Goal: Task Accomplishment & Management: Complete application form

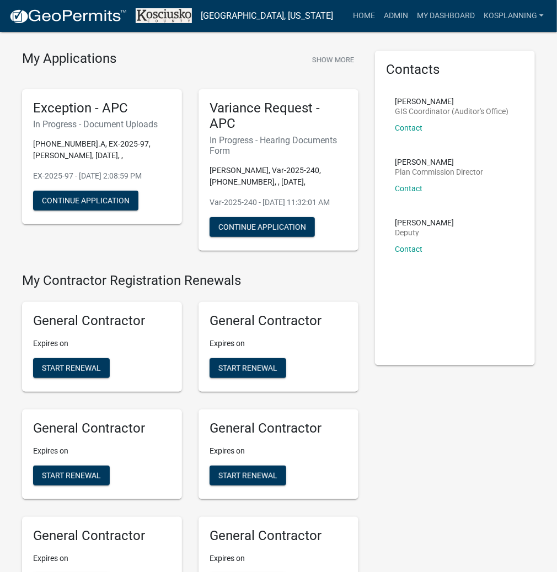
scroll to position [44, 0]
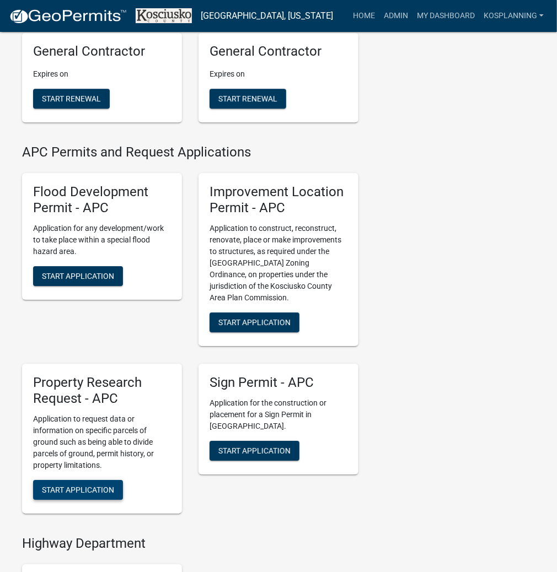
click at [96, 500] on button "Start Application" at bounding box center [78, 490] width 90 height 20
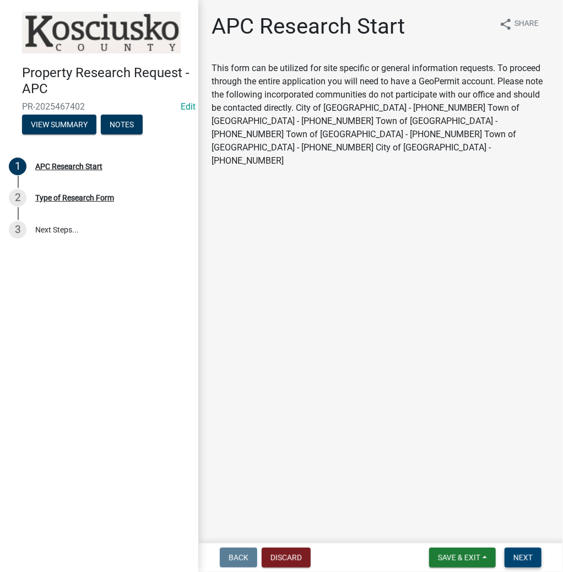
click at [526, 558] on span "Next" at bounding box center [523, 558] width 19 height 9
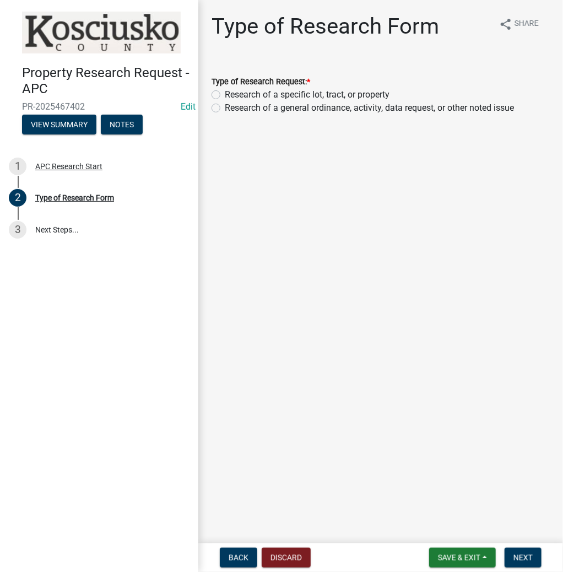
click at [225, 94] on label "Research of a specific lot, tract, or property" at bounding box center [307, 94] width 165 height 13
click at [225, 94] on input "Research of a specific lot, tract, or property" at bounding box center [228, 91] width 7 height 7
radio input "true"
click at [524, 551] on button "Next" at bounding box center [523, 558] width 37 height 20
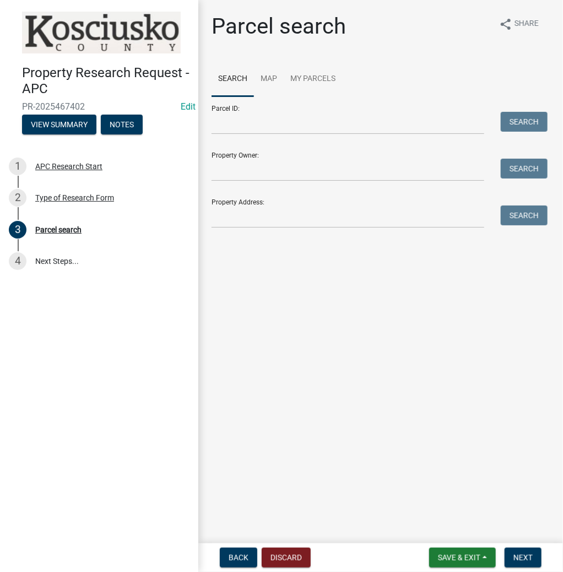
click at [238, 138] on form "Parcel ID: Search Property Owner: Search Property Address: Search" at bounding box center [377, 162] width 331 height 132
click at [237, 128] on input "Parcel ID:" at bounding box center [348, 123] width 273 height 23
click at [241, 127] on input "0" at bounding box center [348, 123] width 273 height 23
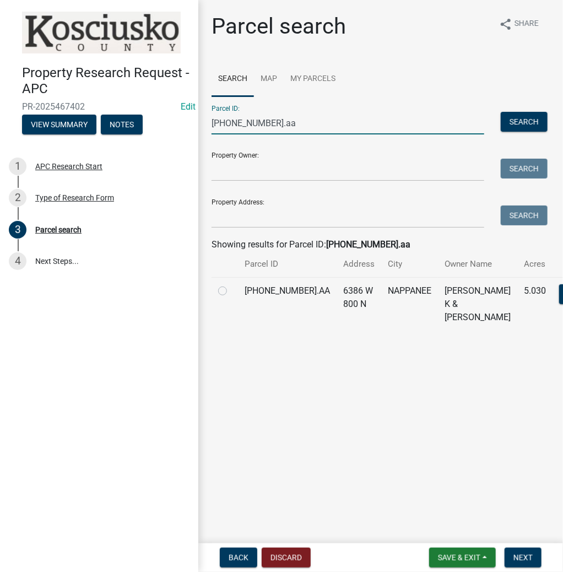
type input "[PHONE_NUMBER].aa"
click at [232, 284] on label at bounding box center [232, 284] width 0 height 0
click at [232, 292] on input "radio" at bounding box center [235, 287] width 7 height 7
radio input "true"
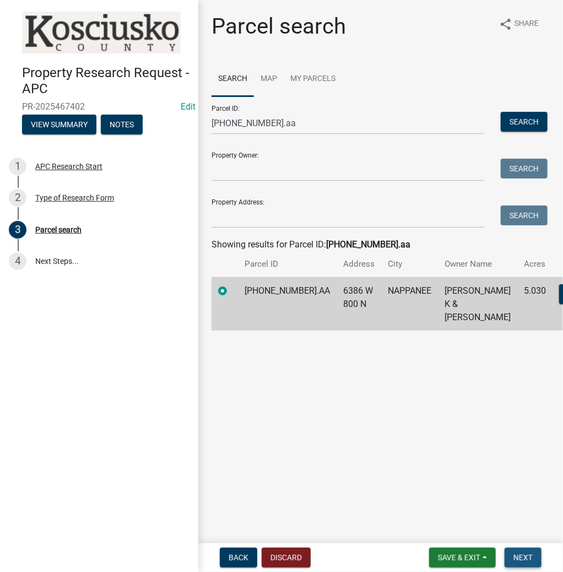
click at [532, 555] on span "Next" at bounding box center [523, 558] width 19 height 9
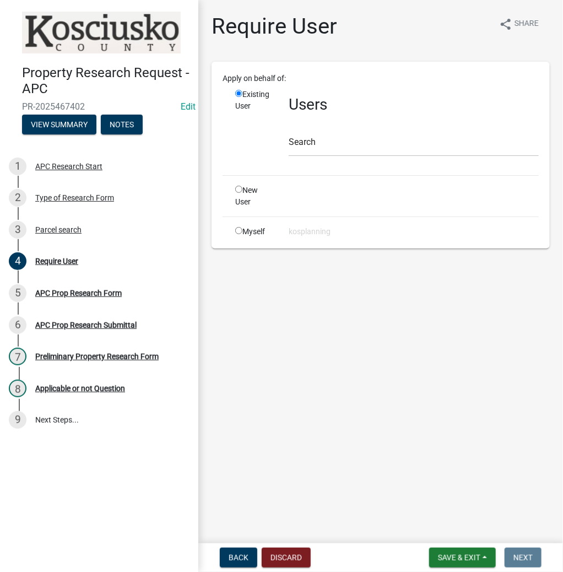
click at [238, 229] on input "radio" at bounding box center [238, 230] width 7 height 7
radio input "true"
radio input "false"
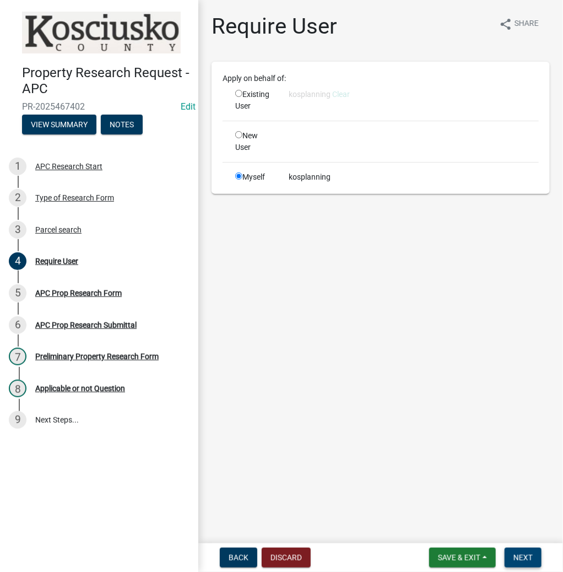
click at [518, 557] on span "Next" at bounding box center [523, 558] width 19 height 9
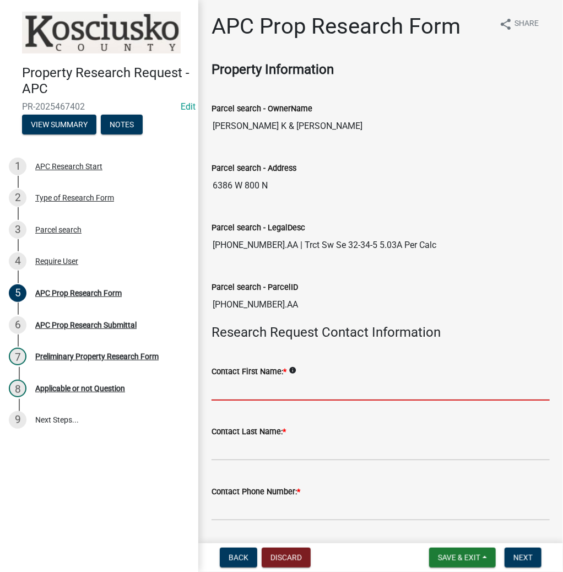
click at [252, 378] on input "Contact First Name: *" at bounding box center [381, 389] width 339 height 23
type input "j"
type input "[PERSON_NAME]"
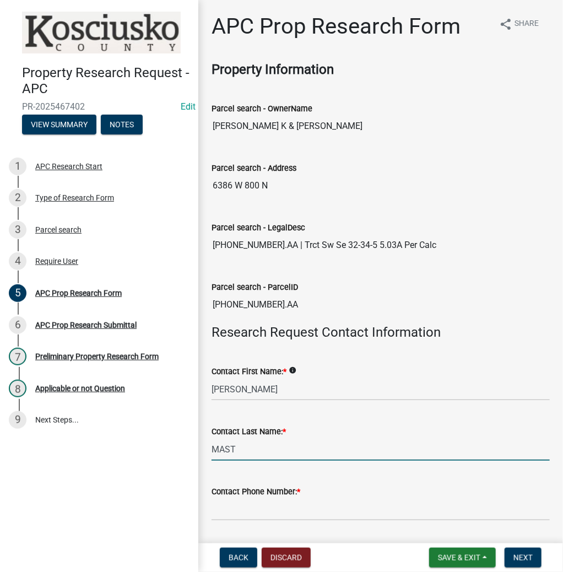
type input "MAST"
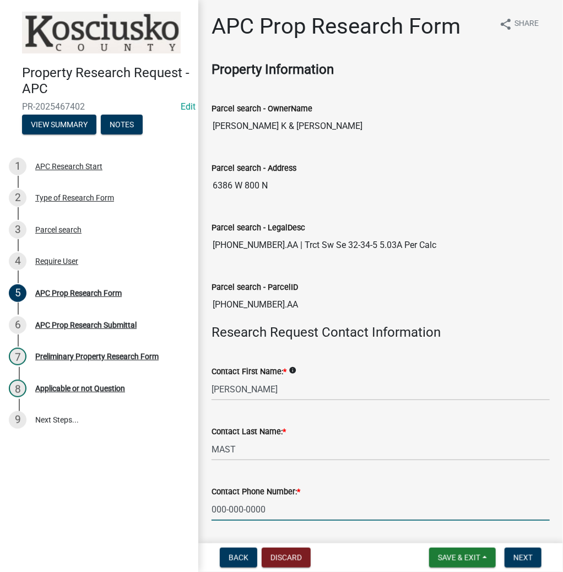
type input "000-000-0000"
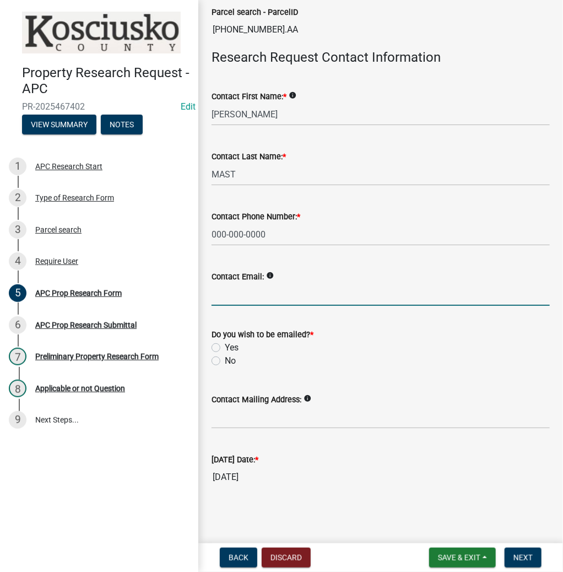
click at [225, 359] on label "No" at bounding box center [230, 361] width 11 height 13
click at [225, 359] on input "No" at bounding box center [228, 358] width 7 height 7
radio input "true"
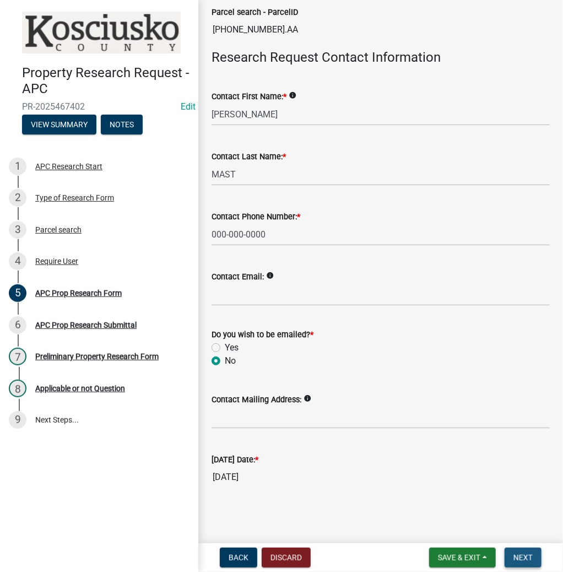
click at [515, 557] on span "Next" at bounding box center [523, 558] width 19 height 9
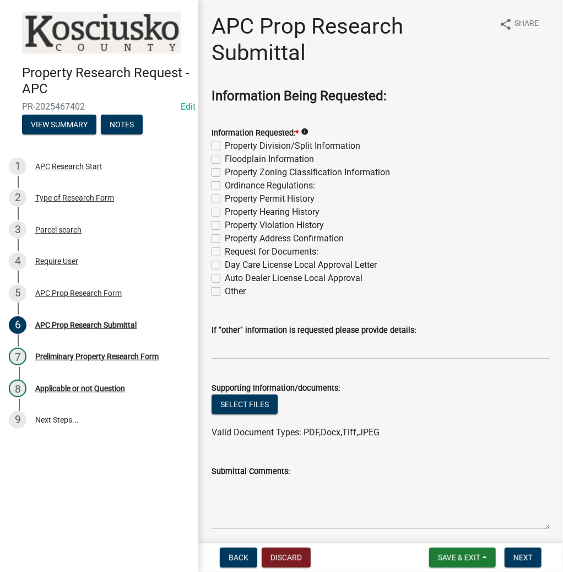
click at [225, 149] on label "Property Division/Split Information" at bounding box center [293, 145] width 136 height 13
click at [225, 147] on input "Property Division/Split Information" at bounding box center [228, 142] width 7 height 7
checkbox input "true"
checkbox input "false"
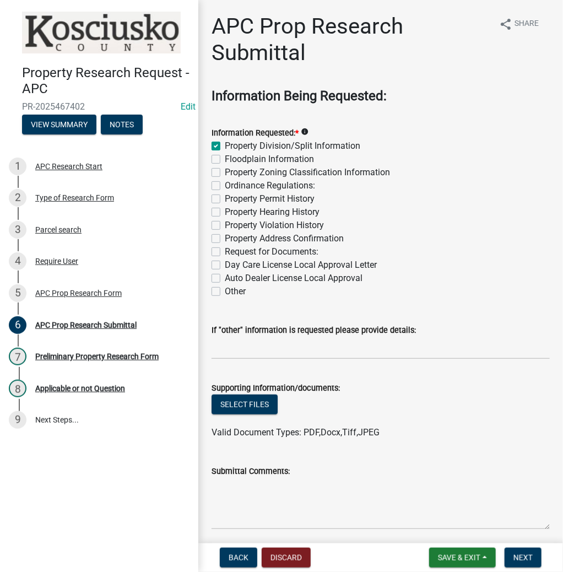
checkbox input "false"
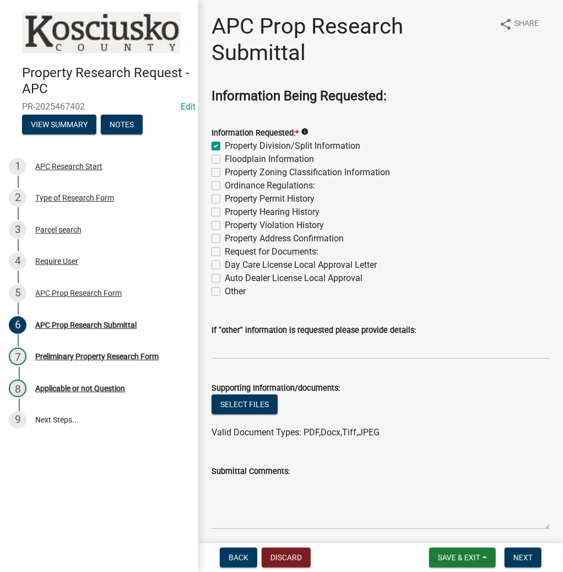
checkbox input "false"
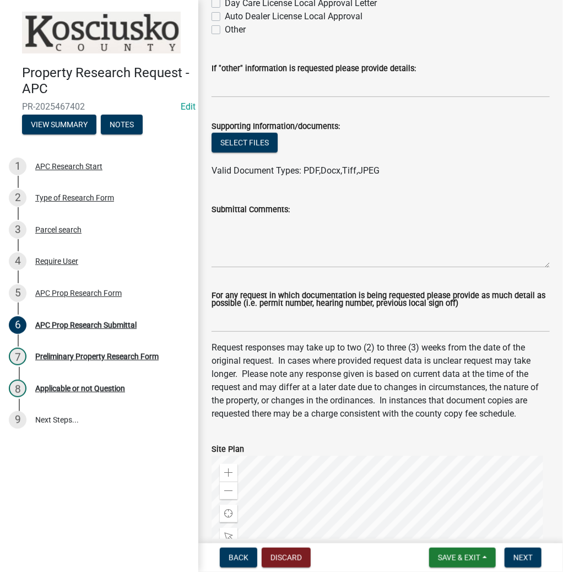
scroll to position [353, 0]
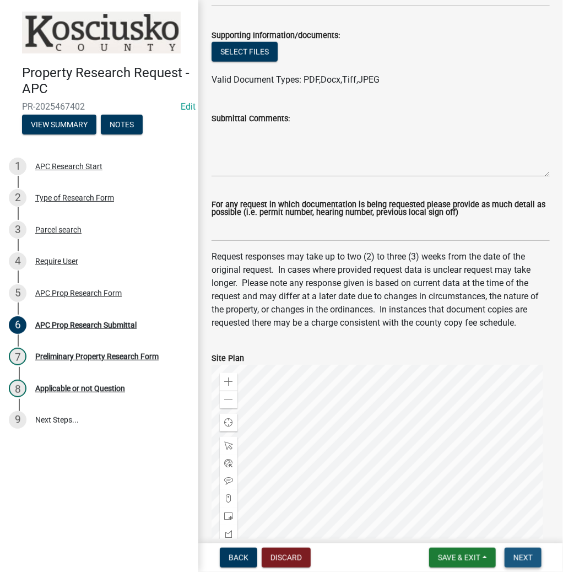
click at [529, 554] on span "Next" at bounding box center [523, 558] width 19 height 9
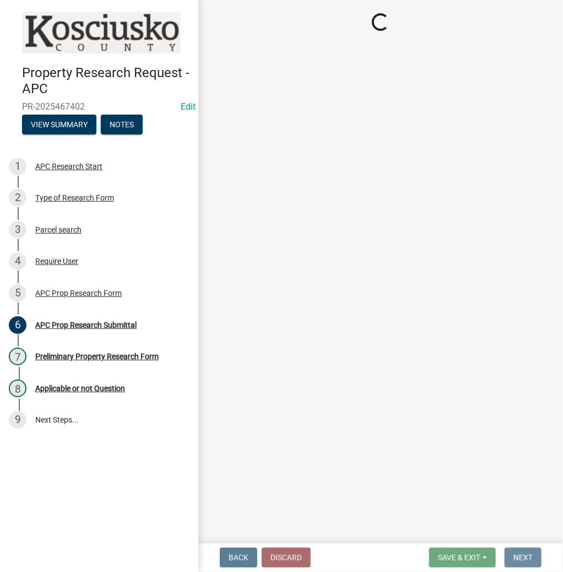
scroll to position [0, 0]
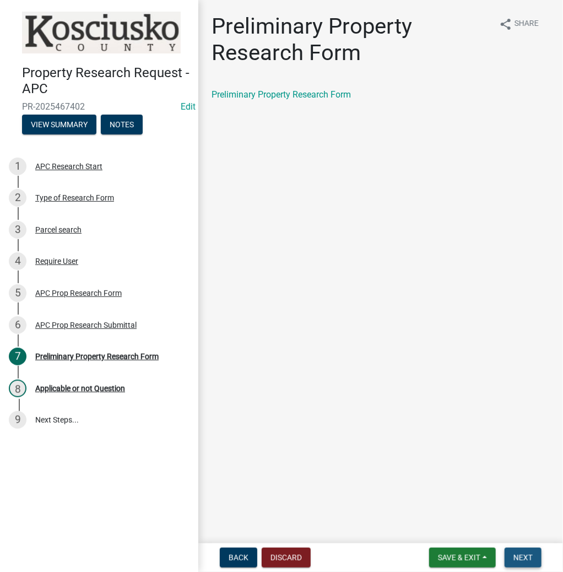
click at [520, 554] on span "Next" at bounding box center [523, 558] width 19 height 9
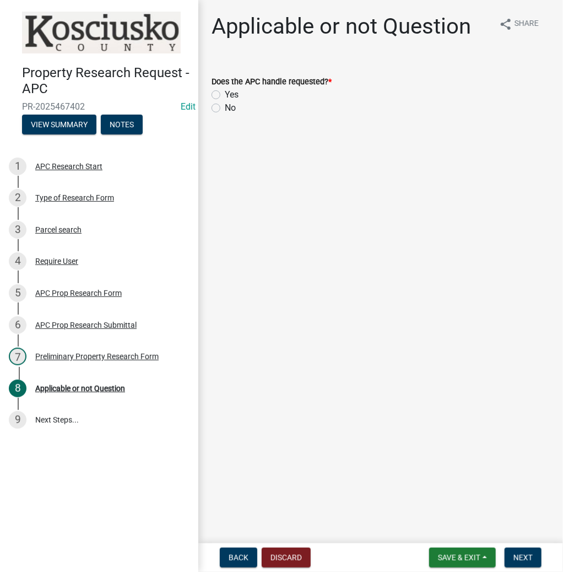
click at [225, 95] on label "Yes" at bounding box center [232, 94] width 14 height 13
click at [225, 95] on input "Yes" at bounding box center [228, 91] width 7 height 7
radio input "true"
click at [528, 554] on span "Next" at bounding box center [523, 558] width 19 height 9
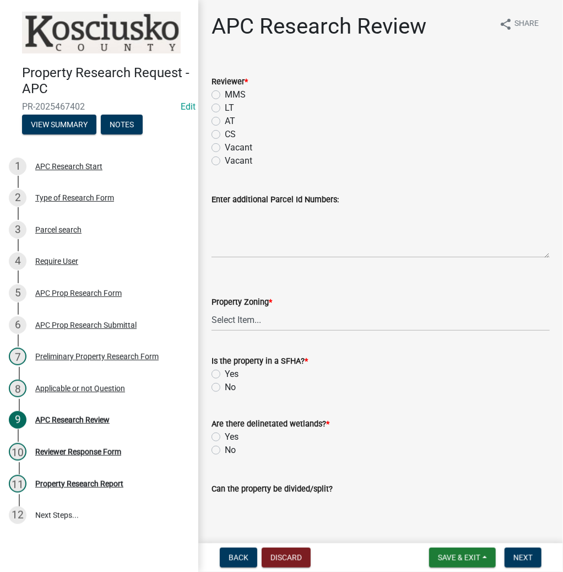
click at [225, 106] on label "LT" at bounding box center [229, 107] width 9 height 13
click at [225, 106] on input "LT" at bounding box center [228, 104] width 7 height 7
radio input "true"
click at [228, 316] on select "Select Item... Agricultural Agricultural 2 Residential Commercial Industrial 1 …" at bounding box center [381, 320] width 339 height 23
click at [212, 309] on select "Select Item... Agricultural Agricultural 2 Residential Commercial Industrial 1 …" at bounding box center [381, 320] width 339 height 23
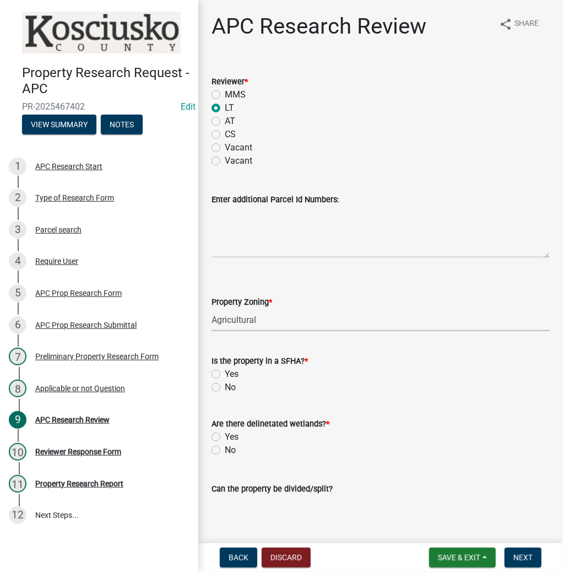
select select "fa378ffa-5b76-4540-9014-3a35c1b5764a"
click at [225, 386] on label "No" at bounding box center [230, 387] width 11 height 13
click at [225, 386] on input "No" at bounding box center [228, 384] width 7 height 7
radio input "true"
click at [225, 452] on label "No" at bounding box center [230, 450] width 11 height 13
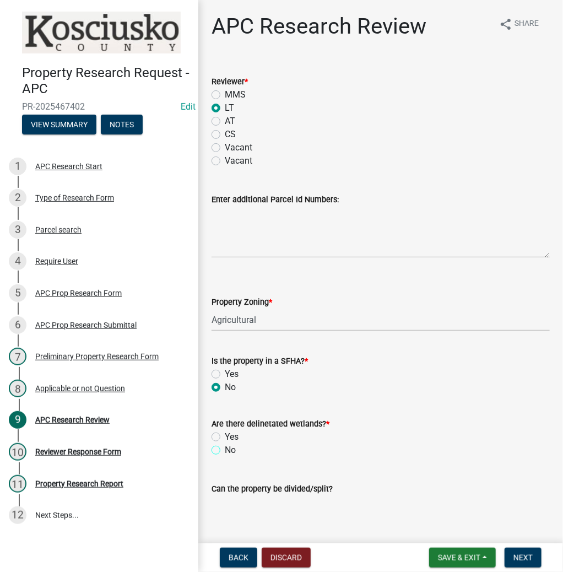
click at [225, 451] on input "No" at bounding box center [228, 447] width 7 height 7
radio input "true"
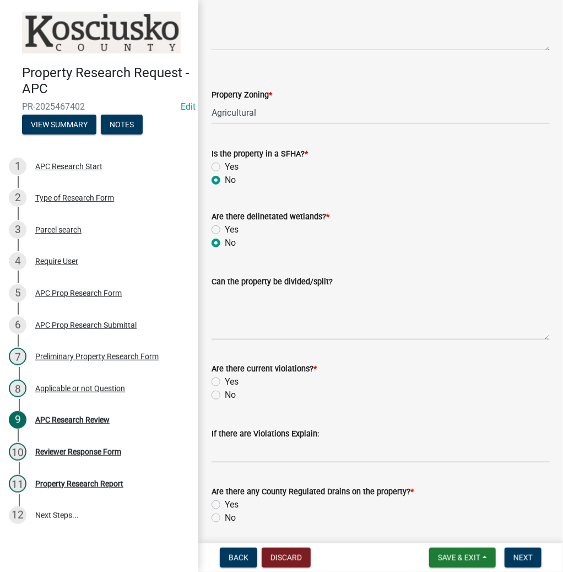
scroll to position [221, 0]
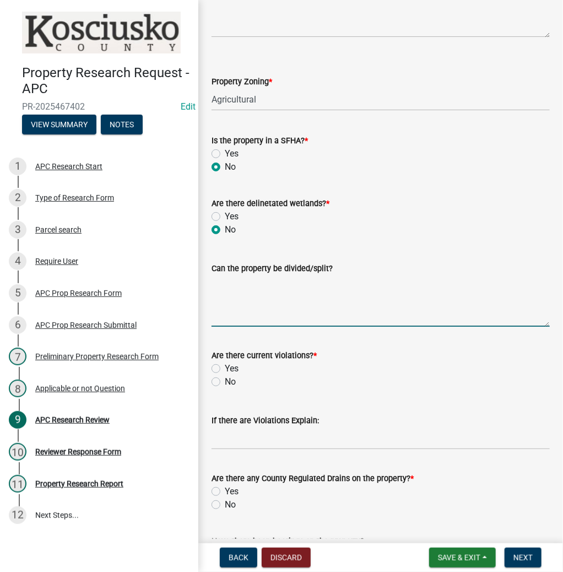
click at [302, 307] on textarea "Can the property be divided/split?" at bounding box center [381, 301] width 339 height 52
type textarea "There have been 2 tracts under 20 allowing 1 more under 20 ac"
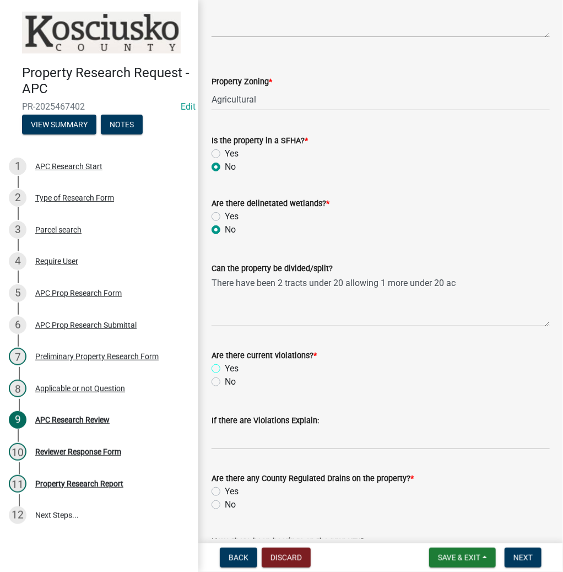
click at [225, 362] on input "Yes" at bounding box center [228, 365] width 7 height 7
radio input "true"
click at [225, 375] on input "No" at bounding box center [228, 378] width 7 height 7
radio input "true"
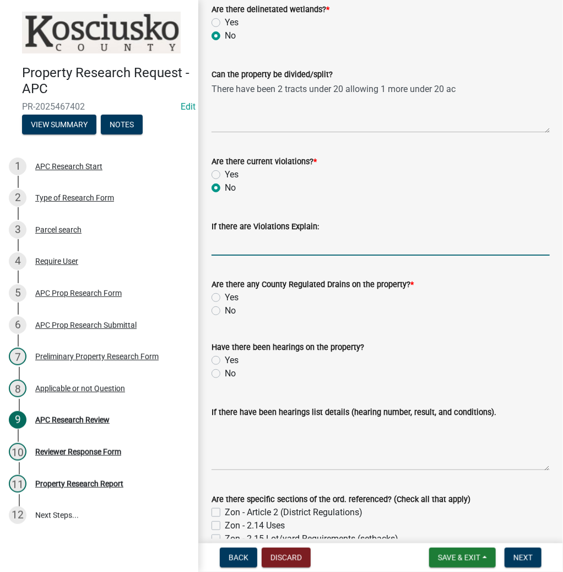
scroll to position [441, 0]
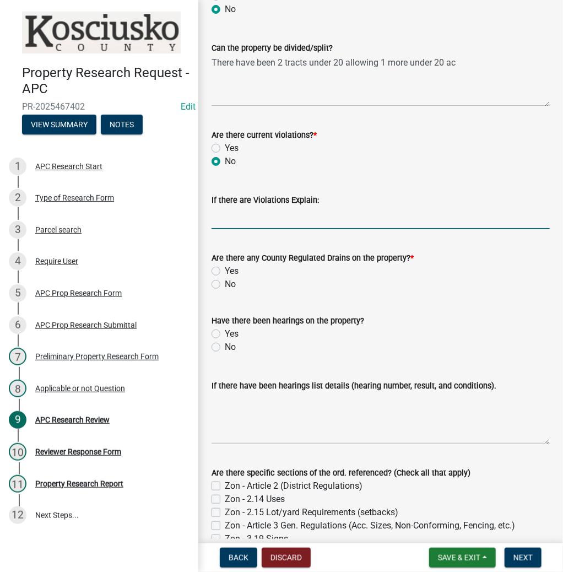
click at [225, 283] on label "No" at bounding box center [230, 284] width 11 height 13
click at [225, 283] on input "No" at bounding box center [228, 281] width 7 height 7
radio input "true"
click at [225, 348] on label "No" at bounding box center [230, 347] width 11 height 13
click at [225, 348] on input "No" at bounding box center [228, 344] width 7 height 7
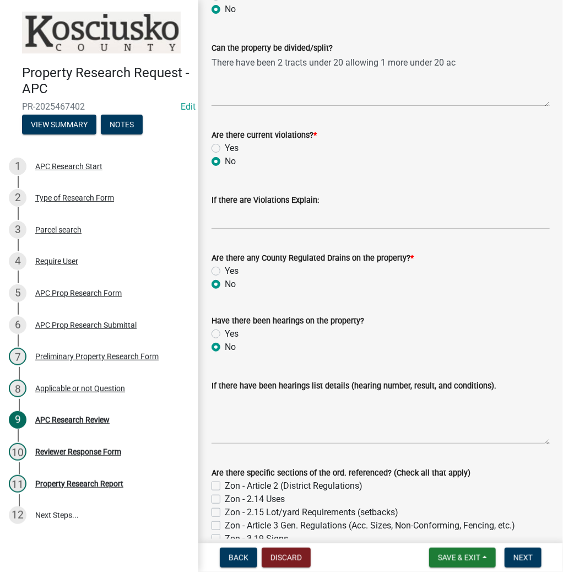
radio input "true"
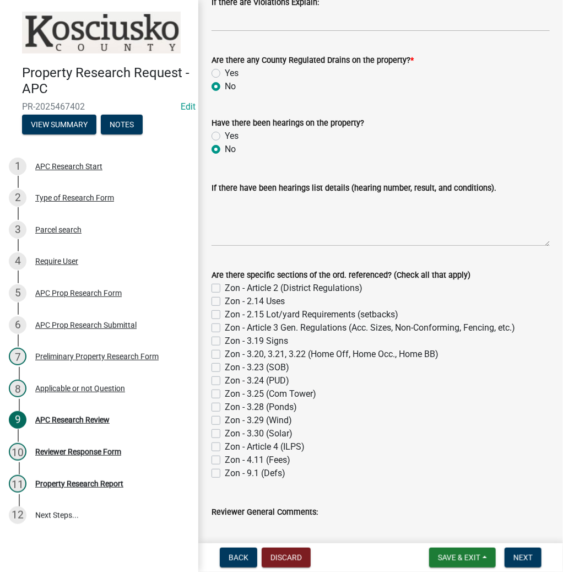
scroll to position [722, 0]
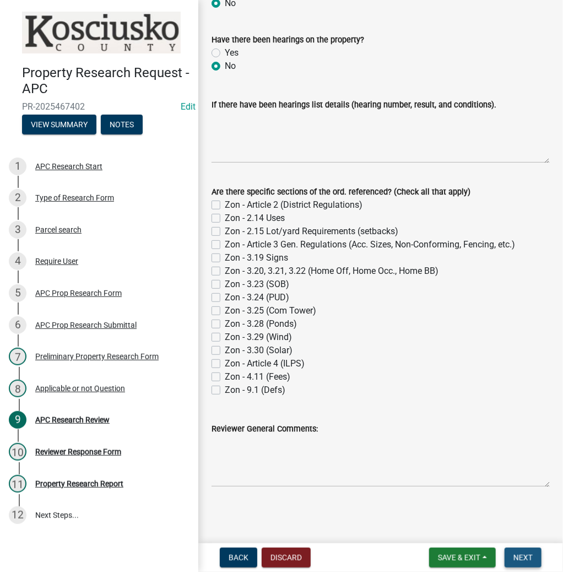
click at [530, 558] on span "Next" at bounding box center [523, 558] width 19 height 9
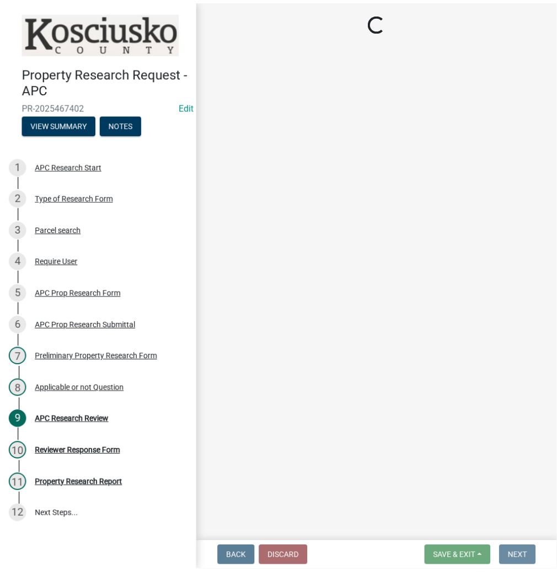
scroll to position [0, 0]
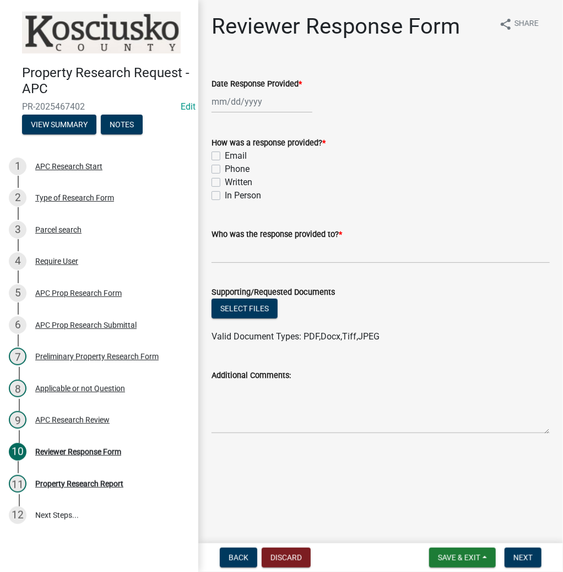
click at [229, 103] on div at bounding box center [262, 101] width 101 height 23
select select "8"
select select "2025"
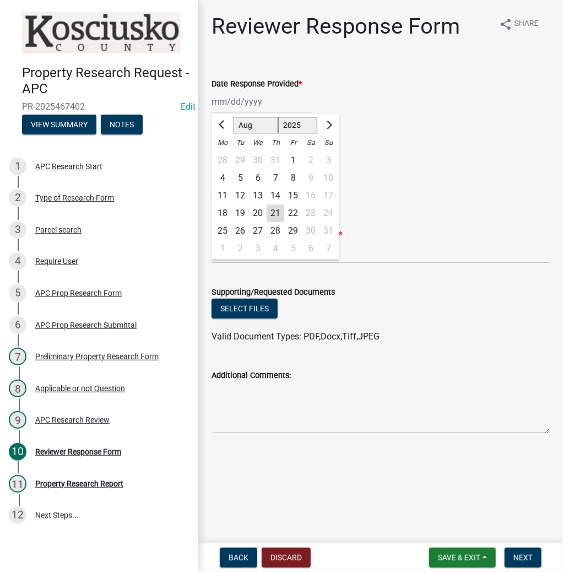
click at [280, 214] on div "21" at bounding box center [276, 214] width 18 height 18
type input "[DATE]"
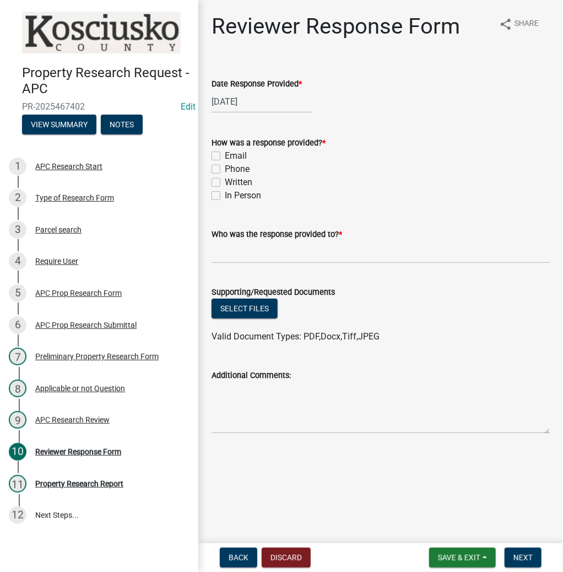
click at [225, 198] on label "In Person" at bounding box center [243, 195] width 36 height 13
click at [225, 196] on input "In Person" at bounding box center [228, 192] width 7 height 7
checkbox input "true"
checkbox input "false"
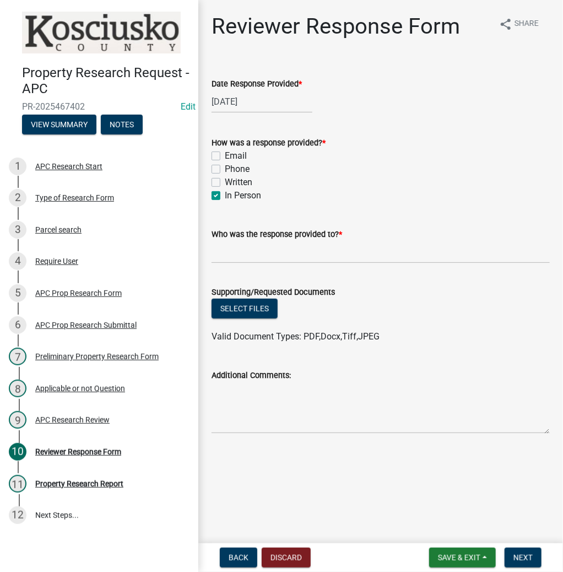
checkbox input "false"
checkbox input "true"
click at [230, 254] on input "Who was the response provided to? *" at bounding box center [381, 252] width 339 height 23
type input "j"
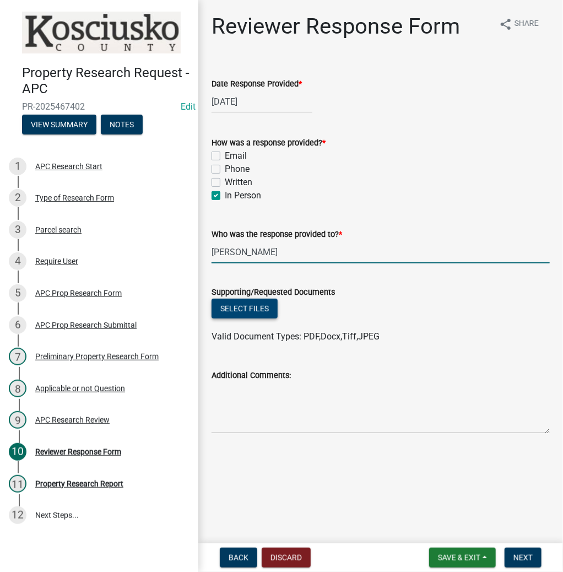
type input "[PERSON_NAME]"
click at [236, 310] on button "Select files" at bounding box center [245, 309] width 66 height 20
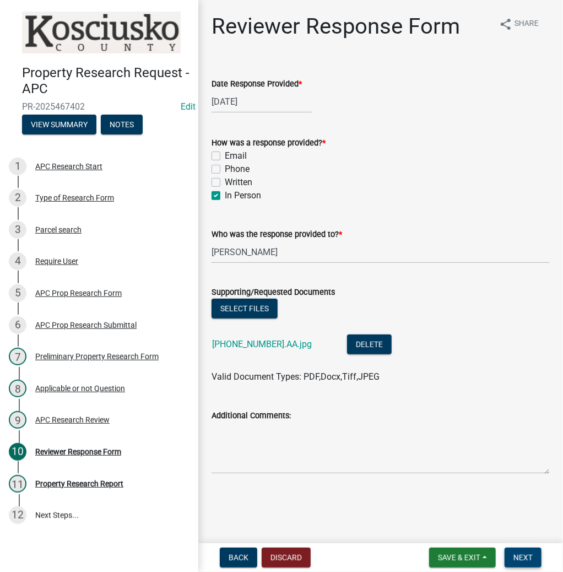
click at [519, 557] on span "Next" at bounding box center [523, 558] width 19 height 9
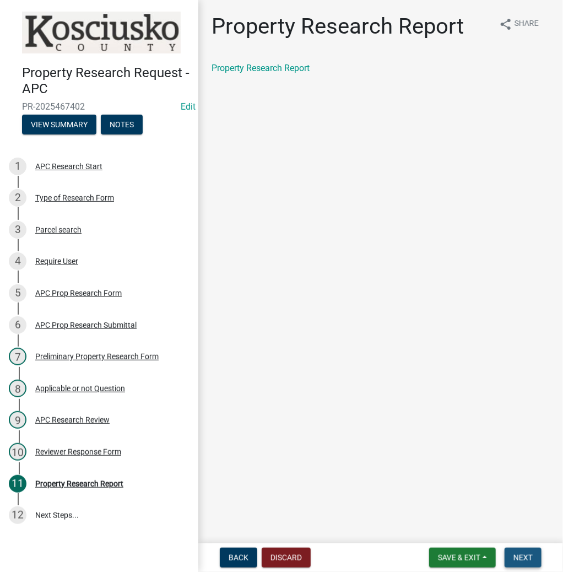
click at [519, 557] on span "Next" at bounding box center [523, 558] width 19 height 9
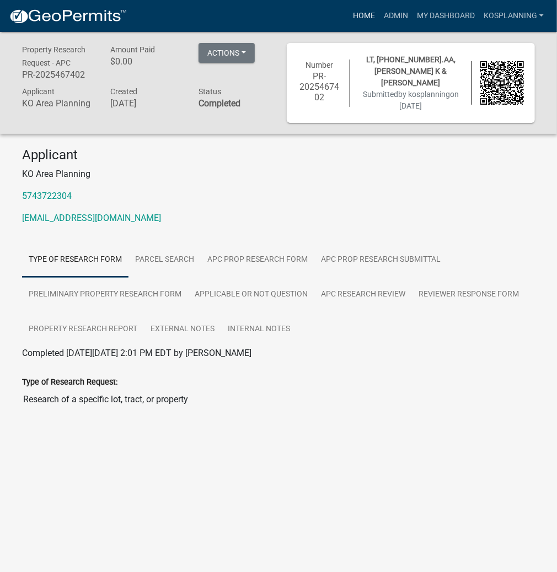
click at [364, 14] on link "Home" at bounding box center [363, 16] width 31 height 21
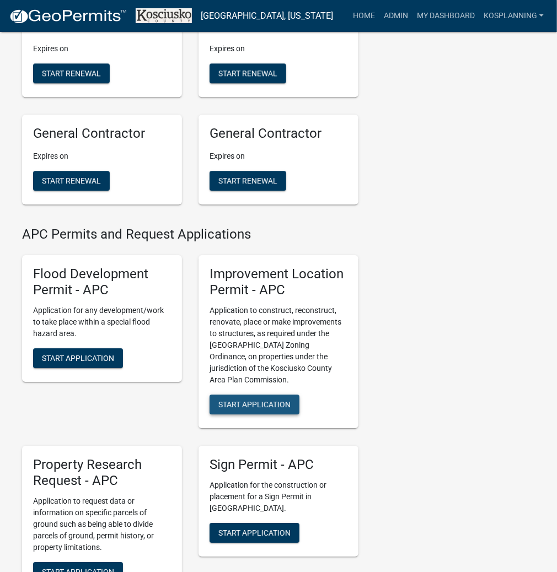
click at [265, 409] on span "Start Application" at bounding box center [254, 404] width 72 height 9
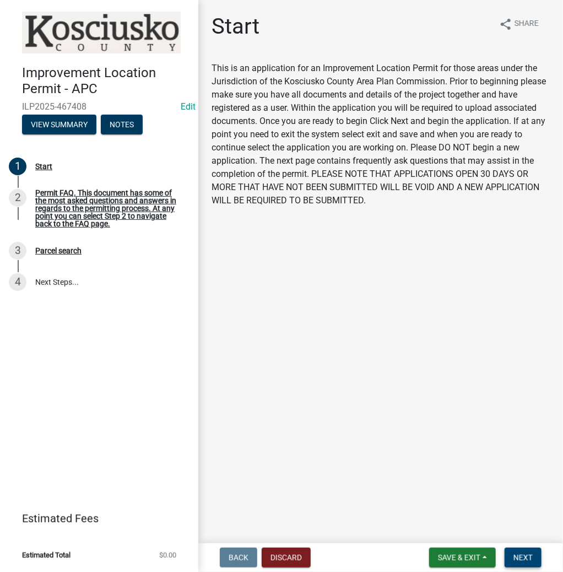
click at [528, 554] on span "Next" at bounding box center [523, 558] width 19 height 9
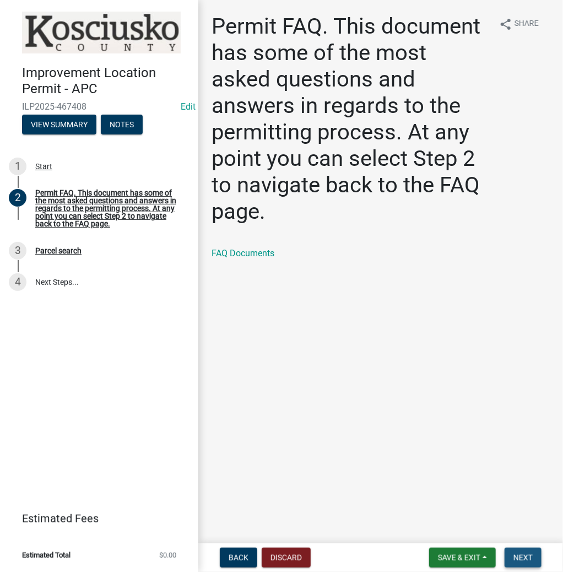
click at [527, 551] on button "Next" at bounding box center [523, 558] width 37 height 20
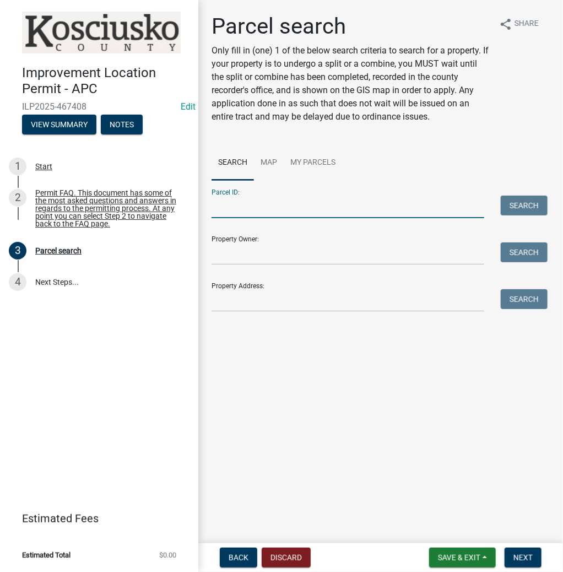
click at [219, 213] on input "Parcel ID:" at bounding box center [348, 207] width 273 height 23
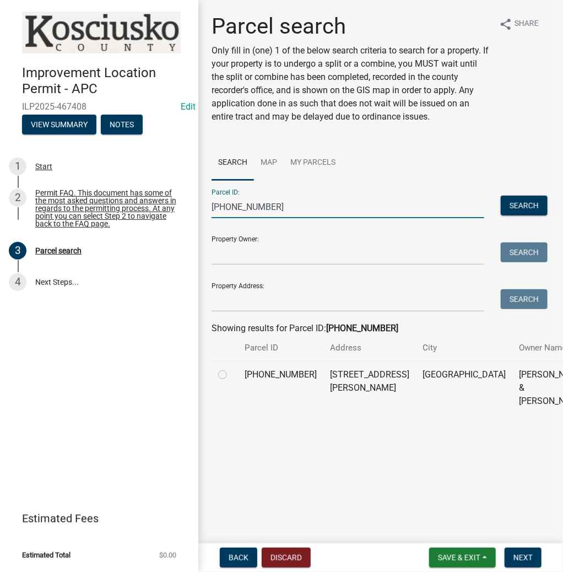
type input "[PHONE_NUMBER]"
click at [232, 368] on label at bounding box center [232, 368] width 0 height 0
click at [232, 375] on input "radio" at bounding box center [235, 371] width 7 height 7
radio input "true"
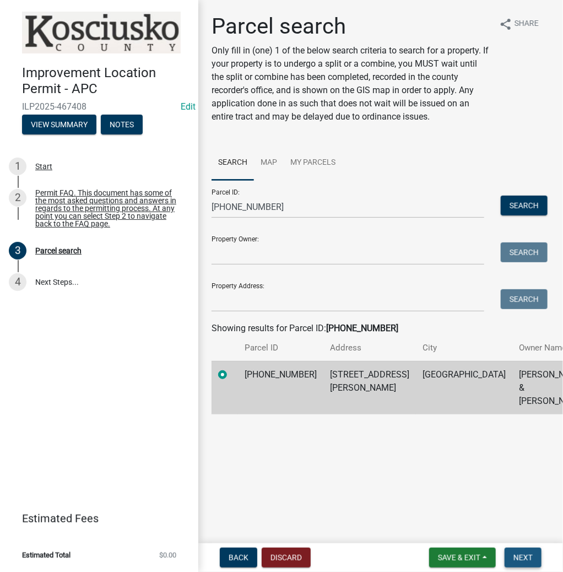
click at [527, 559] on span "Next" at bounding box center [523, 558] width 19 height 9
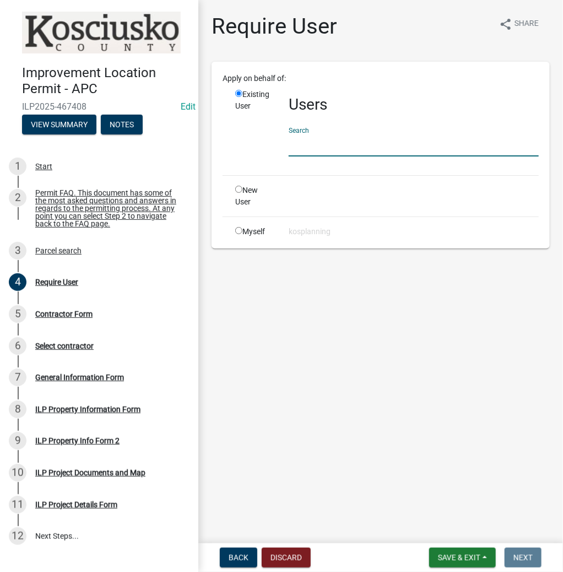
click at [342, 144] on input "text" at bounding box center [414, 145] width 250 height 23
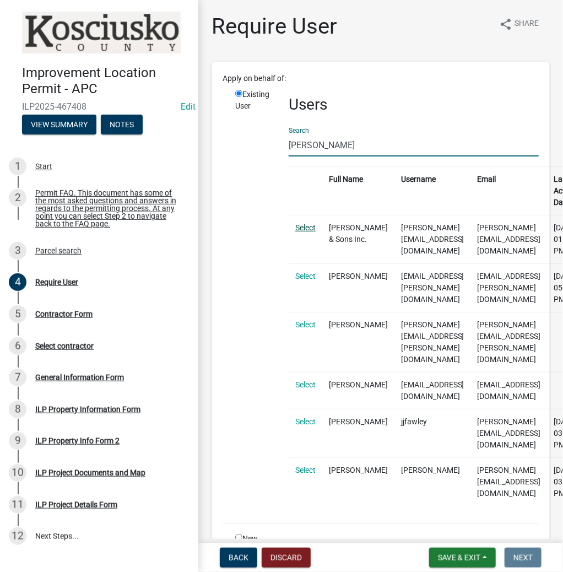
type input "[PERSON_NAME]"
click at [303, 230] on link "Select" at bounding box center [306, 227] width 20 height 9
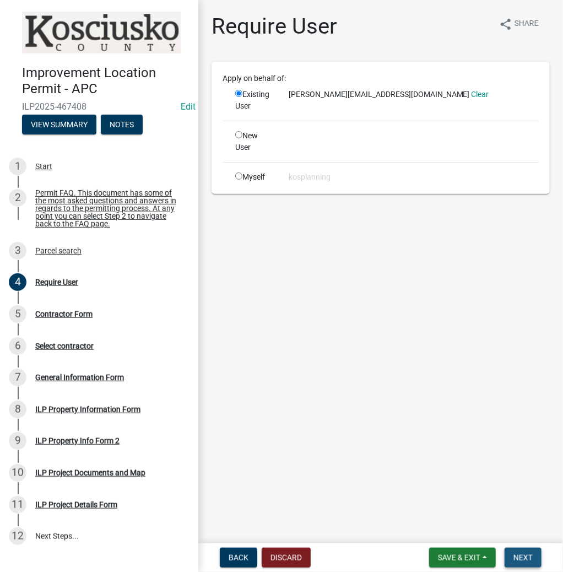
click at [519, 559] on span "Next" at bounding box center [523, 558] width 19 height 9
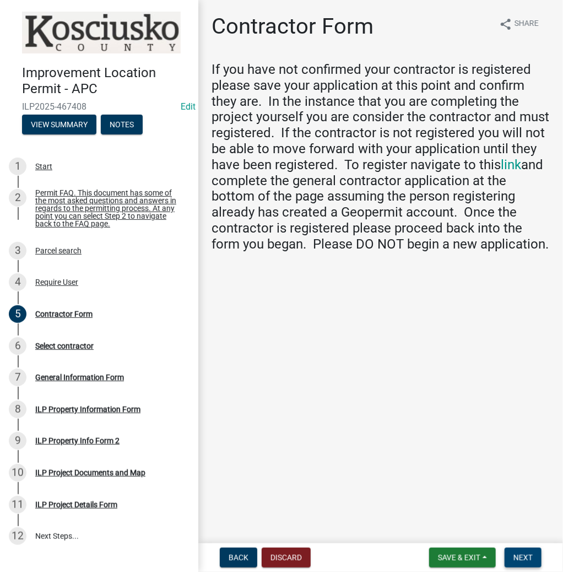
click at [525, 549] on button "Next" at bounding box center [523, 558] width 37 height 20
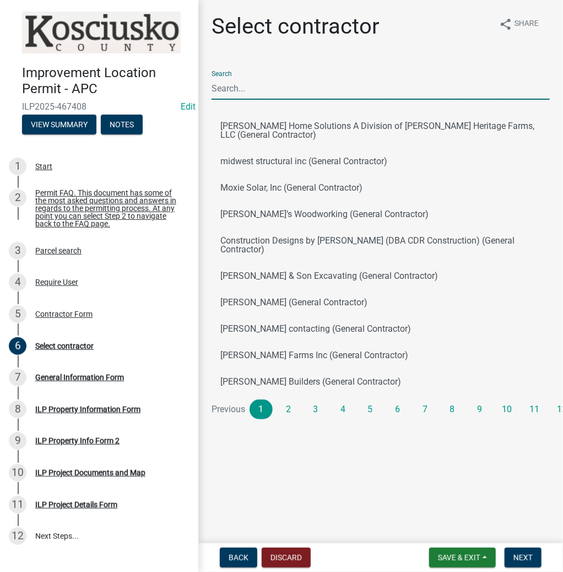
click at [268, 90] on input "Search" at bounding box center [381, 88] width 339 height 23
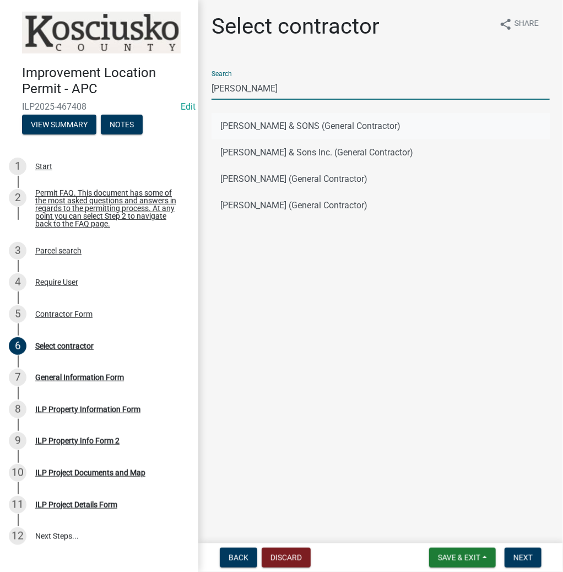
type input "[PERSON_NAME]"
click at [225, 127] on button "[PERSON_NAME] & SONS (General Contractor)" at bounding box center [381, 126] width 339 height 26
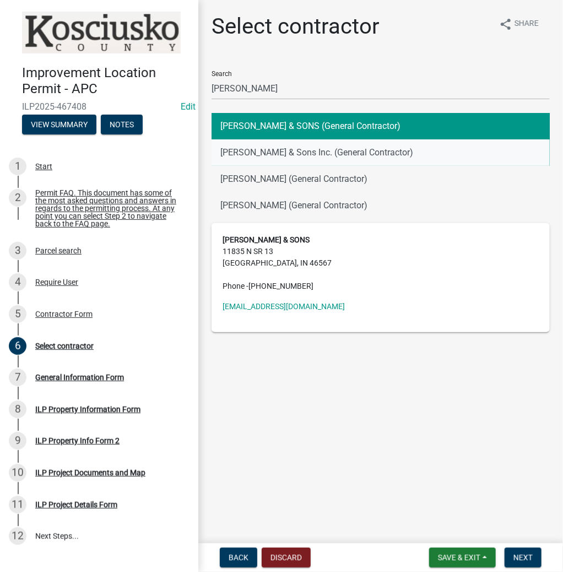
click at [238, 154] on button "[PERSON_NAME] & Sons Inc. (General Contractor)" at bounding box center [381, 152] width 339 height 26
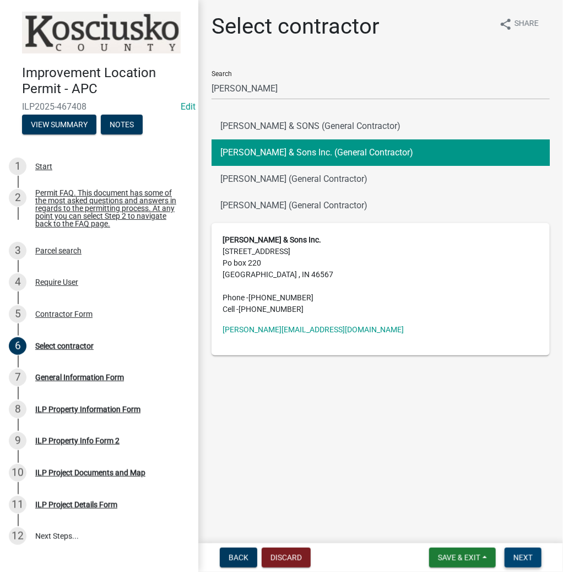
click at [534, 562] on button "Next" at bounding box center [523, 558] width 37 height 20
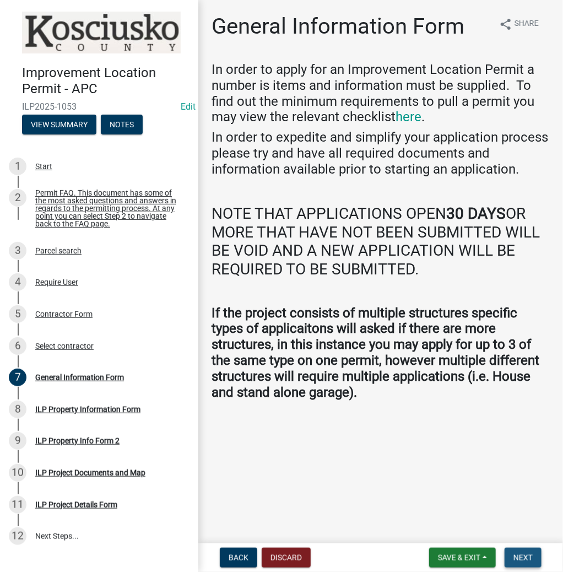
click at [523, 554] on span "Next" at bounding box center [523, 558] width 19 height 9
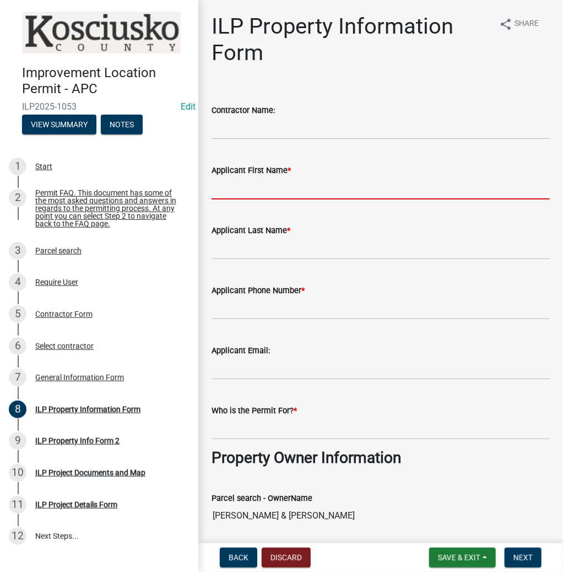
click at [251, 194] on input "Applicant First Name *" at bounding box center [381, 188] width 339 height 23
type input "[PERSON_NAME]"
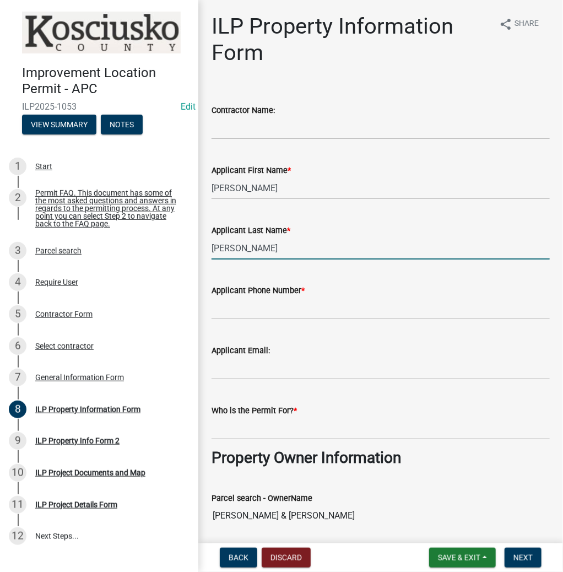
type input "[PERSON_NAME]"
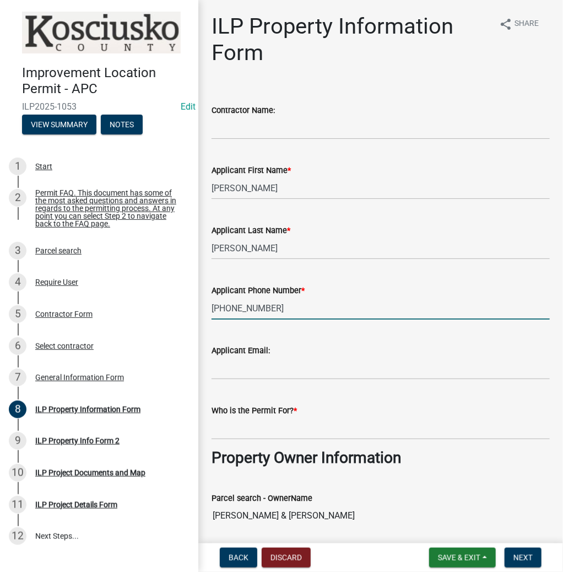
type input "[PHONE_NUMBER]"
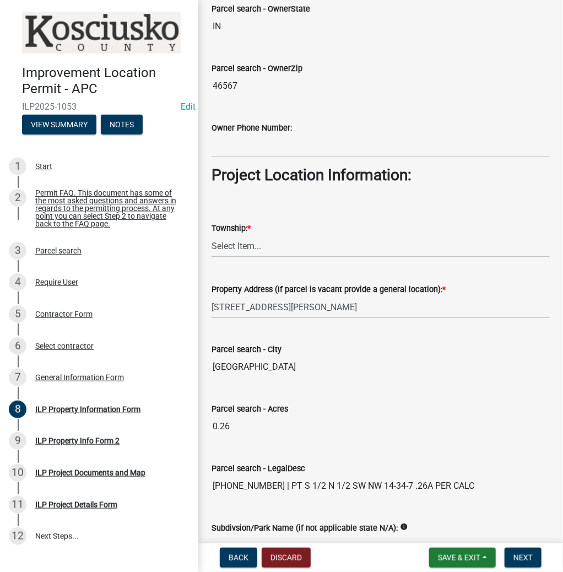
scroll to position [750, 0]
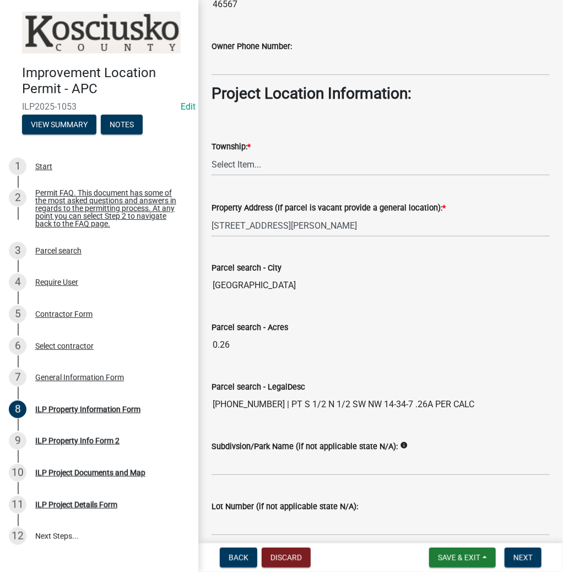
type input "[PERSON_NAME]"
click at [250, 163] on select "Select Item... [PERSON_NAME] - Elkhart Co Clay Etna [GEOGRAPHIC_DATA][PERSON_NA…" at bounding box center [381, 164] width 339 height 23
click at [212, 153] on select "Select Item... [PERSON_NAME] - Elkhart Co Clay Etna [GEOGRAPHIC_DATA][PERSON_NA…" at bounding box center [381, 164] width 339 height 23
select select "57368d26-defc-477e-a8be-5a23ab554a17"
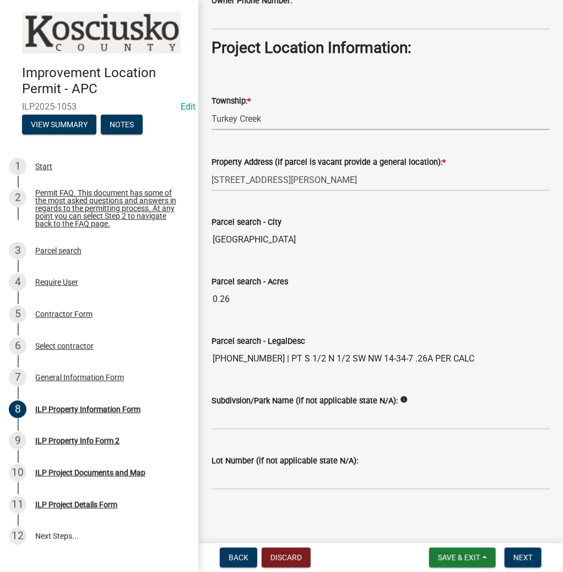
scroll to position [797, 0]
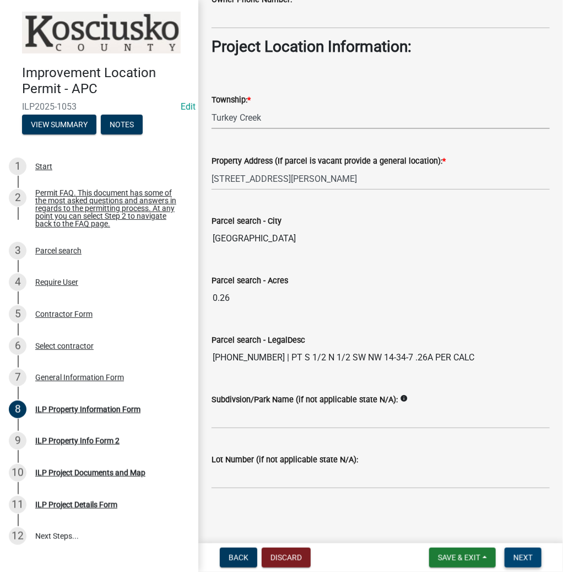
click at [523, 560] on span "Next" at bounding box center [523, 558] width 19 height 9
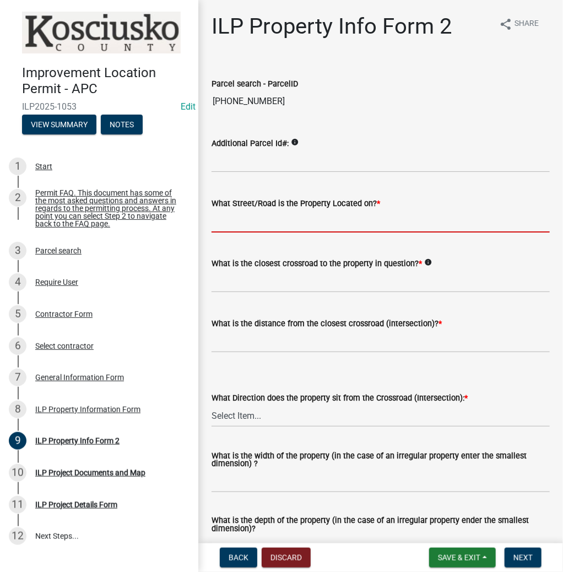
click at [236, 228] on input "What Street/Road is the Property Located on? *" at bounding box center [381, 221] width 339 height 23
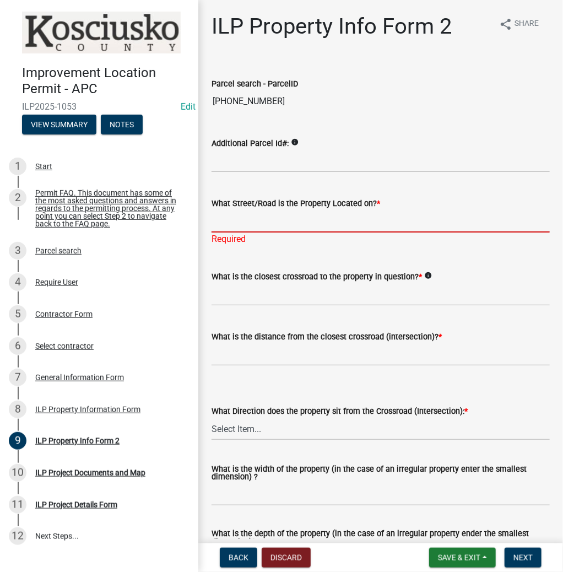
click at [320, 215] on input "What Street/Road is the Property Located on? *" at bounding box center [381, 221] width 339 height 23
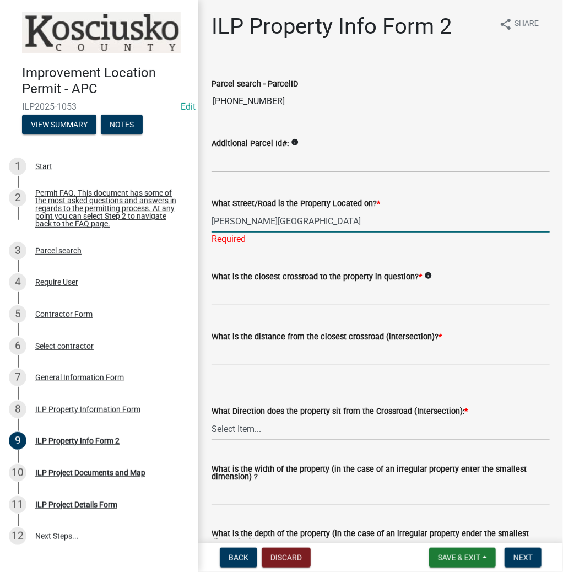
type input "[PERSON_NAME][GEOGRAPHIC_DATA]"
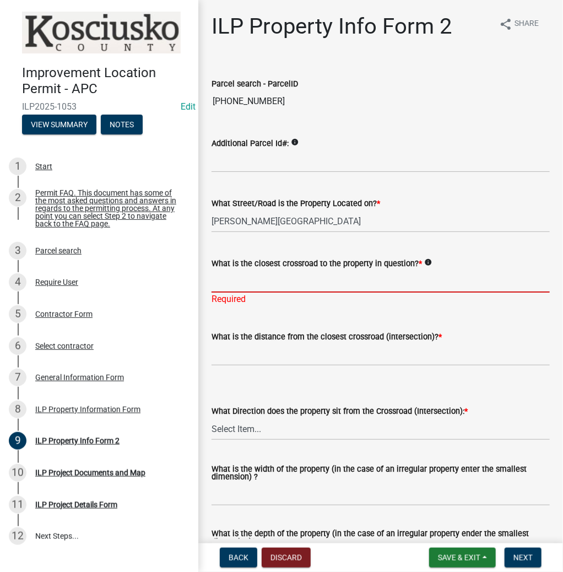
click at [254, 277] on input "What is the closest crossroad to the property in question? *" at bounding box center [381, 281] width 339 height 23
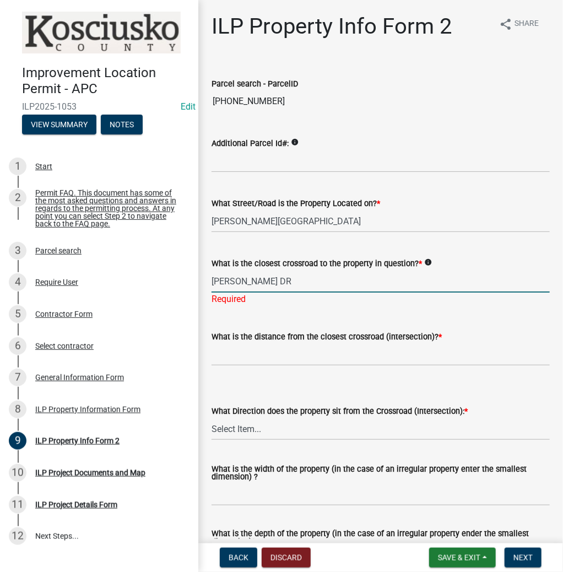
type input "[PERSON_NAME] DR"
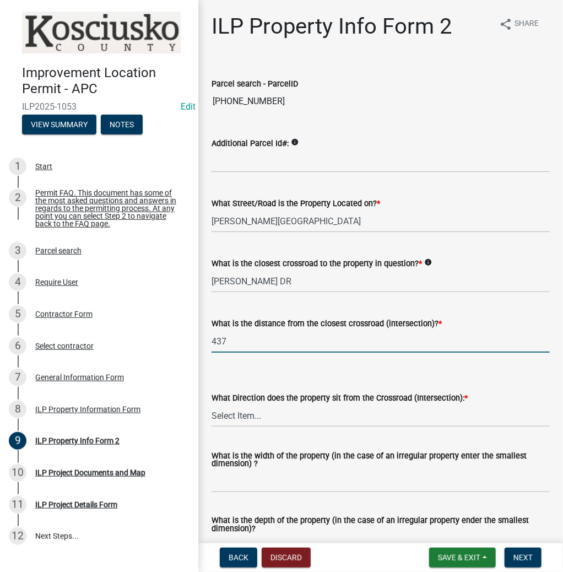
type input "437"
select select "30cad654-0079-4cbe-a349-097ae71a5774"
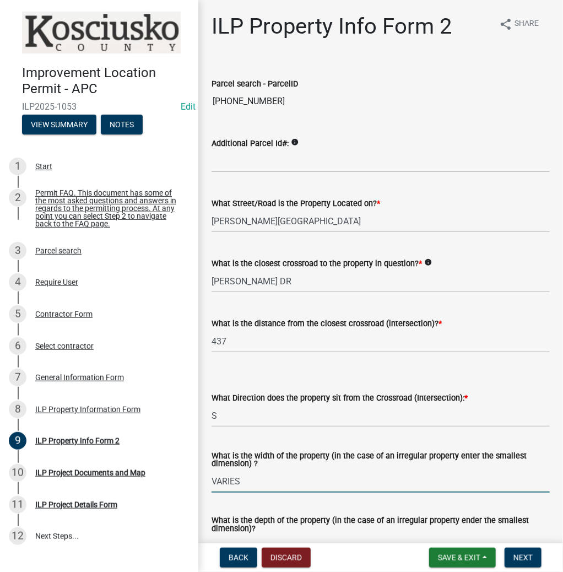
type input "VARIES"
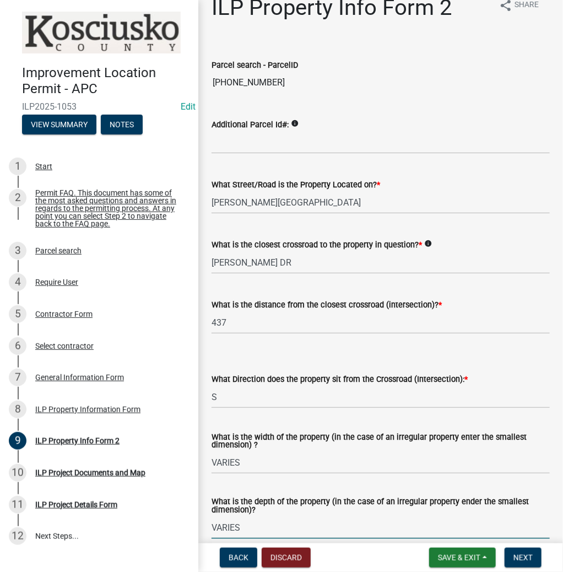
type input "VARIES"
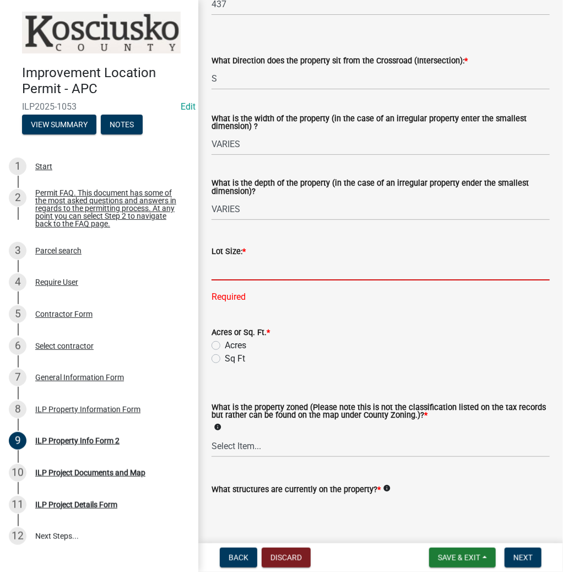
drag, startPoint x: 243, startPoint y: 267, endPoint x: 254, endPoint y: 276, distance: 14.6
click at [243, 267] on input "text" at bounding box center [381, 269] width 339 height 23
type input "9472"
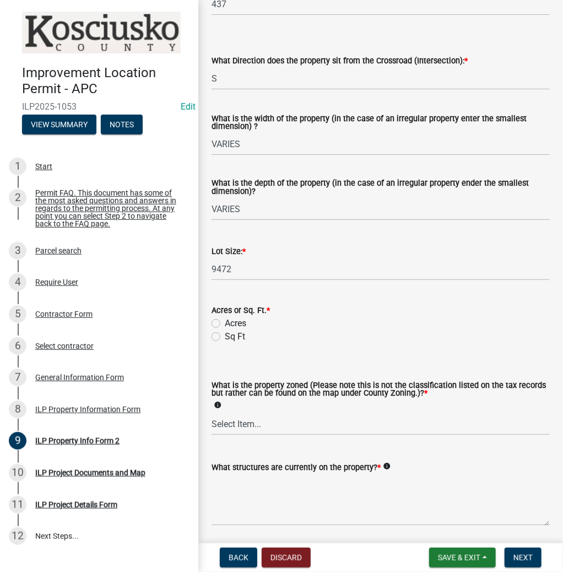
click at [214, 360] on wm-data-entity-input-list "Parcel search - ParcelID [PHONE_NUMBER] Additional Parcel Id#: info What Street…" at bounding box center [381, 129] width 339 height 810
click at [225, 339] on label "Sq Ft" at bounding box center [235, 336] width 20 height 13
click at [225, 337] on input "Sq Ft" at bounding box center [228, 333] width 7 height 7
radio input "true"
click at [232, 427] on select "Select Item... Agricultural Agricultural 2 Commercial Environmental Industrial …" at bounding box center [381, 424] width 339 height 23
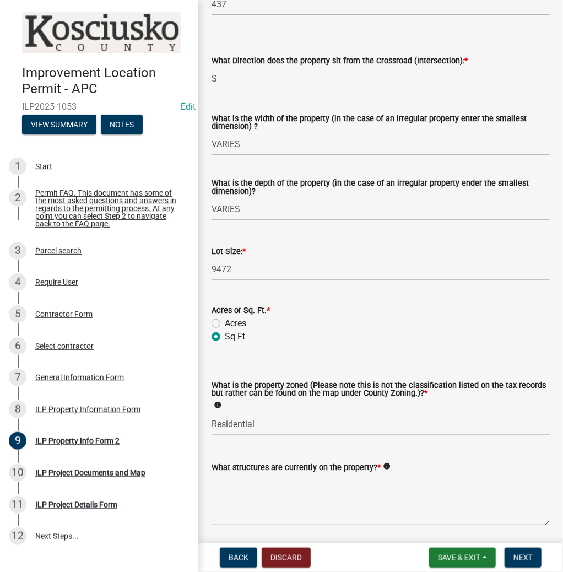
click at [212, 414] on select "Select Item... Agricultural Agricultural 2 Commercial Environmental Industrial …" at bounding box center [381, 424] width 339 height 23
select select "1146270b-2111-4e23-bf7f-74ce85cf7041"
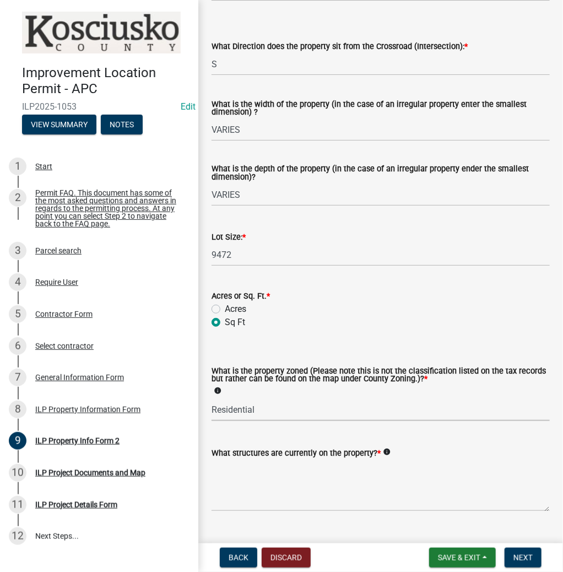
scroll to position [377, 0]
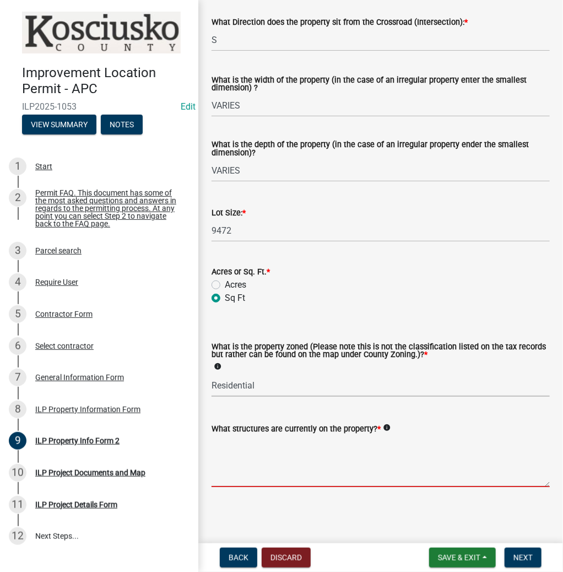
click at [323, 463] on textarea "What structures are currently on the property? *" at bounding box center [381, 462] width 339 height 52
type textarea "RESIDENCE BOATHOUSE"
click at [524, 559] on span "Next" at bounding box center [523, 558] width 19 height 9
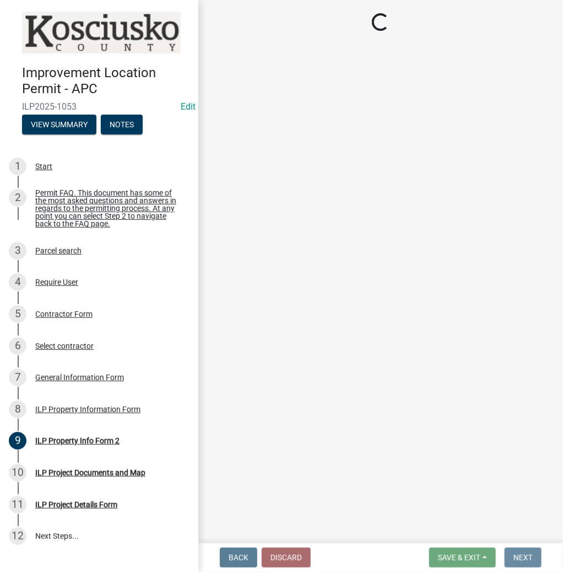
scroll to position [0, 0]
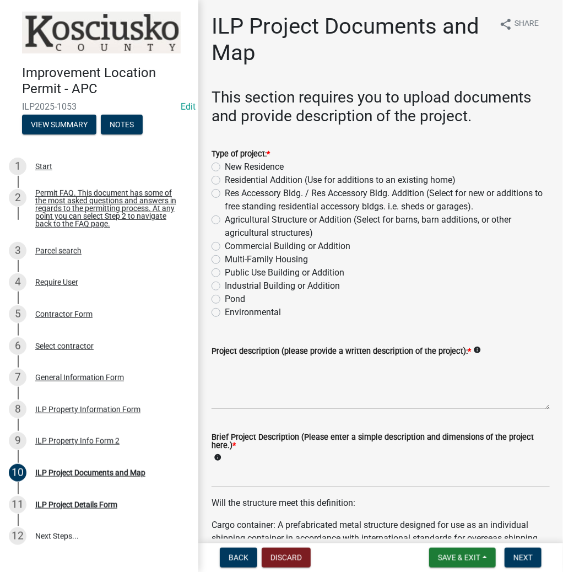
click at [225, 183] on label "Residential Addition (Use for additions to an existing home)" at bounding box center [340, 180] width 231 height 13
click at [225, 181] on input "Residential Addition (Use for additions to an existing home)" at bounding box center [228, 177] width 7 height 7
radio input "true"
click at [269, 373] on textarea "Project description (please provide a written description of the project): *" at bounding box center [381, 384] width 339 height 52
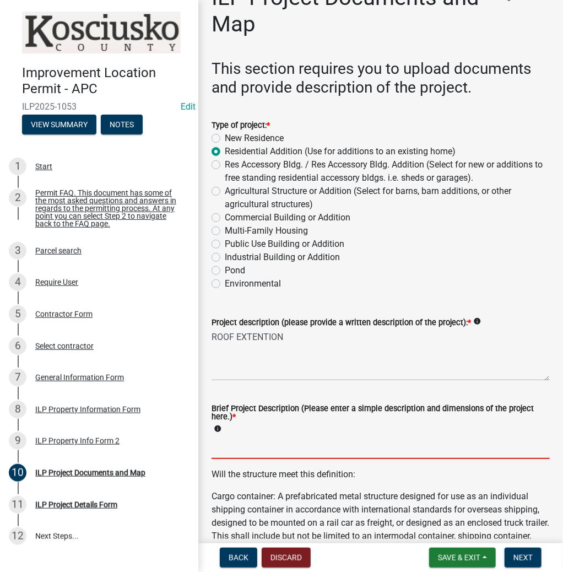
scroll to position [44, 0]
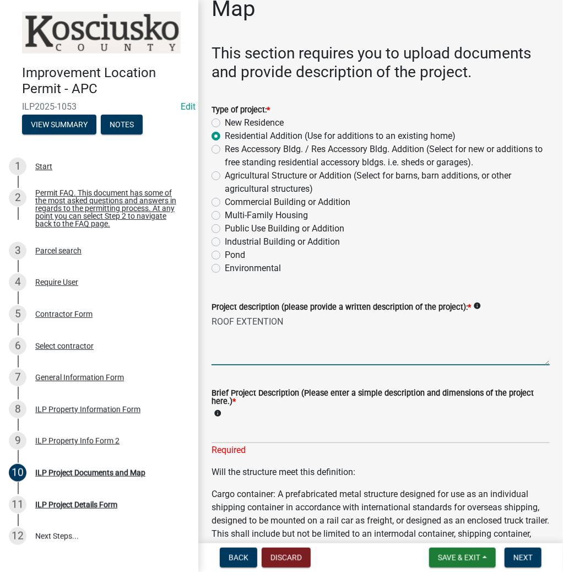
click at [264, 321] on textarea "ROOF EXTENTION" at bounding box center [381, 340] width 339 height 52
type textarea "ROOF EXTENSION"
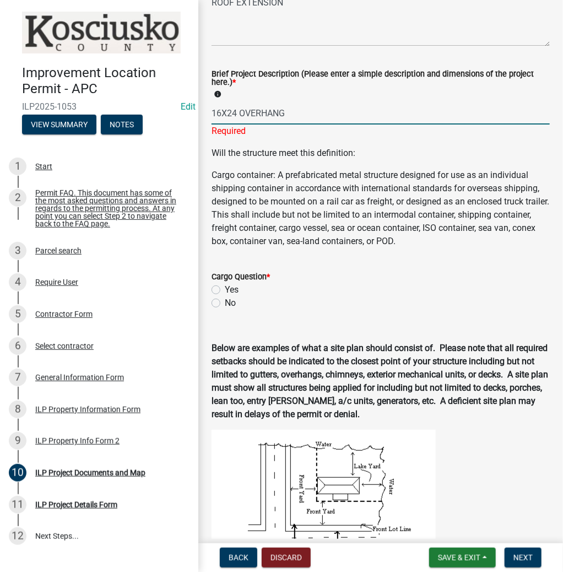
scroll to position [485, 0]
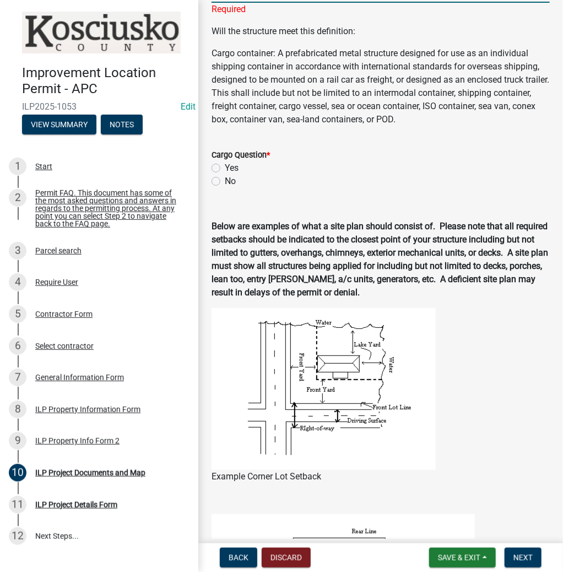
type input "16X24 OVERHANG"
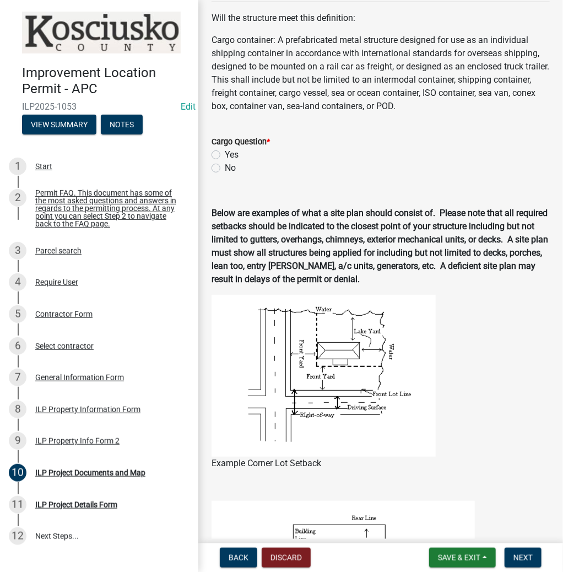
click at [216, 184] on wm-data-entity-input-list "This section requires you to upload documents and provide description of the pr…" at bounding box center [381, 434] width 339 height 1663
click at [225, 169] on label "No" at bounding box center [230, 168] width 11 height 13
click at [225, 169] on input "No" at bounding box center [228, 165] width 7 height 7
radio input "true"
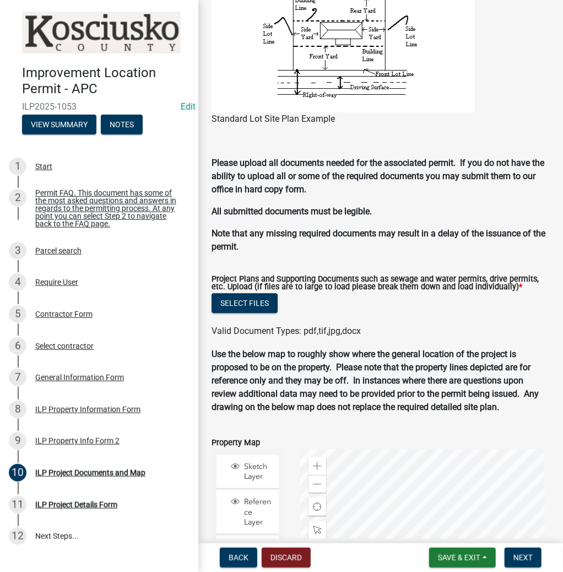
scroll to position [1039, 0]
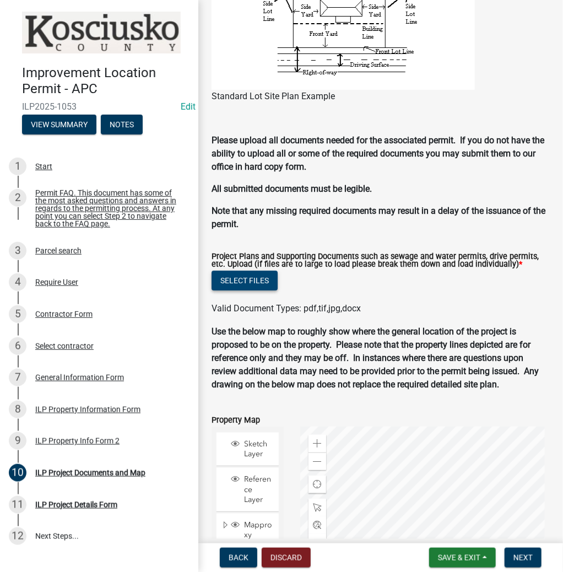
click at [242, 275] on button "Select files" at bounding box center [245, 281] width 66 height 20
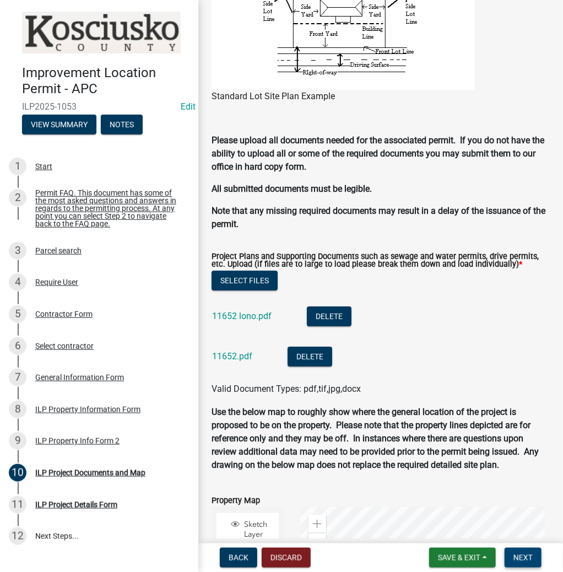
click at [520, 562] on span "Next" at bounding box center [523, 558] width 19 height 9
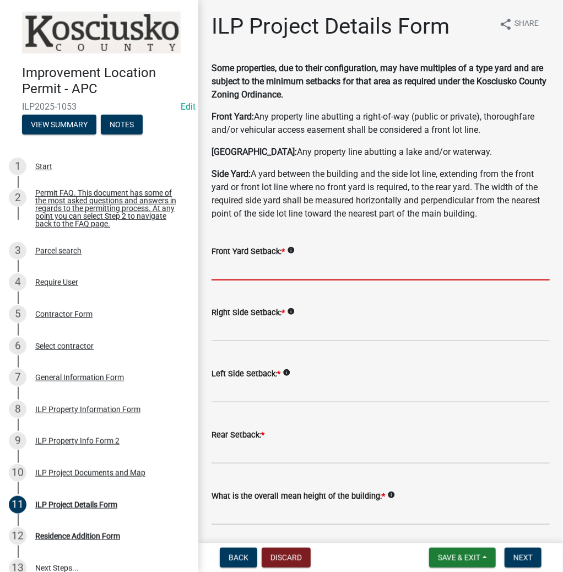
click at [234, 267] on input "text" at bounding box center [381, 269] width 339 height 23
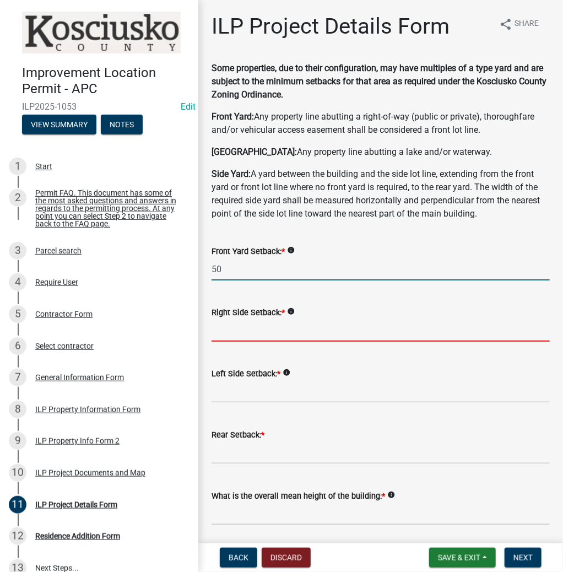
type input "50.0"
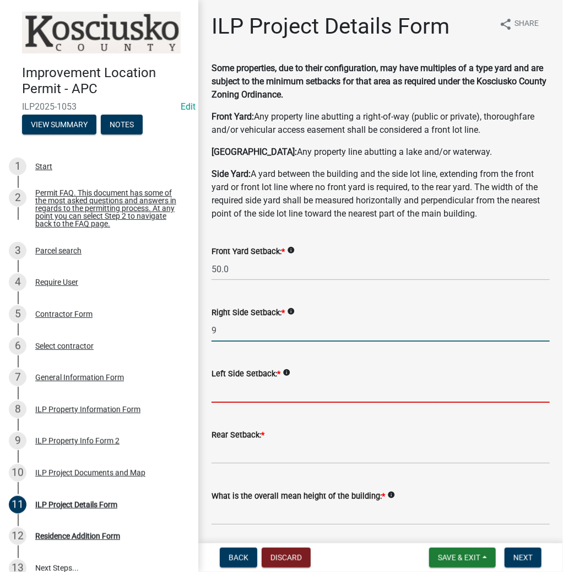
type input "9.0"
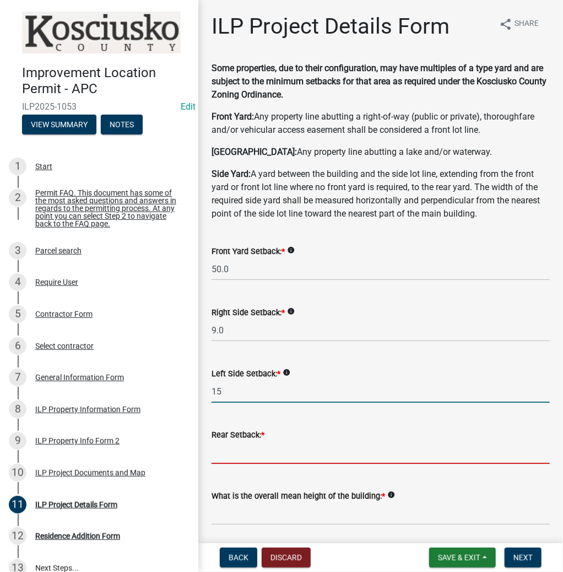
type input "15.0"
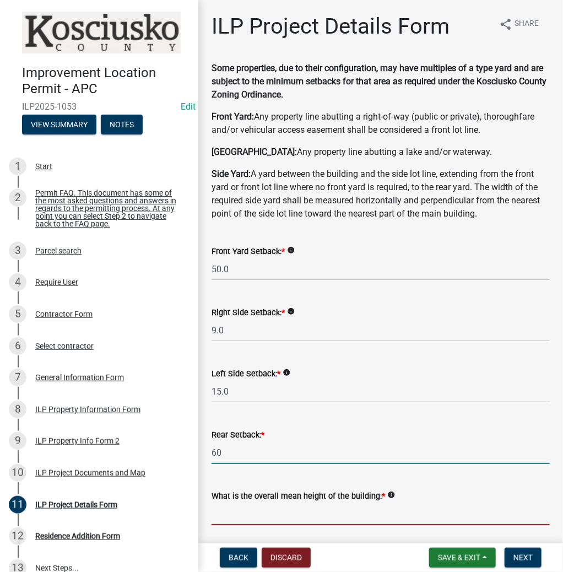
type input "60.0"
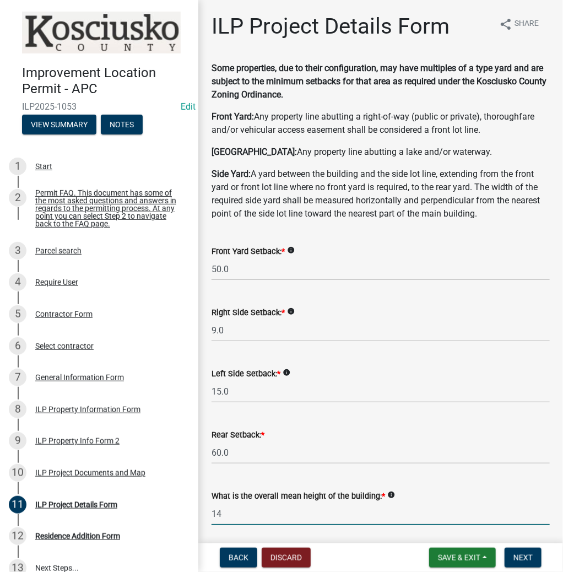
type input "14.0"
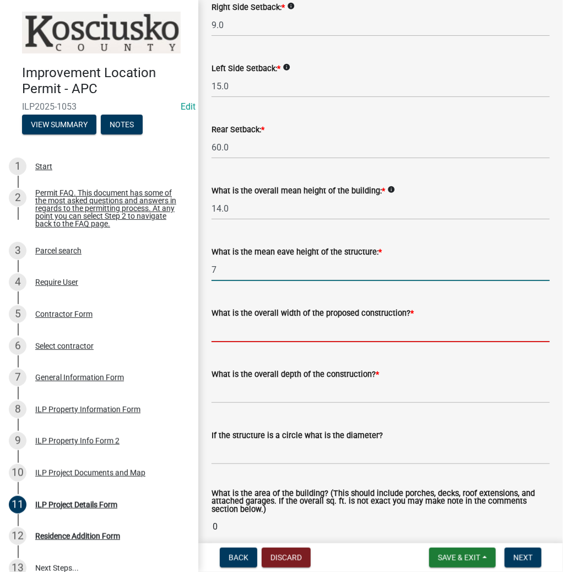
type input "7.0"
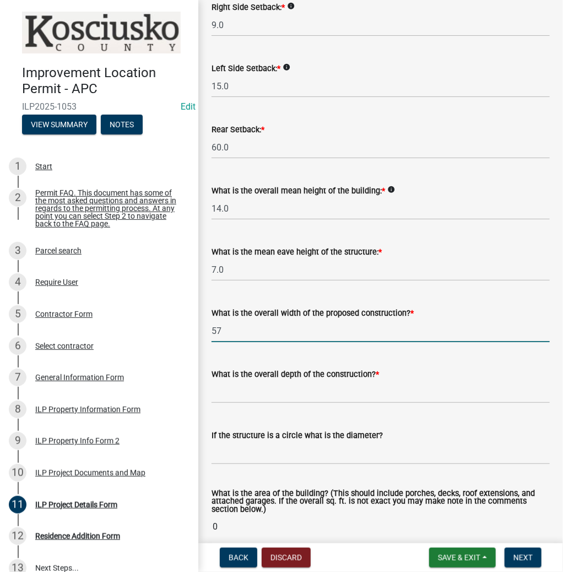
type input "5"
type input "5.00"
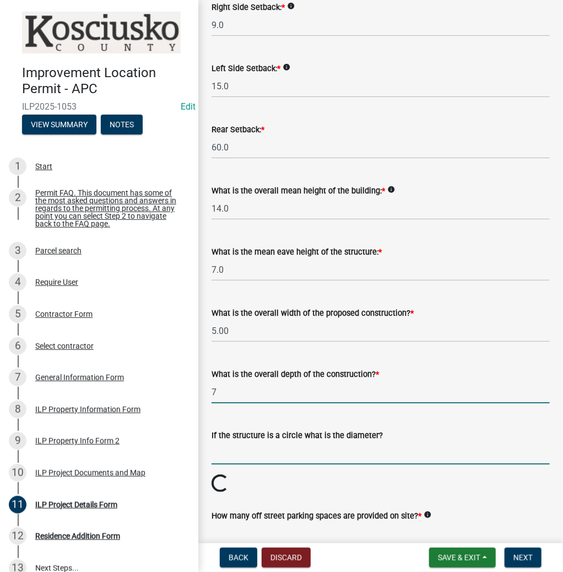
type input "7.00"
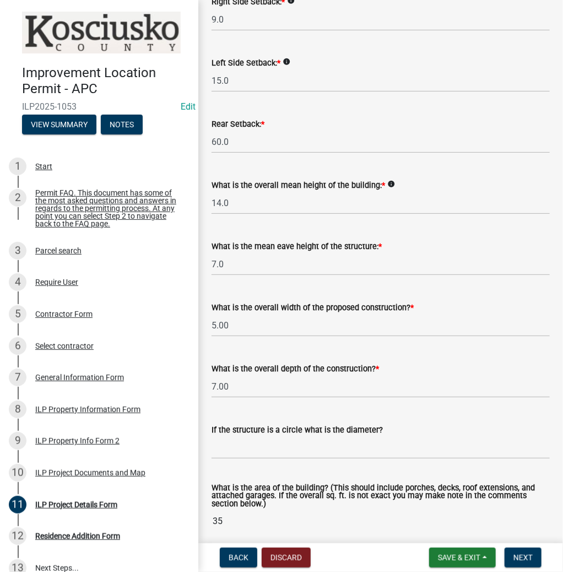
scroll to position [712, 0]
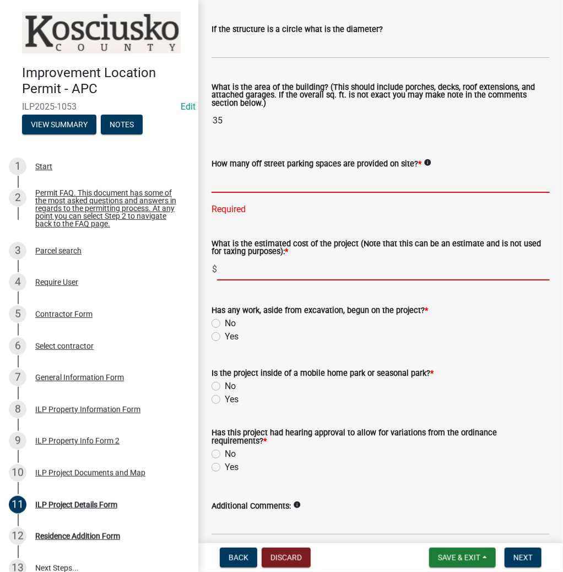
click at [280, 175] on input "text" at bounding box center [381, 181] width 339 height 23
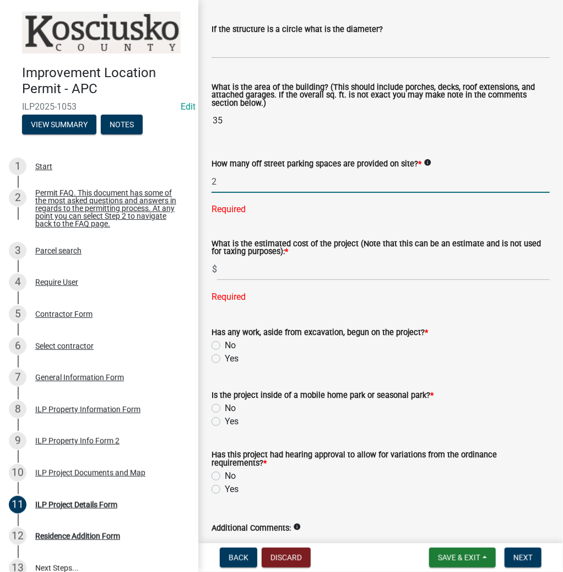
type input "2"
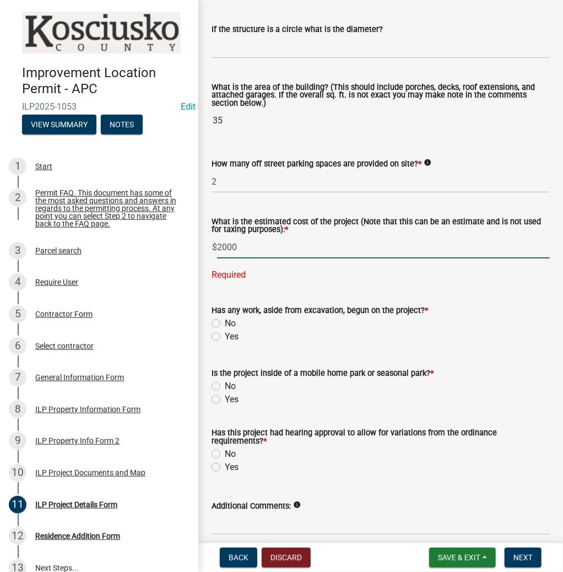
type input "2000"
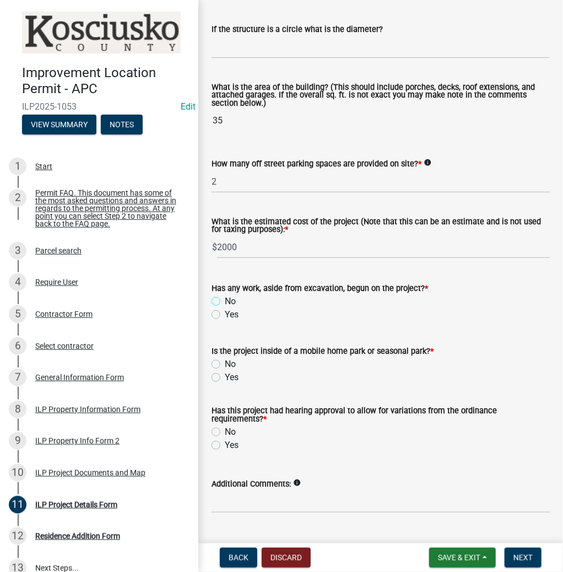
click at [225, 295] on input "No" at bounding box center [228, 298] width 7 height 7
radio input "true"
click at [225, 358] on input "No" at bounding box center [228, 361] width 7 height 7
radio input "true"
click at [225, 426] on input "No" at bounding box center [228, 429] width 7 height 7
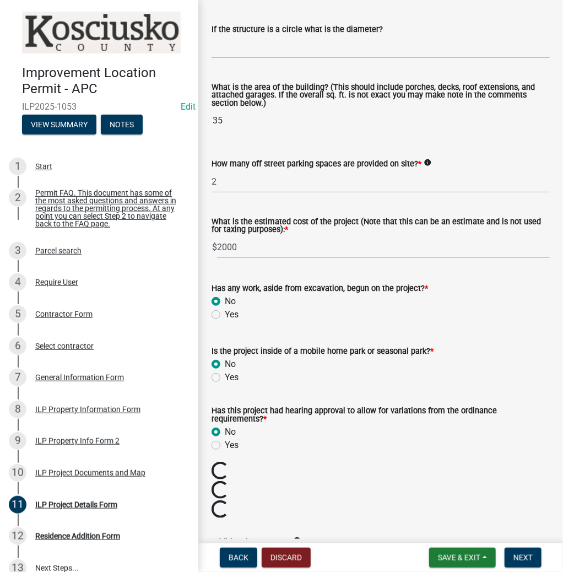
radio input "true"
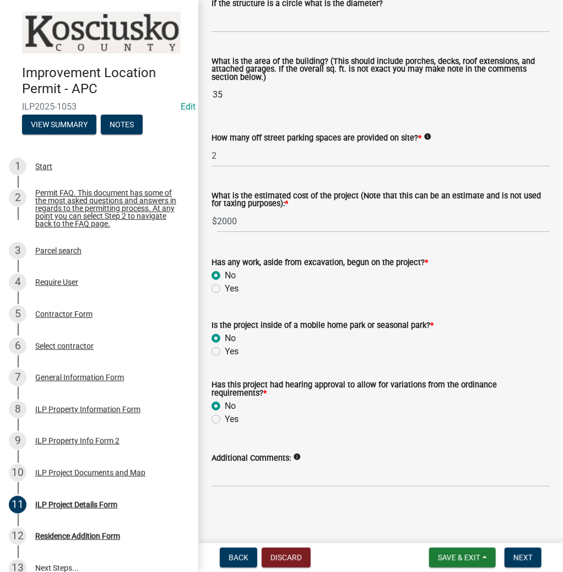
scroll to position [738, 0]
click at [527, 554] on span "Next" at bounding box center [523, 558] width 19 height 9
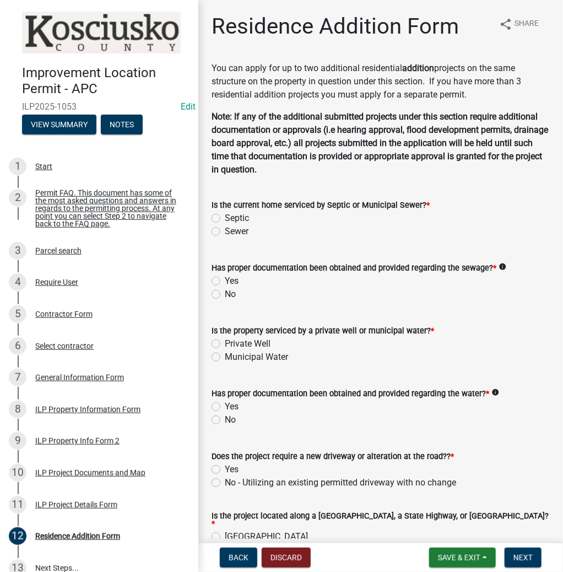
click at [225, 230] on label "Sewer" at bounding box center [237, 231] width 24 height 13
click at [225, 230] on input "Sewer" at bounding box center [228, 228] width 7 height 7
radio input "true"
click at [225, 282] on label "Yes" at bounding box center [232, 281] width 14 height 13
click at [225, 282] on input "Yes" at bounding box center [228, 278] width 7 height 7
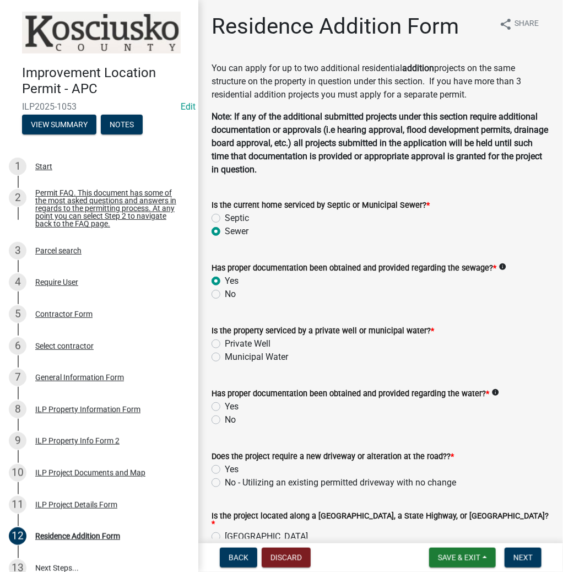
radio input "true"
click at [225, 343] on label "Private Well" at bounding box center [248, 343] width 46 height 13
click at [225, 343] on input "Private Well" at bounding box center [228, 340] width 7 height 7
radio input "true"
click at [225, 410] on label "Yes" at bounding box center [232, 406] width 14 height 13
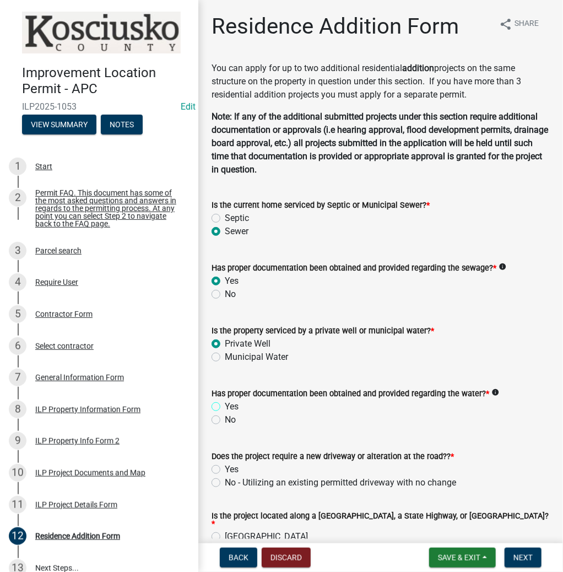
click at [225, 407] on input "Yes" at bounding box center [228, 403] width 7 height 7
radio input "true"
click at [214, 488] on div "No - Utilizing an existing permitted driveway with no change" at bounding box center [381, 482] width 339 height 13
click at [225, 485] on label "No - Utilizing an existing permitted driveway with no change" at bounding box center [341, 482] width 232 height 13
click at [225, 484] on input "No - Utilizing an existing permitted driveway with no change" at bounding box center [228, 479] width 7 height 7
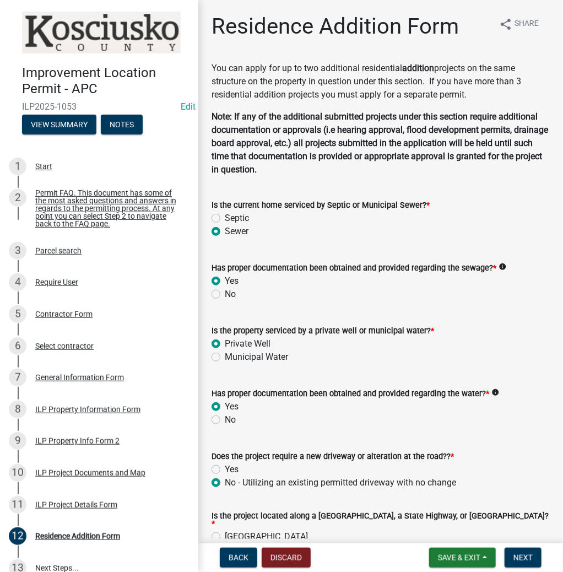
radio input "true"
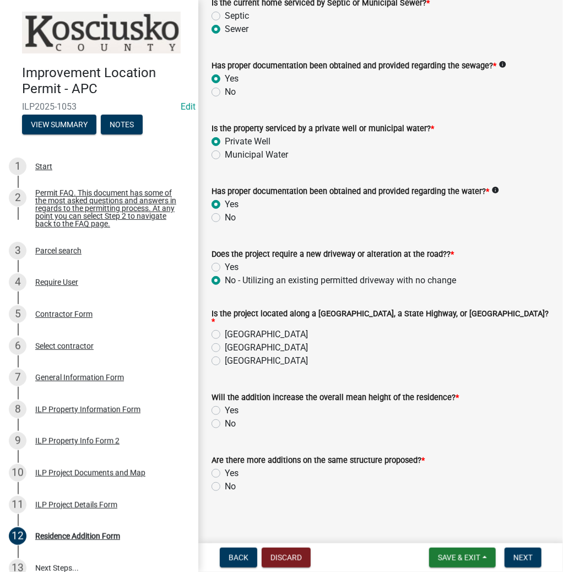
scroll to position [205, 0]
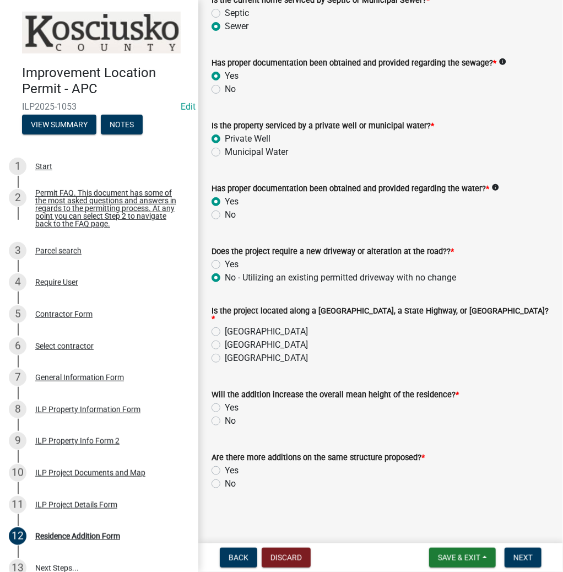
click at [225, 329] on label "[GEOGRAPHIC_DATA]" at bounding box center [266, 331] width 83 height 13
click at [225, 329] on input "[GEOGRAPHIC_DATA]" at bounding box center [228, 328] width 7 height 7
radio input "true"
click at [217, 421] on div "No" at bounding box center [381, 421] width 339 height 13
click at [225, 416] on label "No" at bounding box center [230, 421] width 11 height 13
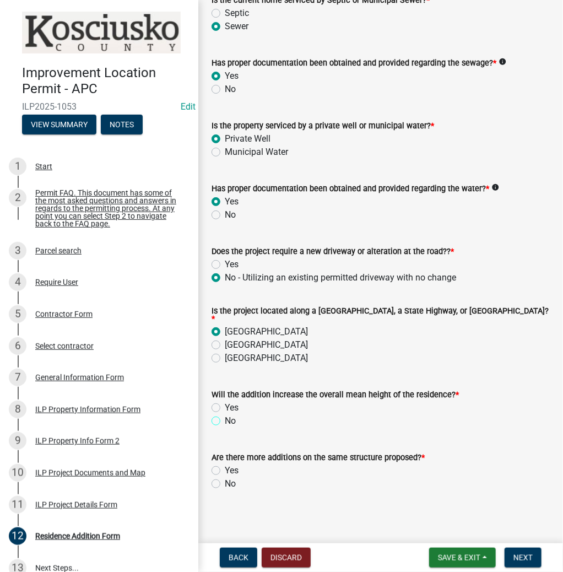
click at [225, 416] on input "No" at bounding box center [228, 418] width 7 height 7
radio input "true"
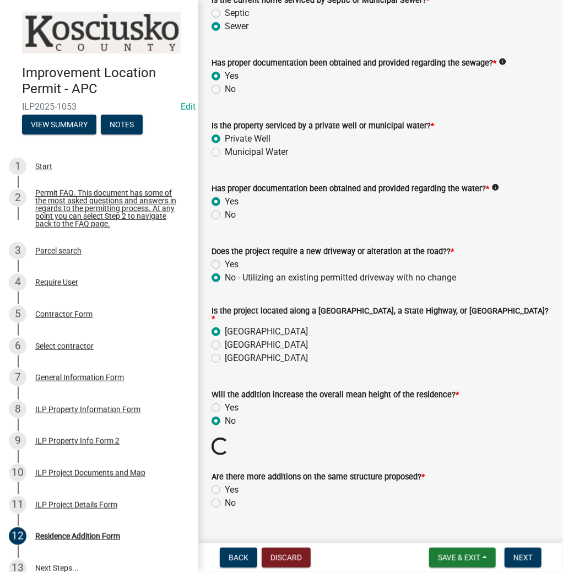
click at [225, 486] on label "Yes" at bounding box center [232, 490] width 14 height 13
click at [225, 486] on input "Yes" at bounding box center [228, 487] width 7 height 7
radio input "true"
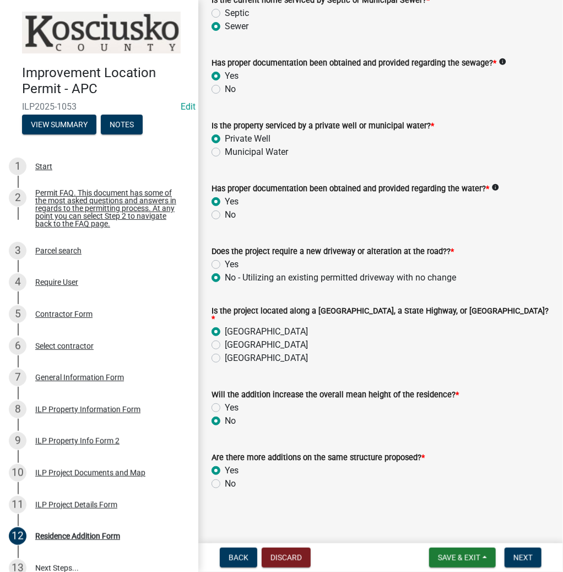
click at [225, 479] on label "No" at bounding box center [230, 483] width 11 height 13
click at [225, 479] on input "No" at bounding box center [228, 480] width 7 height 7
radio input "true"
click at [533, 556] on span "Next" at bounding box center [523, 558] width 19 height 9
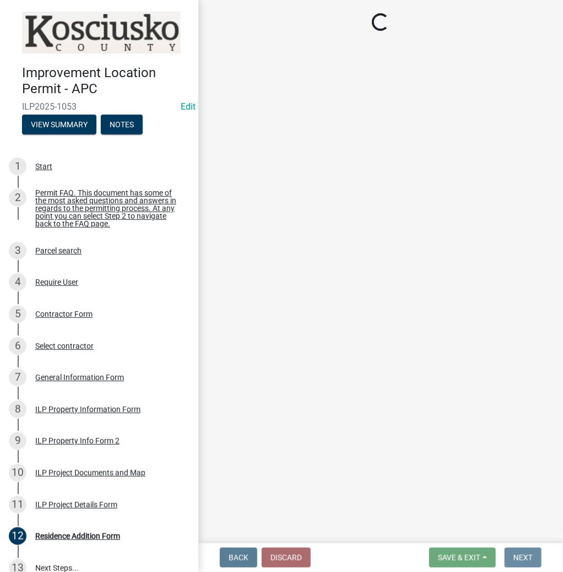
scroll to position [0, 0]
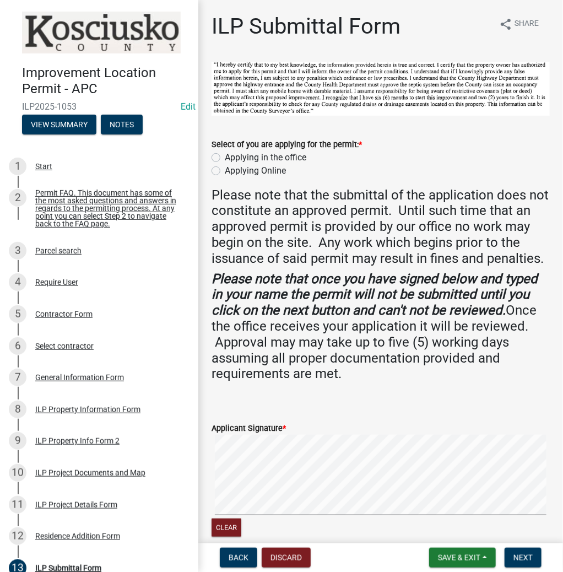
click at [225, 156] on label "Applying in the office" at bounding box center [266, 157] width 82 height 13
click at [225, 156] on input "Applying in the office" at bounding box center [228, 154] width 7 height 7
radio input "true"
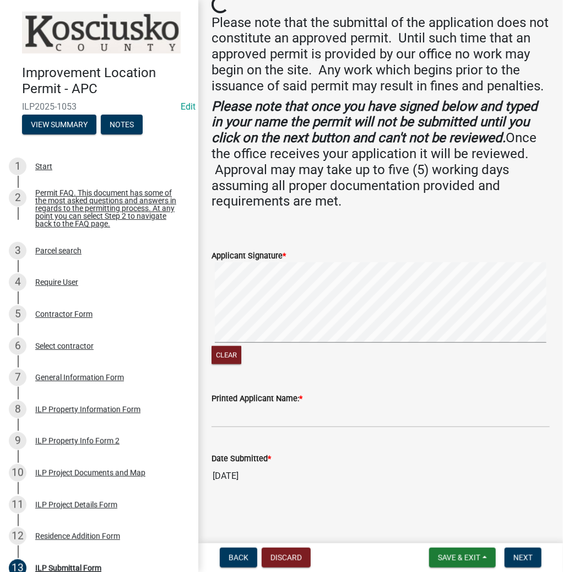
scroll to position [187, 0]
click at [259, 426] on input "Printed Applicant Name: *" at bounding box center [381, 416] width 339 height 23
type input "[PERSON_NAME]"
click at [525, 556] on span "Next" at bounding box center [523, 558] width 19 height 9
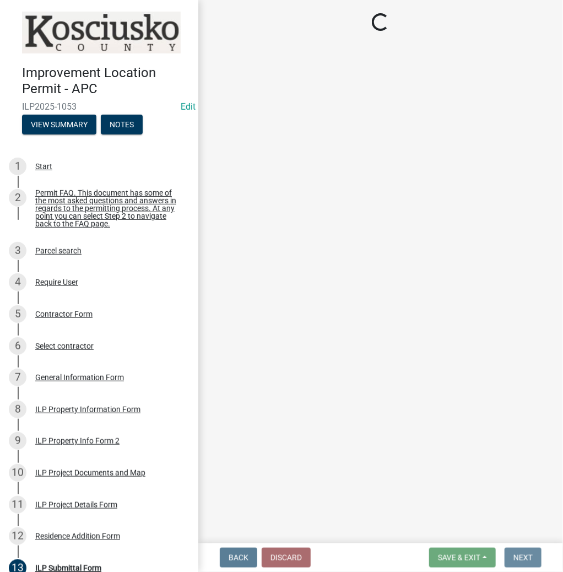
scroll to position [0, 0]
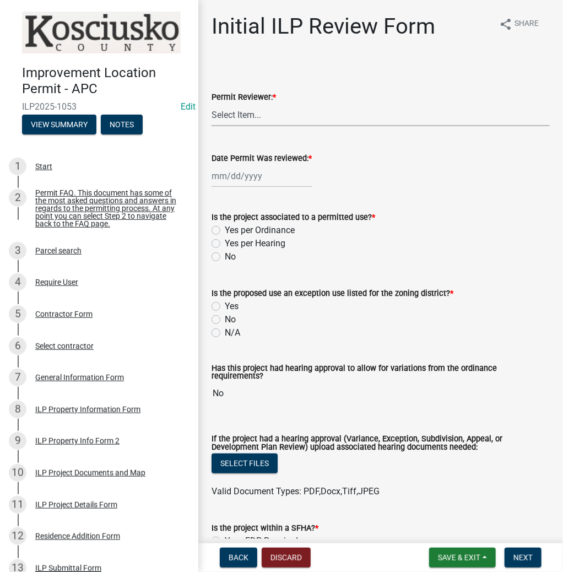
click at [262, 117] on select "Select Item... MMS LT AT CS [PERSON_NAME]" at bounding box center [381, 115] width 339 height 23
click at [212, 104] on select "Select Item... MMS LT AT CS [PERSON_NAME]" at bounding box center [381, 115] width 339 height 23
select select "fc758b50-acba-4166-9f24-5248f0f78016"
click at [256, 182] on div at bounding box center [262, 176] width 101 height 23
select select "8"
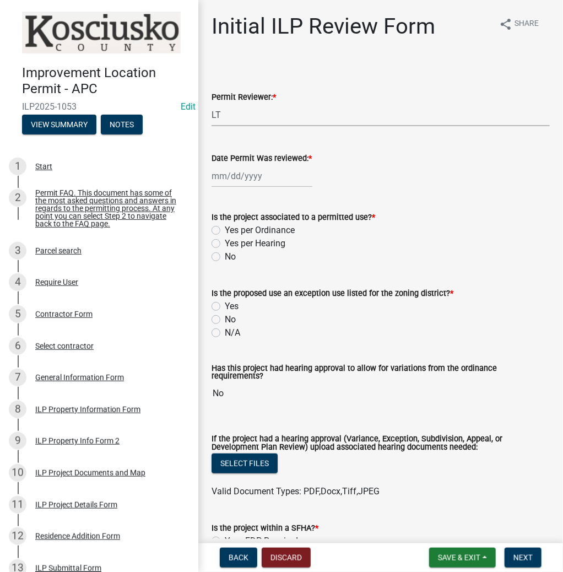
select select "2025"
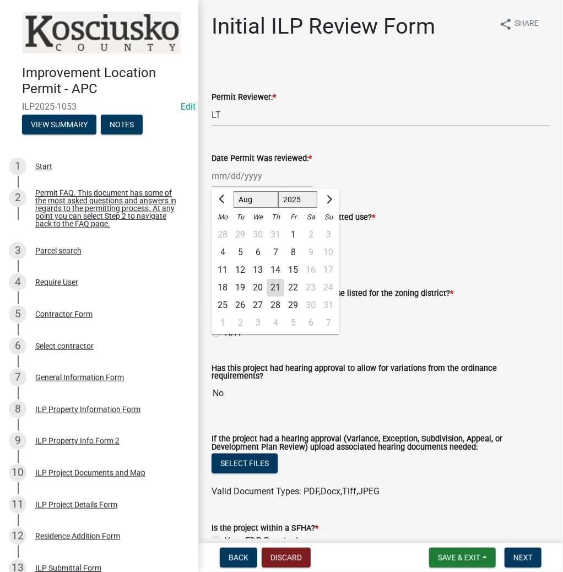
click at [272, 283] on div "21" at bounding box center [276, 288] width 18 height 18
type input "[DATE]"
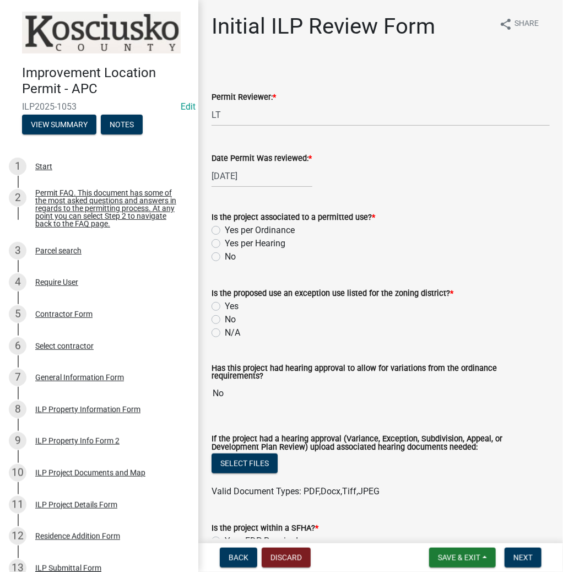
drag, startPoint x: 216, startPoint y: 231, endPoint x: 221, endPoint y: 226, distance: 7.8
click at [225, 232] on label "Yes per Ordinance" at bounding box center [260, 230] width 70 height 13
click at [225, 231] on input "Yes per Ordinance" at bounding box center [228, 227] width 7 height 7
radio input "true"
click at [225, 318] on label "No" at bounding box center [230, 319] width 11 height 13
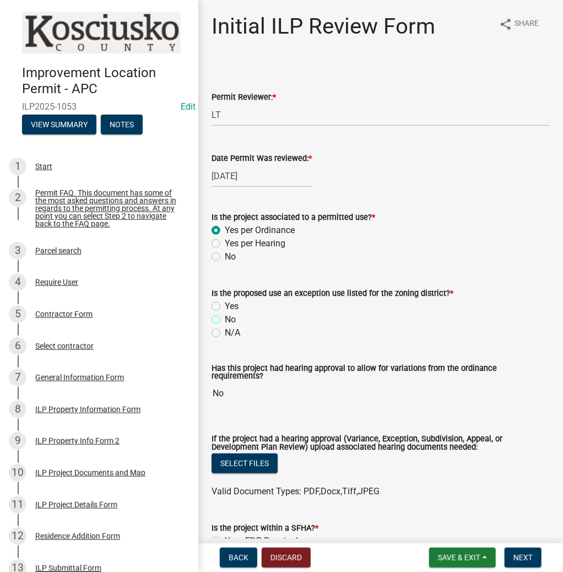
click at [225, 318] on input "No" at bounding box center [228, 316] width 7 height 7
radio input "true"
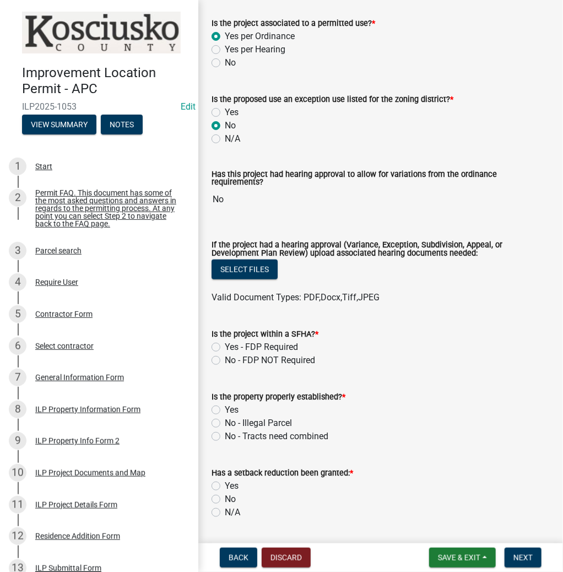
scroll to position [221, 0]
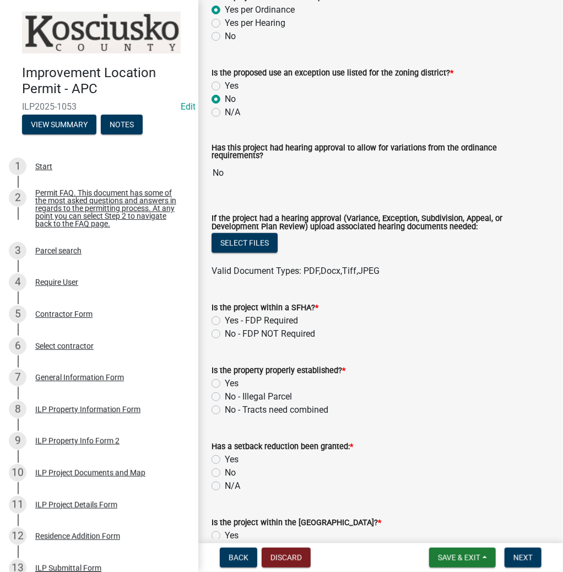
click at [225, 329] on label "No - FDP NOT Required" at bounding box center [270, 334] width 90 height 13
click at [225, 329] on input "No - FDP NOT Required" at bounding box center [228, 331] width 7 height 7
radio input "true"
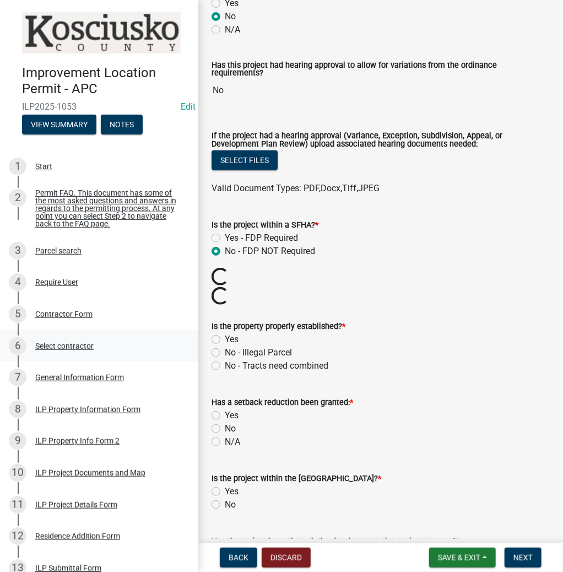
scroll to position [309, 0]
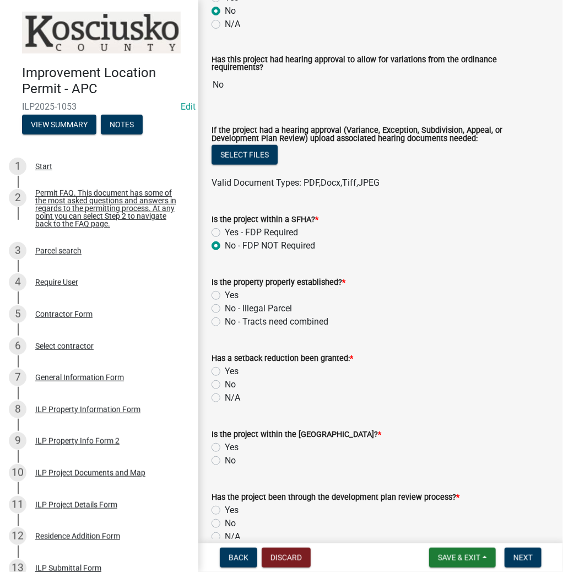
click at [216, 289] on div "Yes" at bounding box center [381, 295] width 339 height 13
click at [225, 293] on label "Yes" at bounding box center [232, 295] width 14 height 13
click at [225, 293] on input "Yes" at bounding box center [228, 292] width 7 height 7
radio input "true"
click at [225, 383] on label "No" at bounding box center [230, 384] width 11 height 13
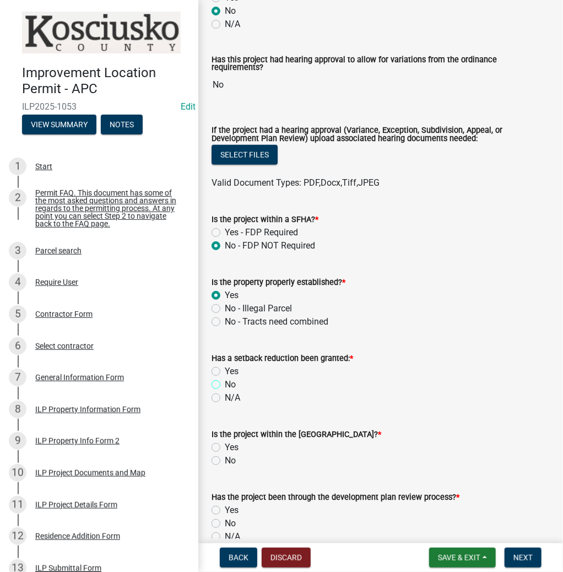
click at [225, 383] on input "No" at bounding box center [228, 381] width 7 height 7
radio input "true"
click at [225, 455] on label "No" at bounding box center [230, 460] width 11 height 13
click at [225, 455] on input "No" at bounding box center [228, 457] width 7 height 7
radio input "true"
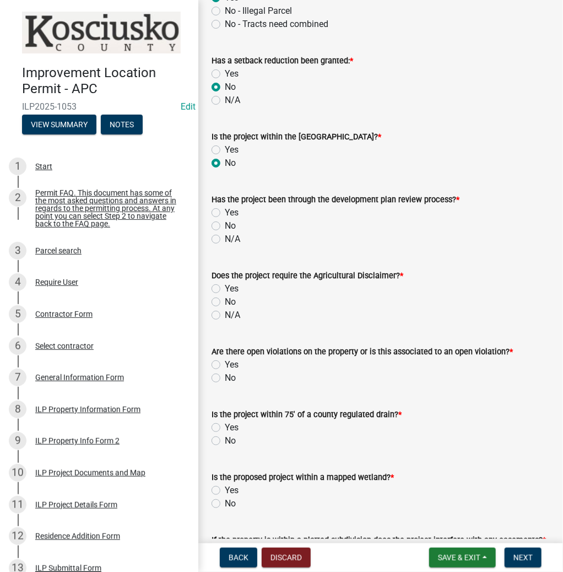
scroll to position [618, 0]
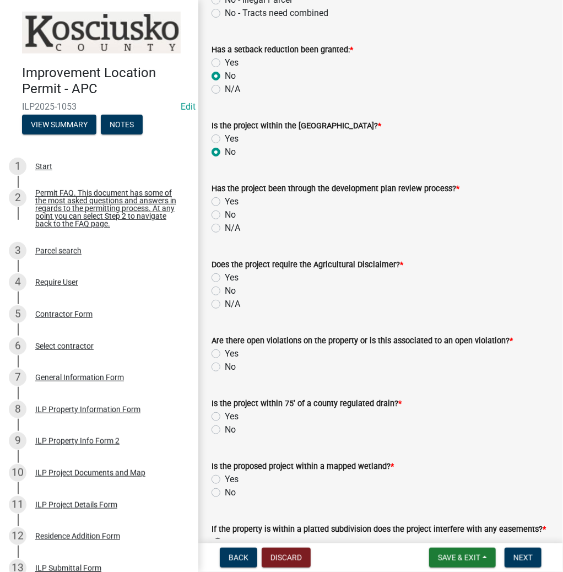
click at [225, 210] on label "No" at bounding box center [230, 214] width 11 height 13
click at [225, 210] on input "No" at bounding box center [228, 211] width 7 height 7
radio input "true"
click at [225, 286] on label "No" at bounding box center [230, 290] width 11 height 13
click at [225, 286] on input "No" at bounding box center [228, 287] width 7 height 7
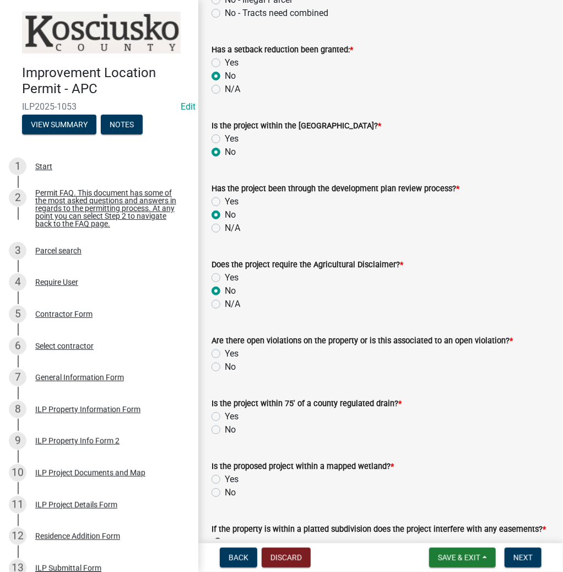
radio input "true"
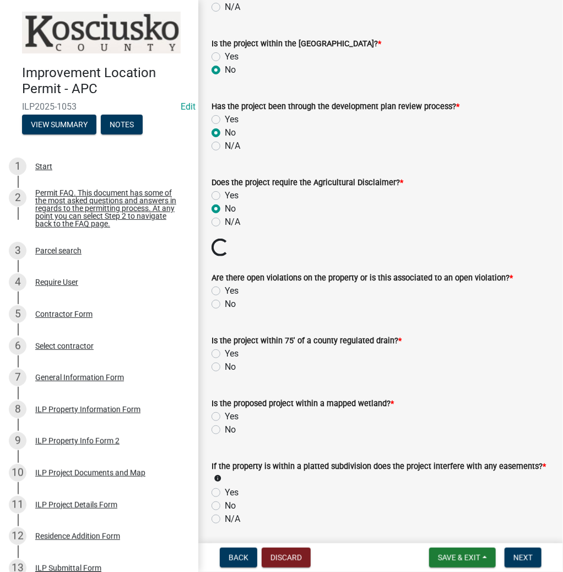
scroll to position [706, 0]
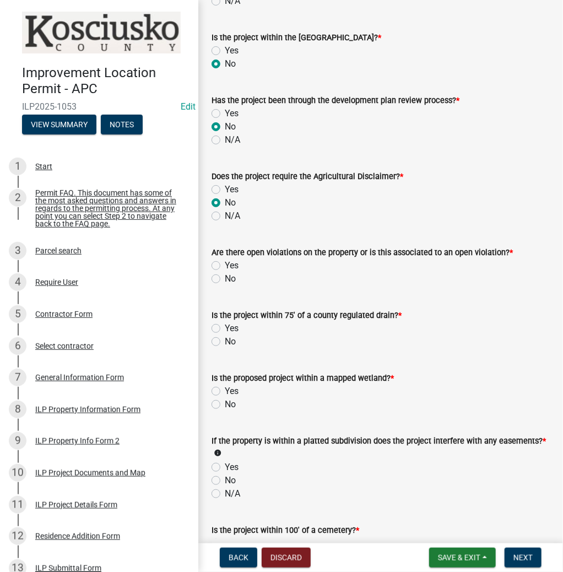
click at [225, 275] on label "No" at bounding box center [230, 278] width 11 height 13
click at [225, 275] on input "No" at bounding box center [228, 275] width 7 height 7
radio input "true"
click at [225, 338] on label "No" at bounding box center [230, 341] width 11 height 13
click at [225, 338] on input "No" at bounding box center [228, 338] width 7 height 7
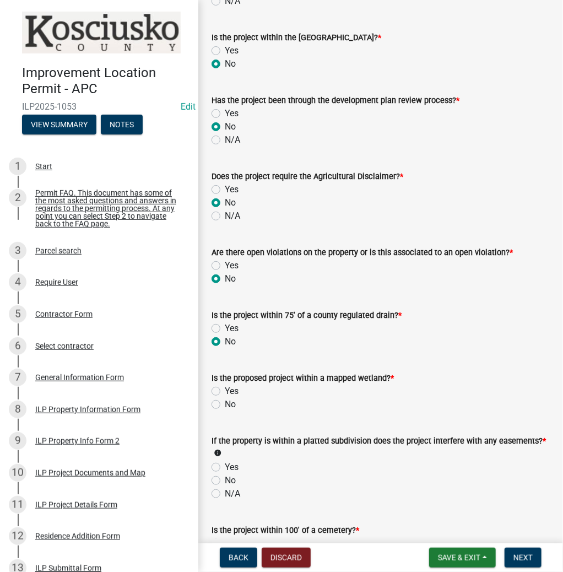
radio input "true"
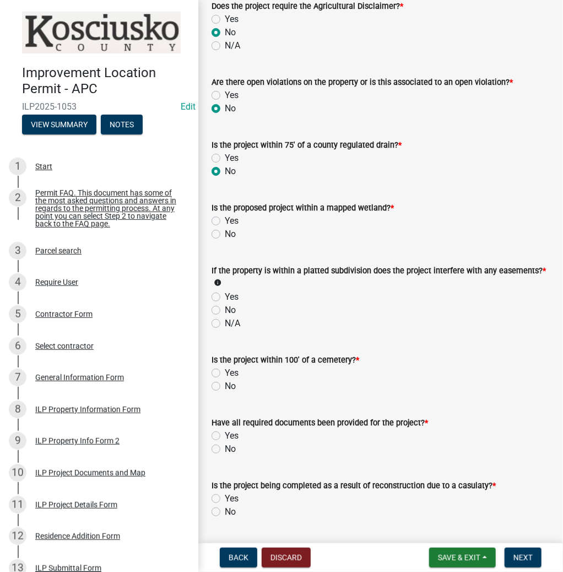
scroll to position [882, 0]
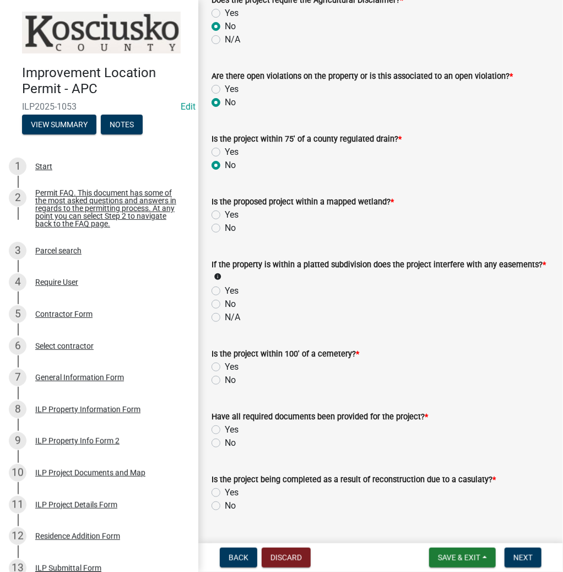
click at [225, 222] on label "No" at bounding box center [230, 228] width 11 height 13
click at [225, 222] on input "No" at bounding box center [228, 225] width 7 height 7
radio input "true"
click at [225, 298] on label "No" at bounding box center [230, 304] width 11 height 13
click at [225, 298] on input "No" at bounding box center [228, 301] width 7 height 7
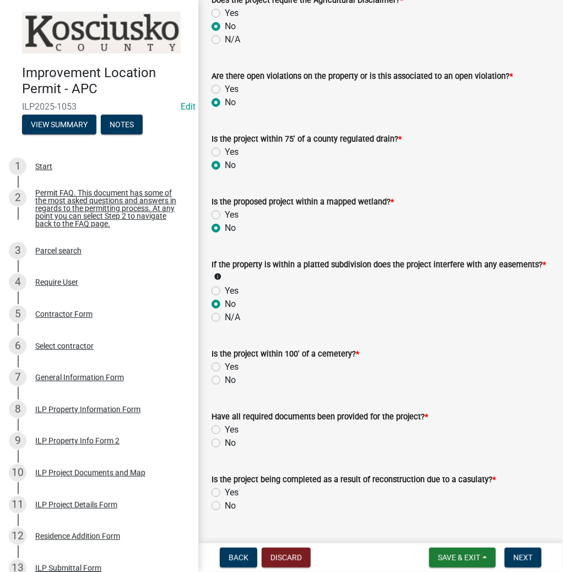
radio input "true"
click at [225, 375] on label "No" at bounding box center [230, 380] width 11 height 13
click at [225, 375] on input "No" at bounding box center [228, 377] width 7 height 7
radio input "true"
click at [225, 423] on label "Yes" at bounding box center [232, 429] width 14 height 13
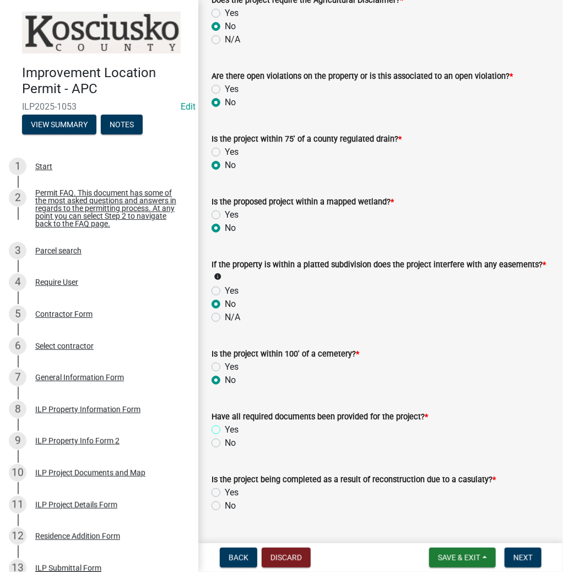
click at [225, 423] on input "Yes" at bounding box center [228, 426] width 7 height 7
radio input "true"
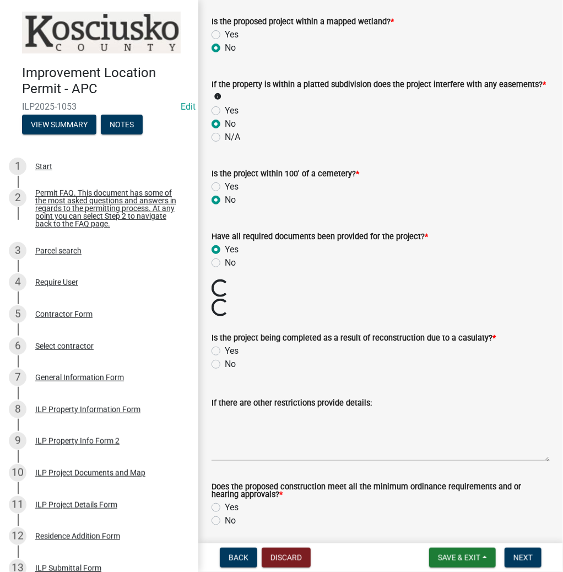
scroll to position [1099, 0]
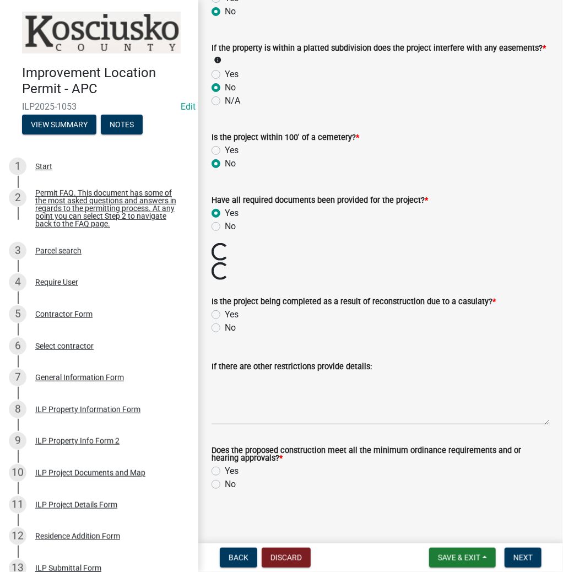
click at [225, 321] on label "No" at bounding box center [230, 327] width 11 height 13
click at [225, 321] on input "No" at bounding box center [228, 324] width 7 height 7
radio input "true"
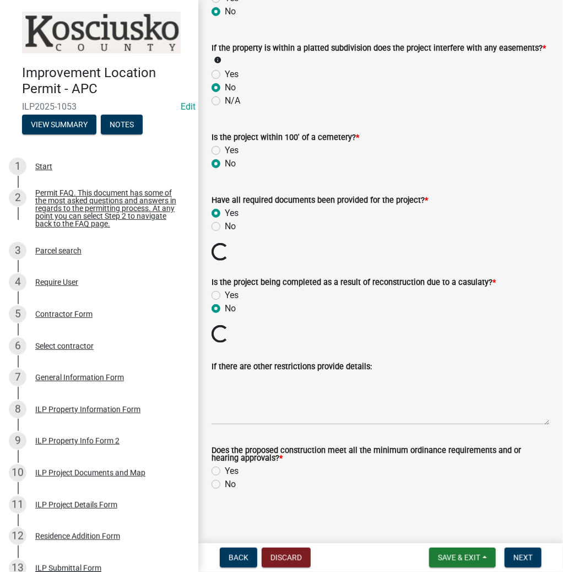
scroll to position [1061, 0]
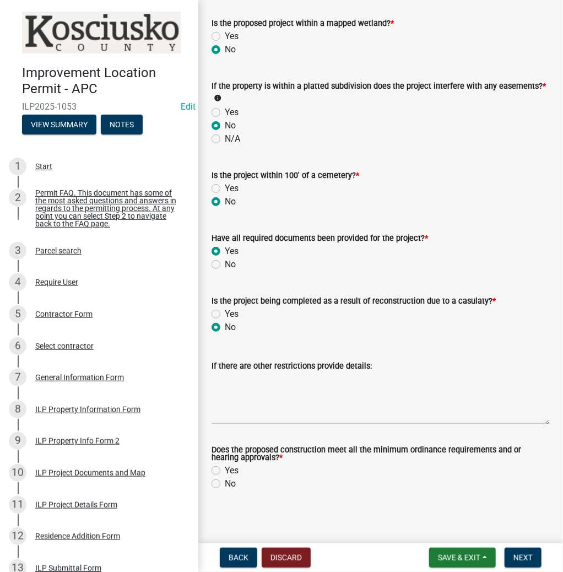
click at [221, 464] on div "Yes" at bounding box center [381, 470] width 339 height 13
click at [207, 466] on div "Does the proposed construction meet all the minimum ordinance requirements and …" at bounding box center [380, 461] width 355 height 57
click at [225, 467] on label "Yes" at bounding box center [232, 470] width 14 height 13
click at [225, 467] on input "Yes" at bounding box center [228, 467] width 7 height 7
radio input "true"
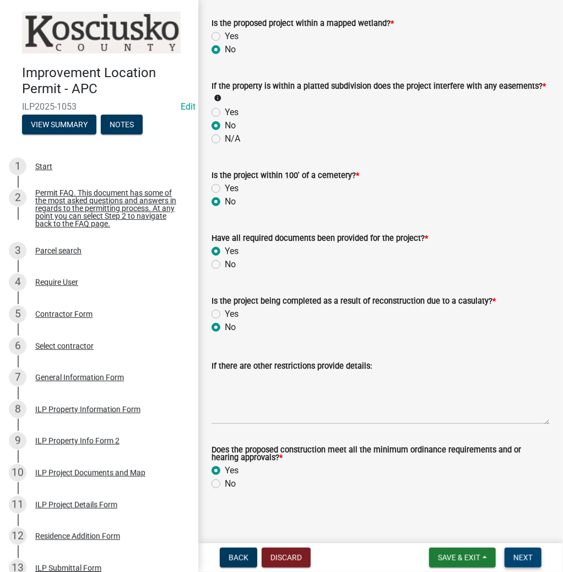
click at [518, 552] on button "Next" at bounding box center [523, 558] width 37 height 20
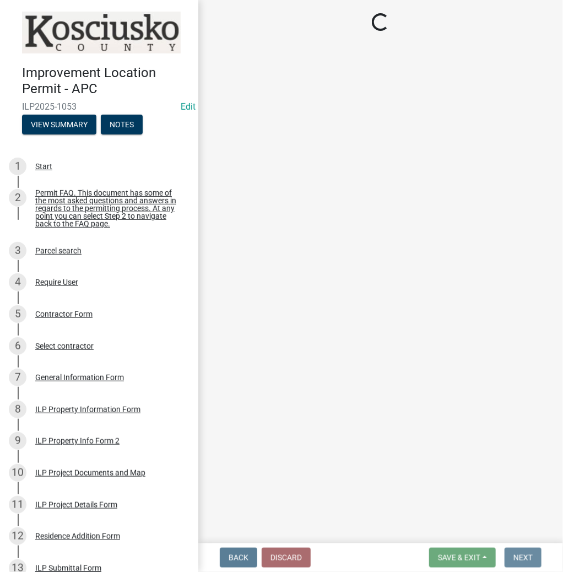
scroll to position [0, 0]
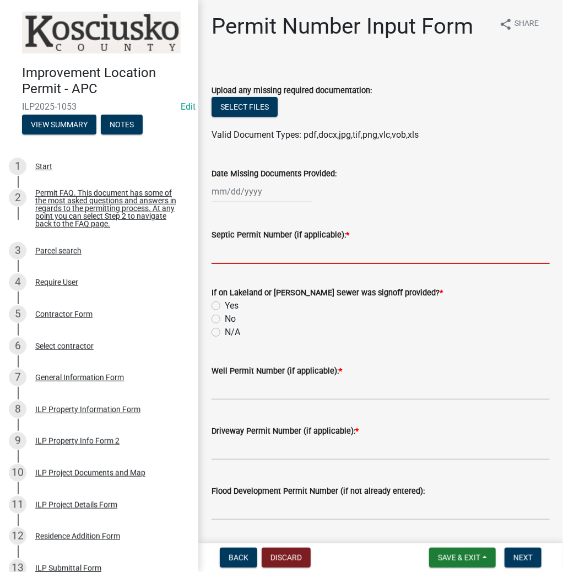
click at [265, 253] on input "Septic Permit Number (if applicable): *" at bounding box center [381, 252] width 339 height 23
type input "LONO"
click at [225, 313] on input "No" at bounding box center [228, 316] width 7 height 7
radio input "true"
click at [225, 326] on input "N/A" at bounding box center [228, 329] width 7 height 7
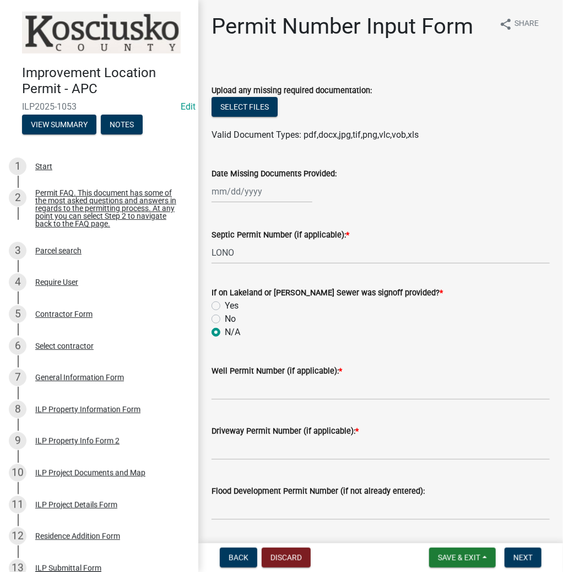
radio input "true"
type input "LONO"
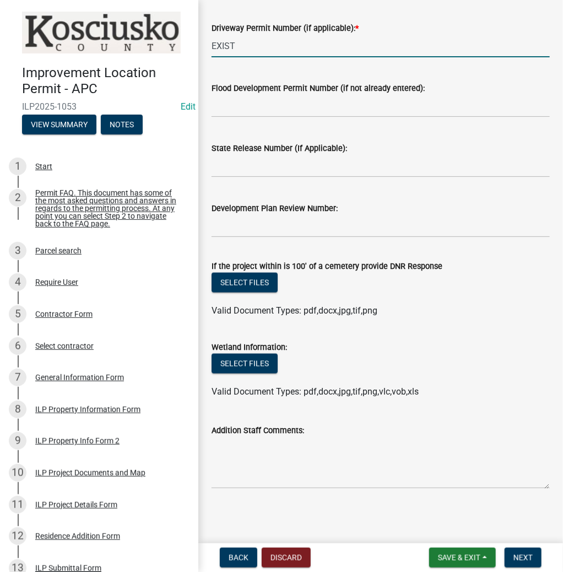
scroll to position [405, 0]
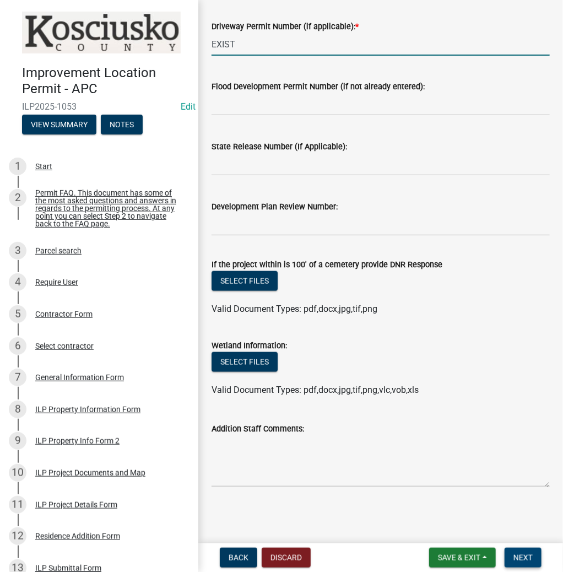
type input "EXIST"
click at [527, 554] on span "Next" at bounding box center [523, 558] width 19 height 9
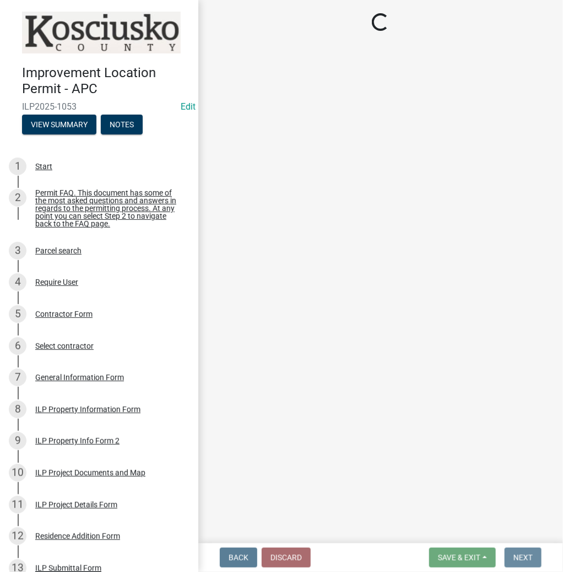
scroll to position [0, 0]
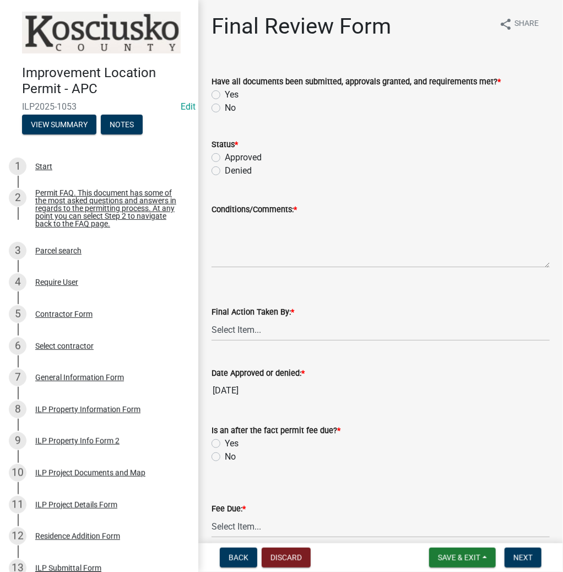
click at [225, 94] on label "Yes" at bounding box center [232, 94] width 14 height 13
click at [225, 94] on input "Yes" at bounding box center [228, 91] width 7 height 7
radio input "true"
click at [225, 159] on label "Approved" at bounding box center [243, 157] width 37 height 13
click at [225, 158] on input "Approved" at bounding box center [228, 154] width 7 height 7
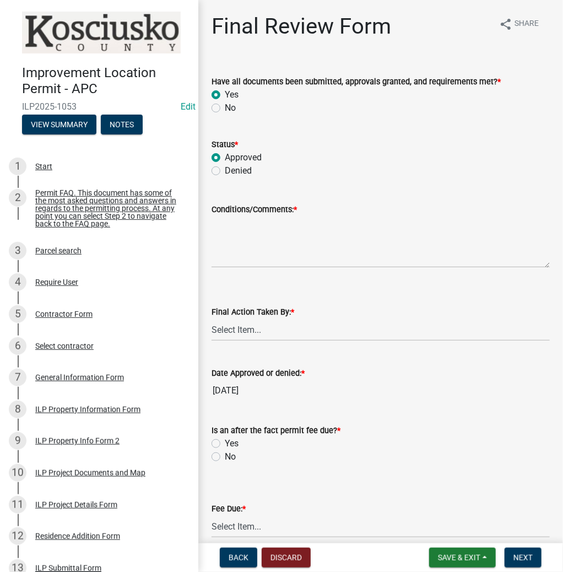
radio input "true"
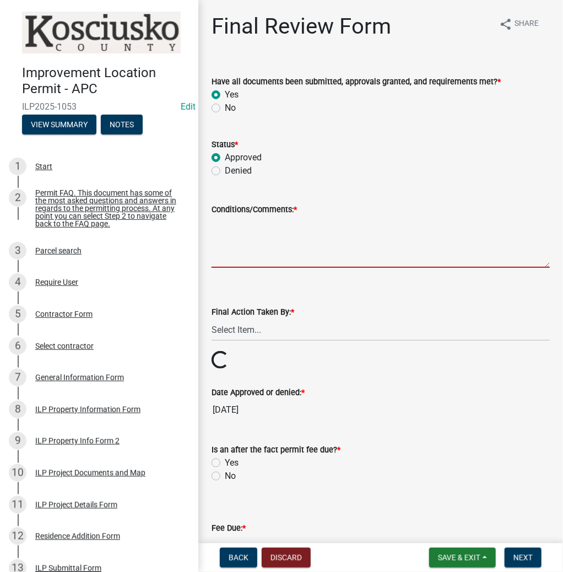
click at [268, 240] on textarea "Conditions/Comments: *" at bounding box center [381, 242] width 339 height 52
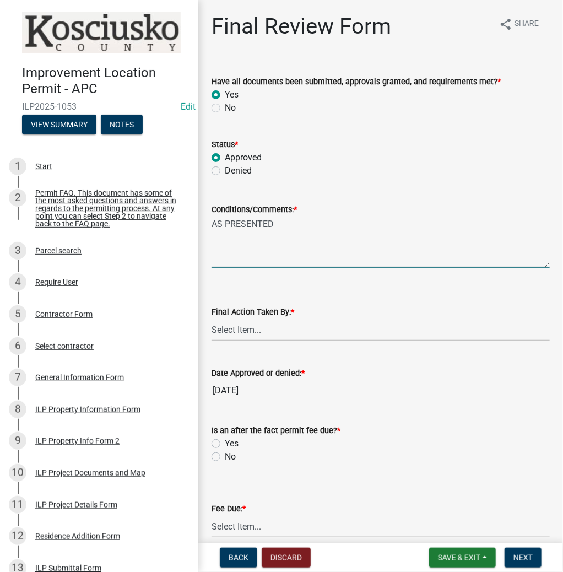
type textarea "AS PRESENTED"
select select "fc758b50-acba-4166-9f24-5248f0f78016"
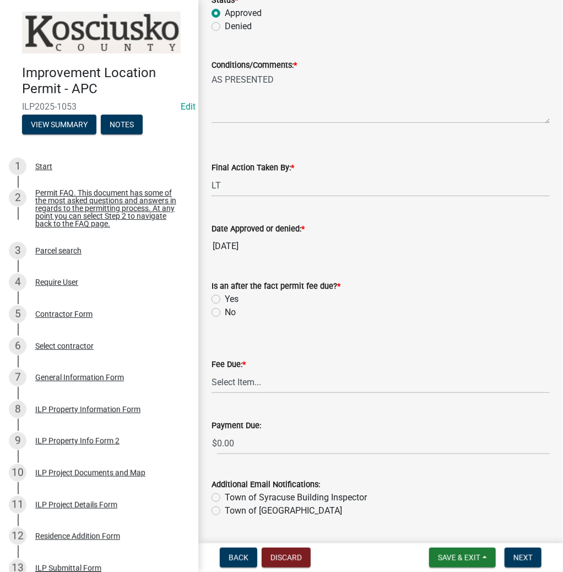
scroll to position [176, 0]
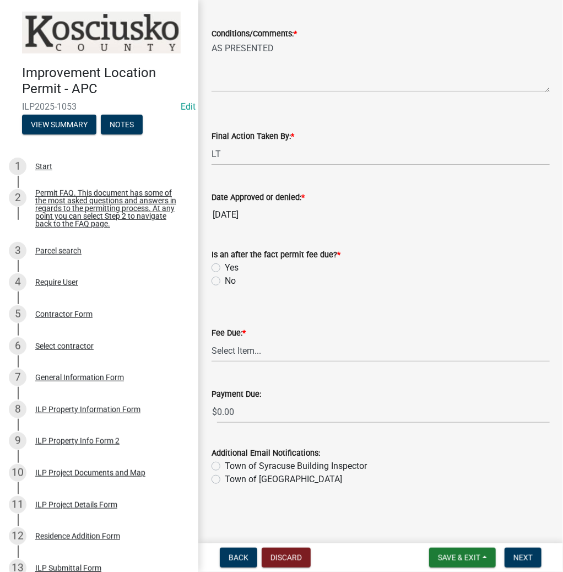
click at [225, 280] on label "No" at bounding box center [230, 281] width 11 height 13
click at [225, 280] on input "No" at bounding box center [228, 278] width 7 height 7
radio input "true"
click at [235, 347] on select "Select Item... N/A $10.00 $25.00 $125.00 $250 $500 $500 + $10.00 for every 10 s…" at bounding box center [381, 351] width 339 height 23
click at [212, 362] on select "Select Item... N/A $10.00 $25.00 $125.00 $250 $500 $500 + $10.00 for every 10 s…" at bounding box center [381, 351] width 339 height 23
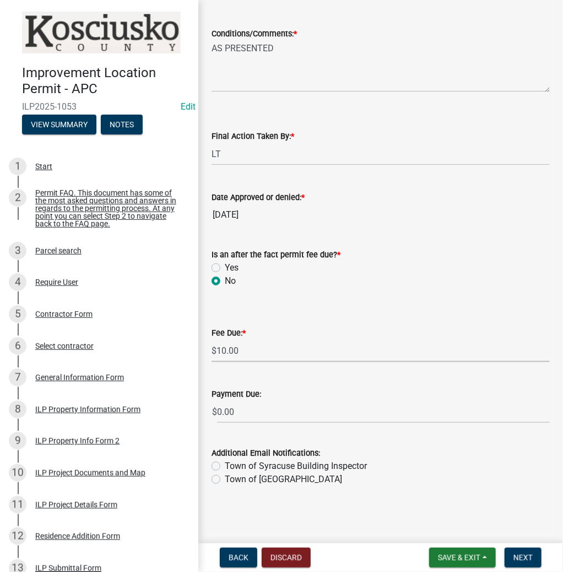
select select "6f482d1d-eb35-47e6-92b0-143404755581"
click at [523, 560] on span "Next" at bounding box center [523, 558] width 19 height 9
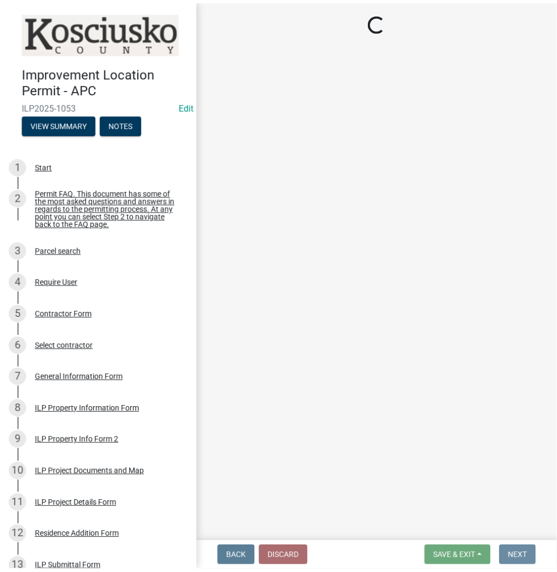
scroll to position [0, 0]
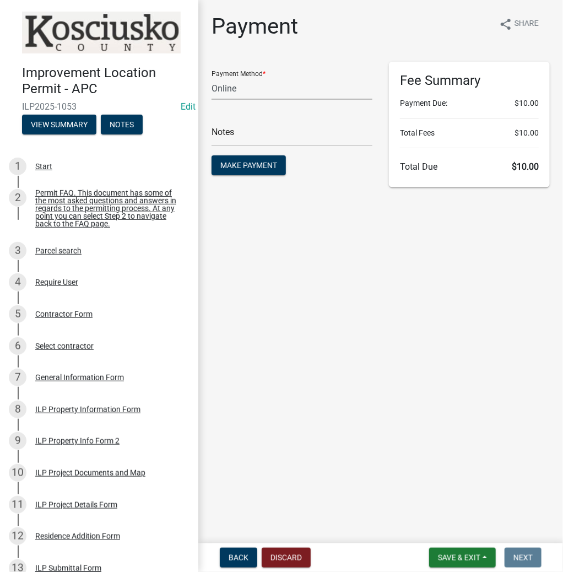
click at [277, 92] on select "Credit Card POS Check Cash Online" at bounding box center [292, 88] width 161 height 23
select select "2: 1"
click at [212, 77] on select "Credit Card POS Check Cash Online" at bounding box center [292, 88] width 161 height 23
click at [257, 160] on button "Make Payment" at bounding box center [249, 165] width 74 height 20
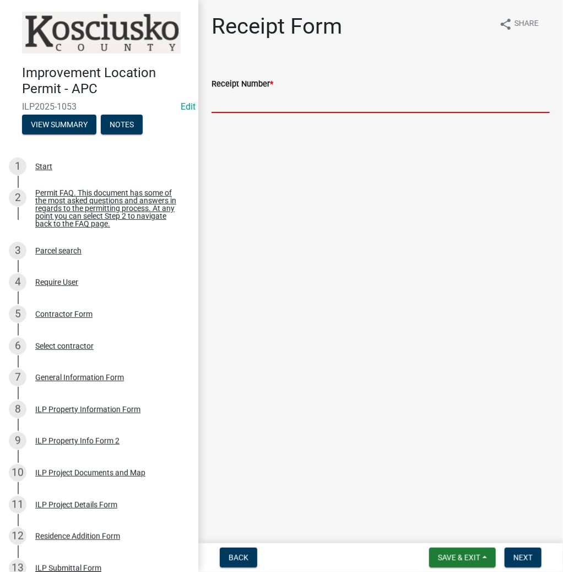
click at [274, 99] on input "Receipt Number *" at bounding box center [381, 101] width 339 height 23
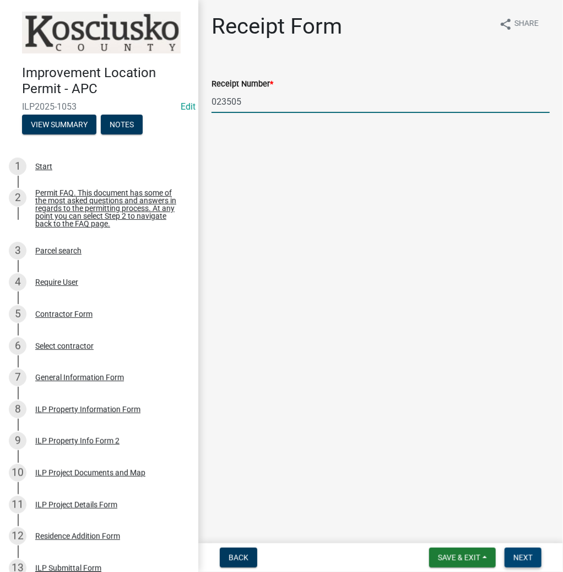
type input "023505"
click at [530, 556] on span "Next" at bounding box center [523, 558] width 19 height 9
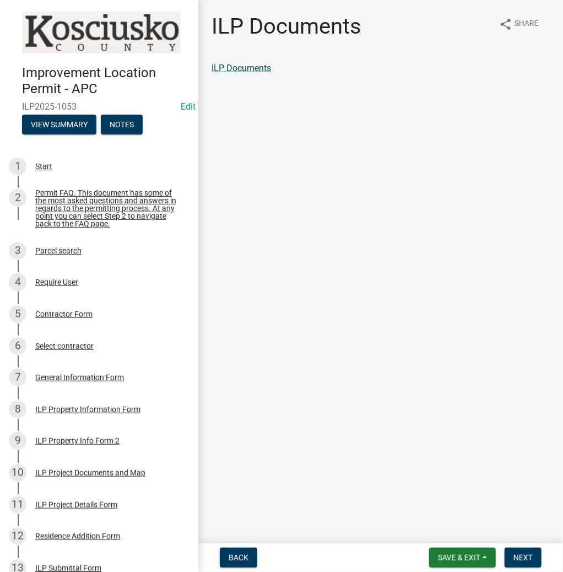
click at [246, 71] on link "ILP Documents" at bounding box center [242, 68] width 60 height 10
click at [523, 552] on button "Next" at bounding box center [523, 558] width 37 height 20
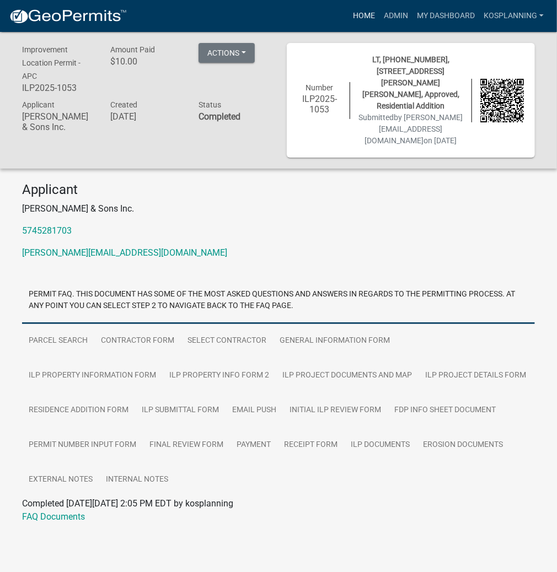
click at [360, 17] on link "Home" at bounding box center [363, 16] width 31 height 21
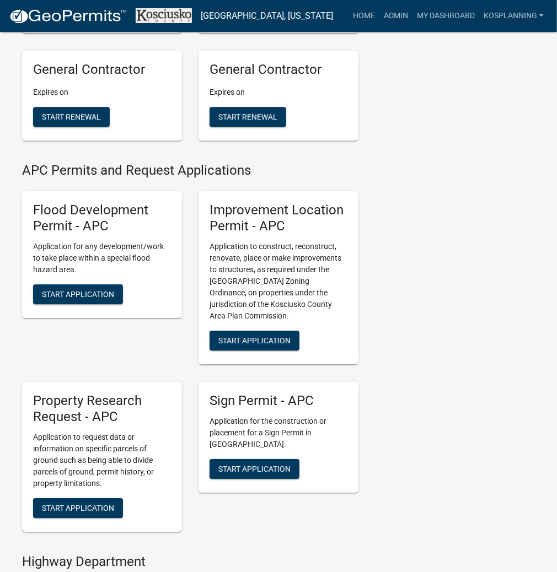
scroll to position [1103, 0]
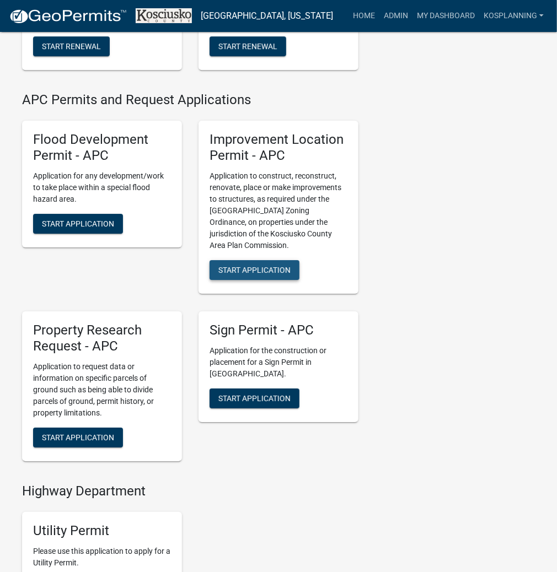
click at [251, 275] on span "Start Application" at bounding box center [254, 270] width 72 height 9
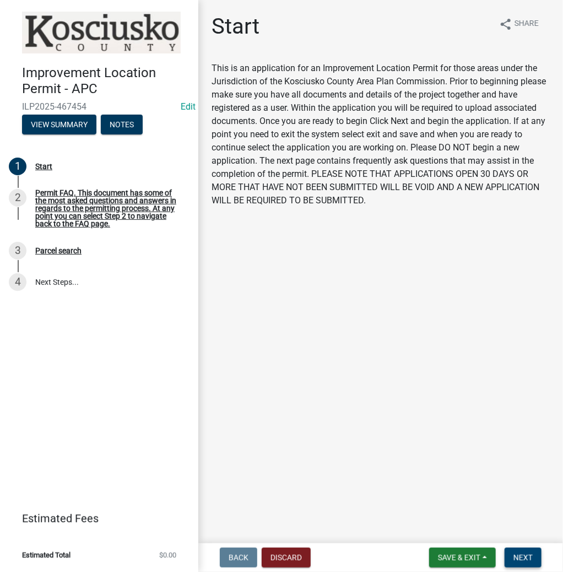
click at [525, 554] on span "Next" at bounding box center [523, 558] width 19 height 9
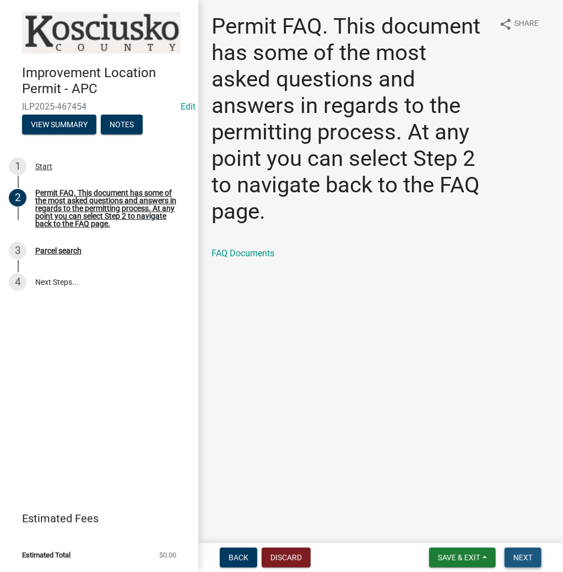
click at [518, 555] on span "Next" at bounding box center [523, 558] width 19 height 9
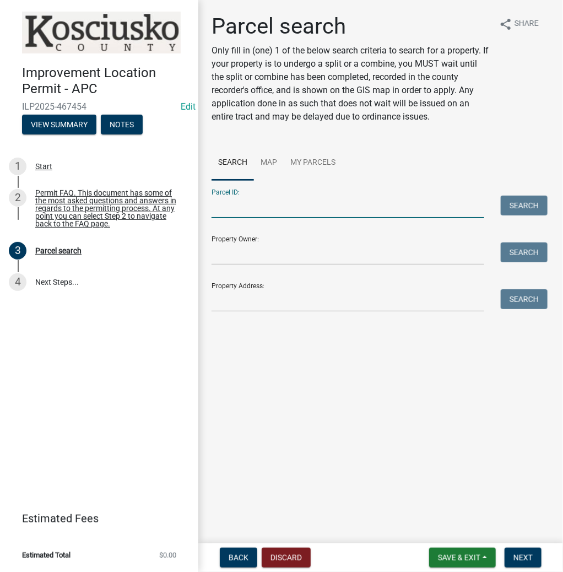
click at [340, 201] on input "Parcel ID:" at bounding box center [348, 207] width 273 height 23
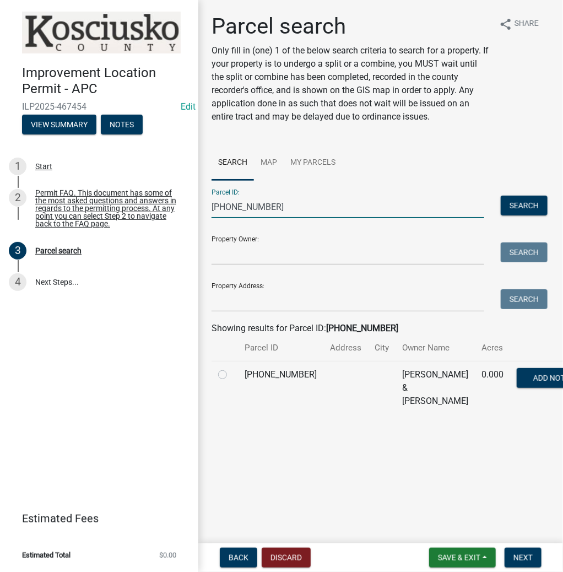
type input "[PHONE_NUMBER]"
click at [232, 368] on label at bounding box center [232, 368] width 0 height 0
click at [232, 375] on input "radio" at bounding box center [235, 371] width 7 height 7
radio input "true"
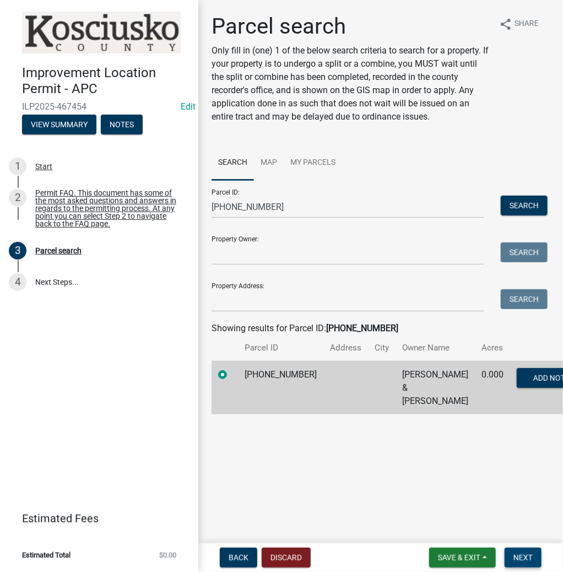
click at [523, 559] on span "Next" at bounding box center [523, 558] width 19 height 9
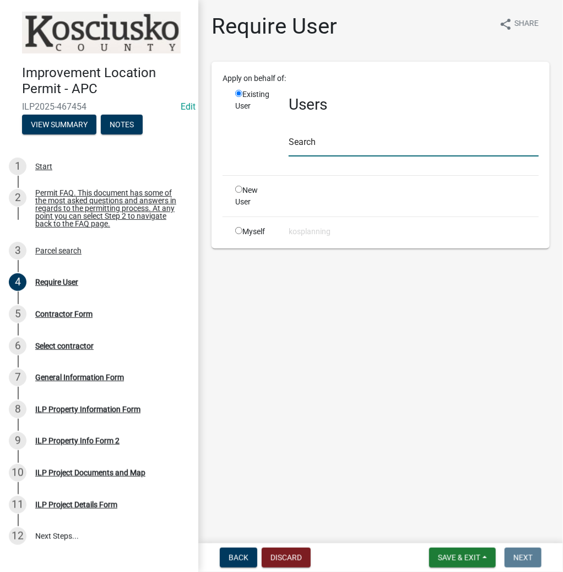
click at [399, 151] on input "text" at bounding box center [414, 145] width 250 height 23
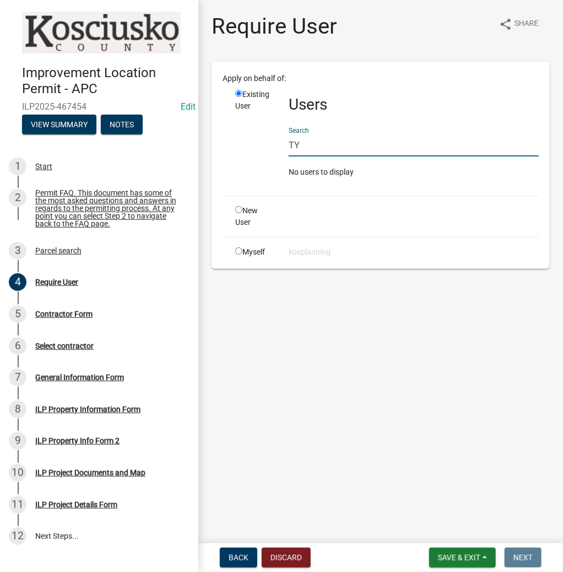
type input "T"
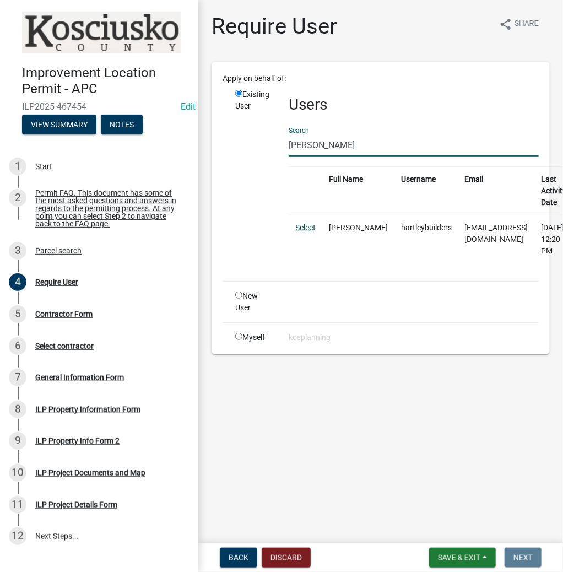
type input "[PERSON_NAME]"
click at [300, 227] on link "Select" at bounding box center [306, 227] width 20 height 9
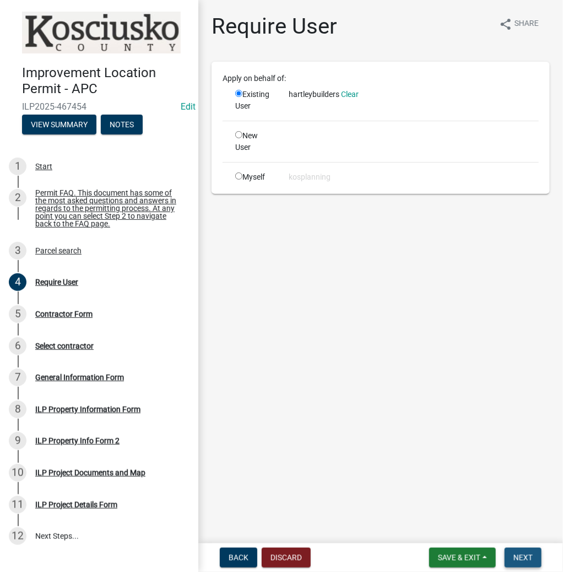
click at [512, 560] on button "Next" at bounding box center [523, 558] width 37 height 20
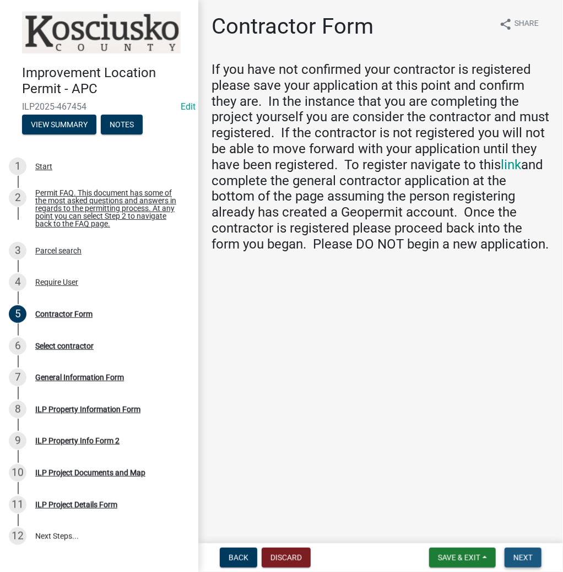
click at [512, 557] on button "Next" at bounding box center [523, 558] width 37 height 20
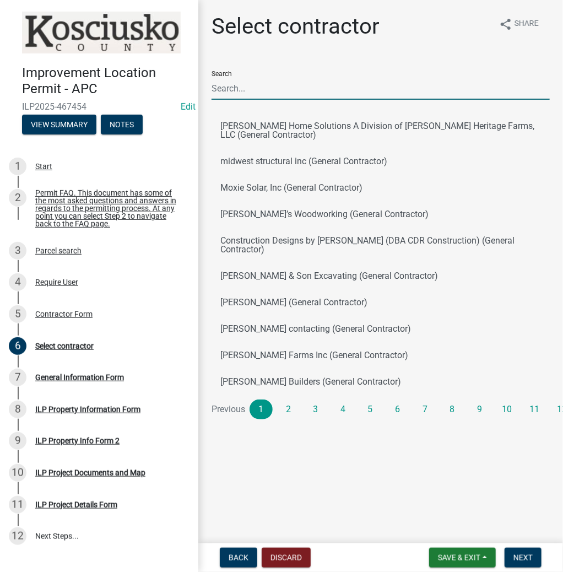
click at [278, 94] on input "Search" at bounding box center [381, 88] width 339 height 23
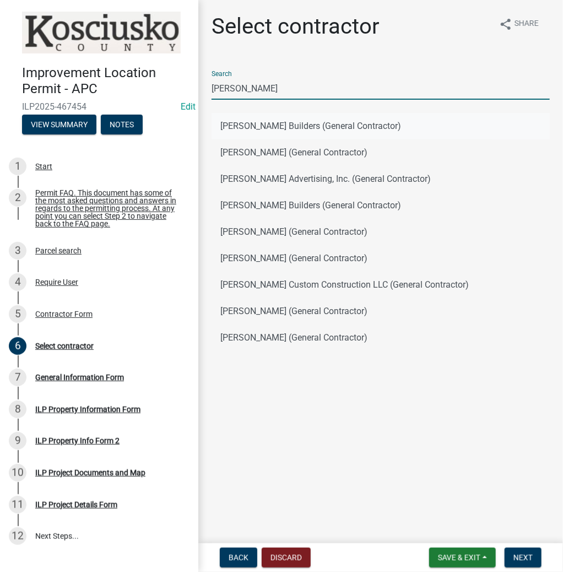
type input "[PERSON_NAME]"
click at [261, 126] on button "[PERSON_NAME] Builders (General Contractor)" at bounding box center [381, 126] width 339 height 26
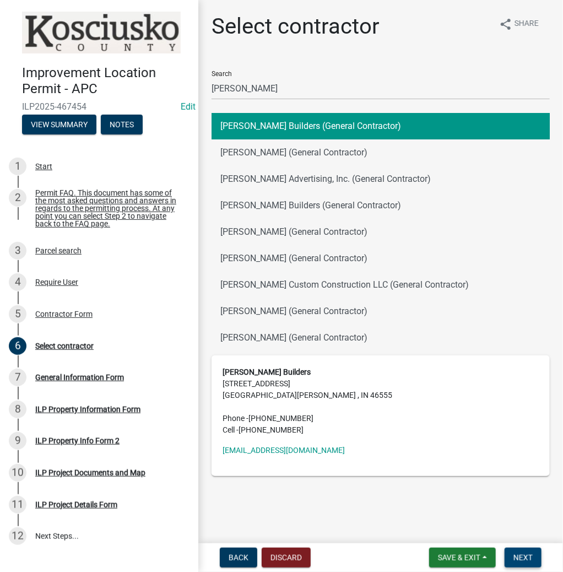
click at [520, 558] on span "Next" at bounding box center [523, 558] width 19 height 9
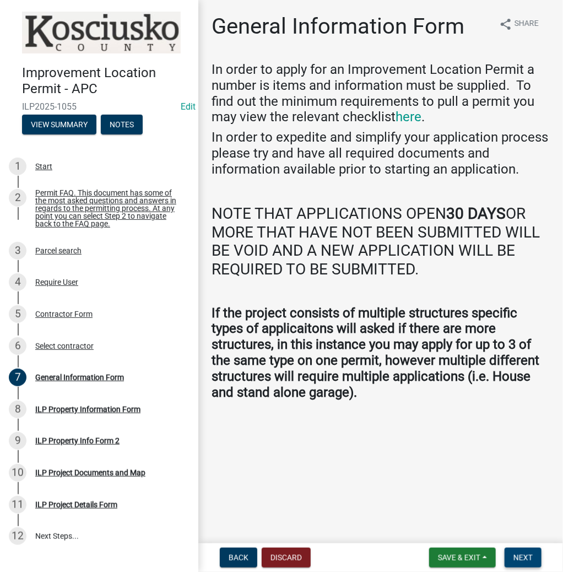
click at [525, 554] on span "Next" at bounding box center [523, 558] width 19 height 9
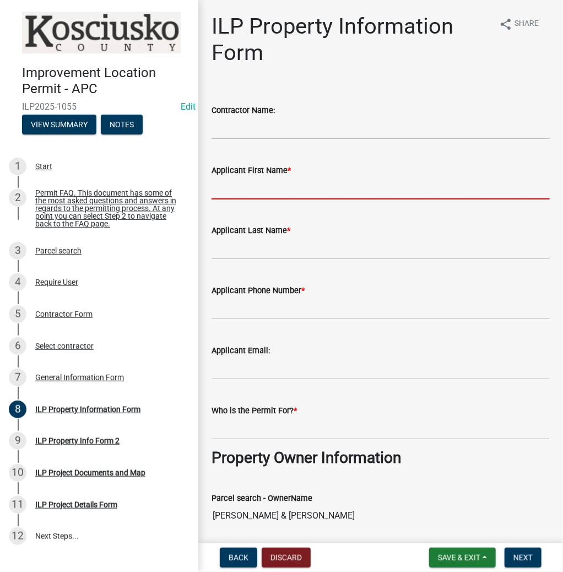
click at [319, 189] on input "Applicant First Name *" at bounding box center [381, 188] width 339 height 23
type input "[PERSON_NAME]"
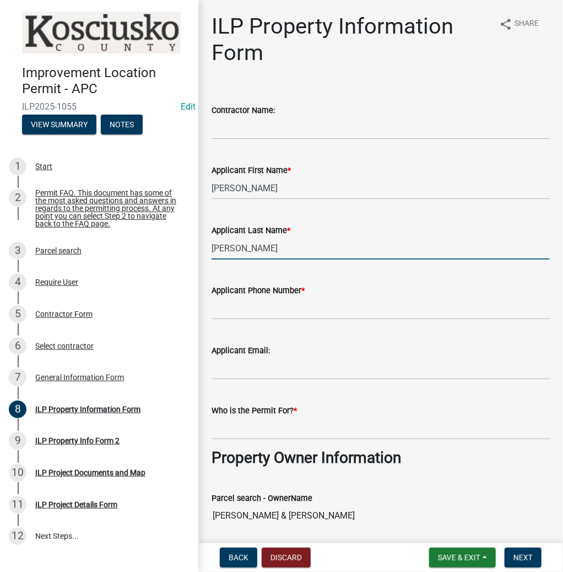
type input "[PERSON_NAME]"
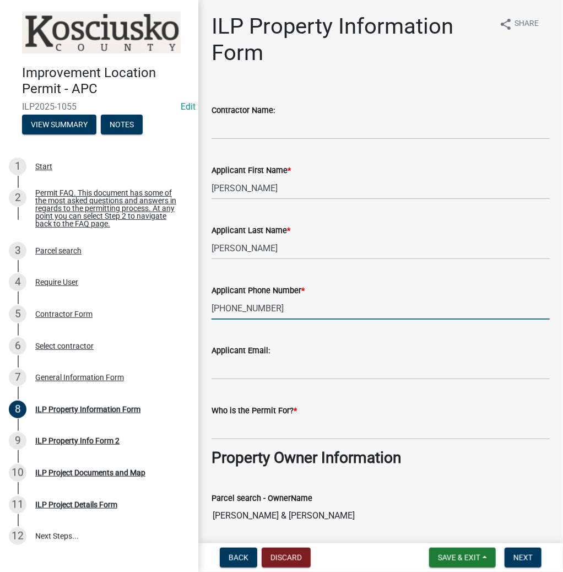
type input "[PHONE_NUMBER]"
click at [305, 431] on input "Who is the Permit For? *" at bounding box center [381, 428] width 339 height 23
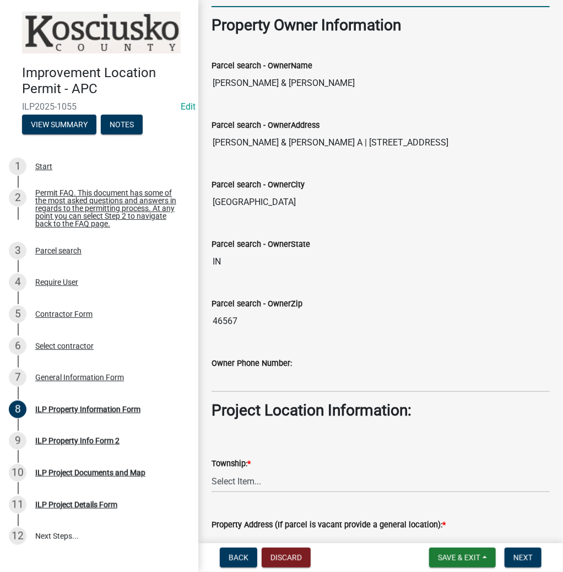
scroll to position [441, 0]
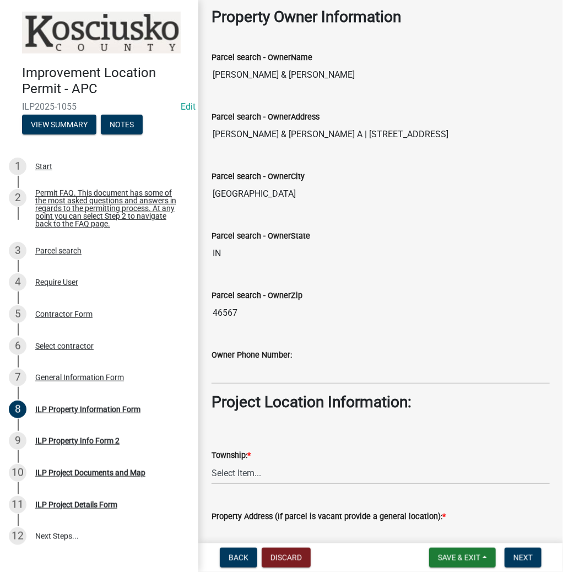
type input "[PERSON_NAME]"
click at [291, 475] on select "Select Item... [PERSON_NAME] - Elkhart Co Clay Etna [GEOGRAPHIC_DATA][PERSON_NA…" at bounding box center [381, 473] width 339 height 23
click at [212, 462] on select "Select Item... [PERSON_NAME] - Elkhart Co Clay Etna [GEOGRAPHIC_DATA][PERSON_NA…" at bounding box center [381, 473] width 339 height 23
select select "43c67e15-aa71-4662-a612-5084d59379d6"
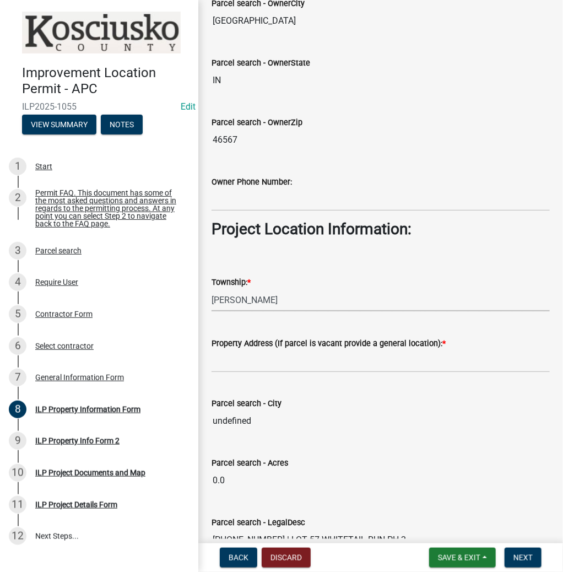
scroll to position [618, 0]
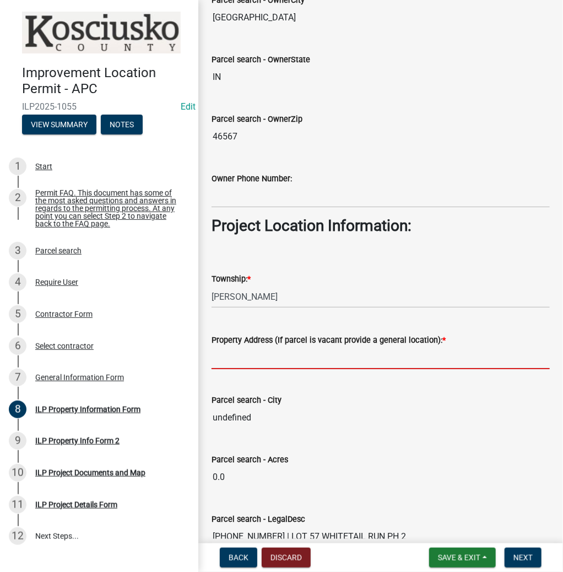
click at [318, 359] on input "Property Address (If parcel is vacant provide a general location): *" at bounding box center [381, 358] width 339 height 23
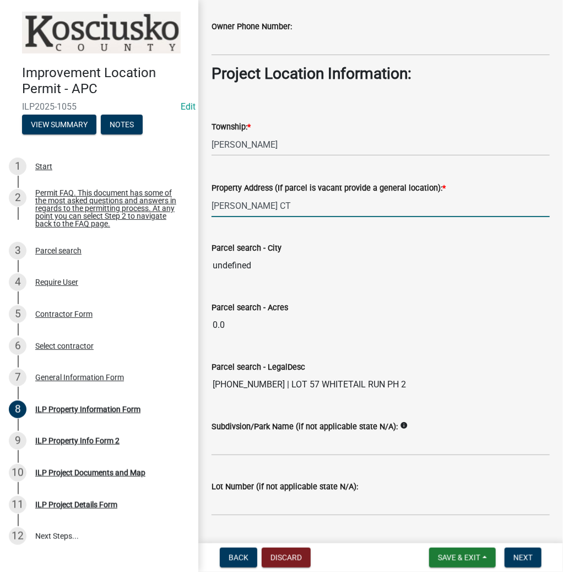
scroll to position [797, 0]
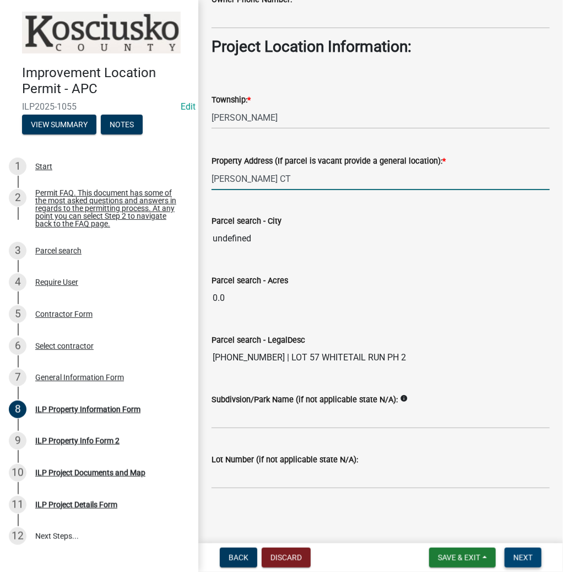
type input "[PERSON_NAME] CT"
click at [527, 556] on span "Next" at bounding box center [523, 558] width 19 height 9
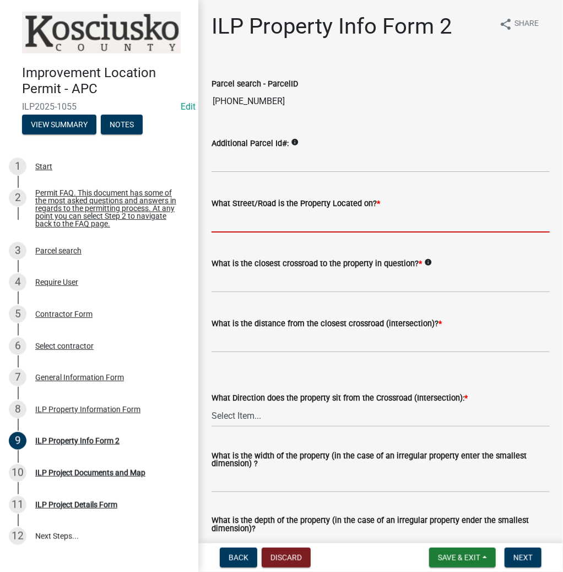
click at [270, 229] on input "What Street/Road is the Property Located on? *" at bounding box center [381, 221] width 339 height 23
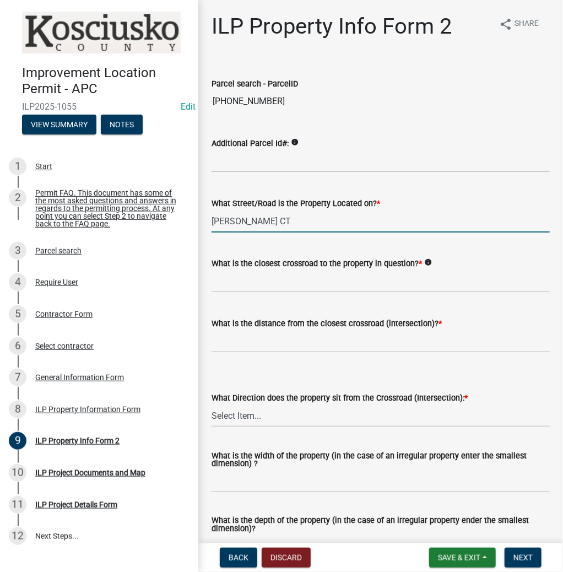
type input "[PERSON_NAME] CT"
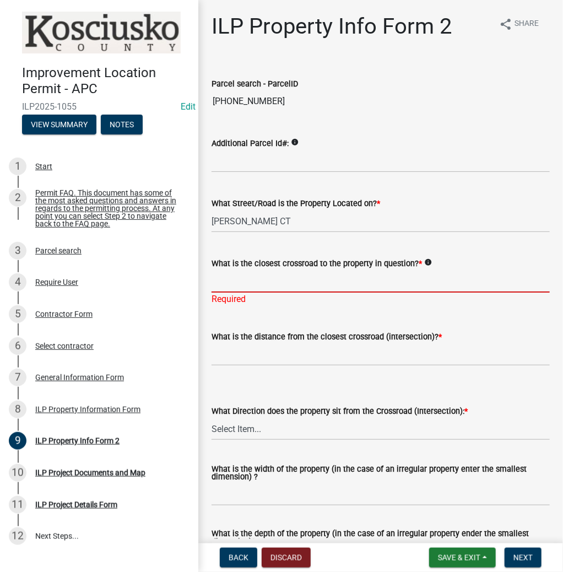
click at [273, 283] on input "What is the closest crossroad to the property in question? *" at bounding box center [381, 281] width 339 height 23
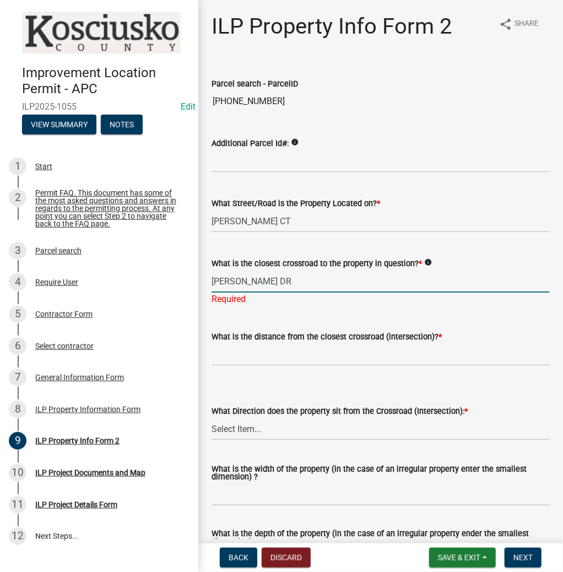
type input "[PERSON_NAME] DR"
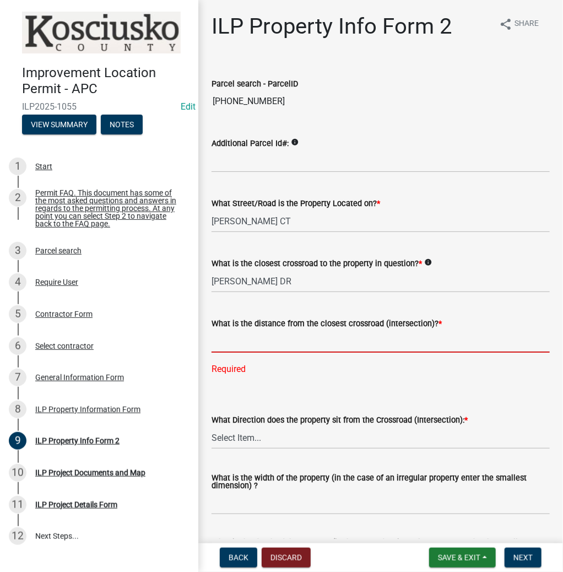
click at [342, 343] on input "text" at bounding box center [381, 341] width 339 height 23
type input "200"
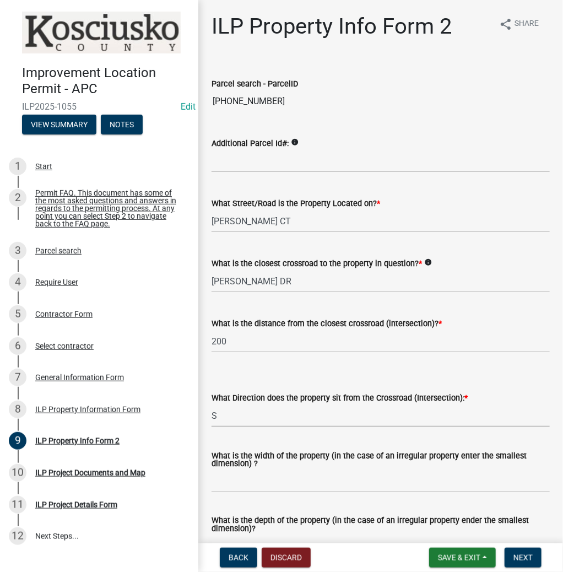
select select "30cad654-0079-4cbe-a349-097ae71a5774"
click at [309, 479] on input "What is the width of the property (in the case of an irregular property enter t…" at bounding box center [381, 481] width 339 height 23
type input "120"
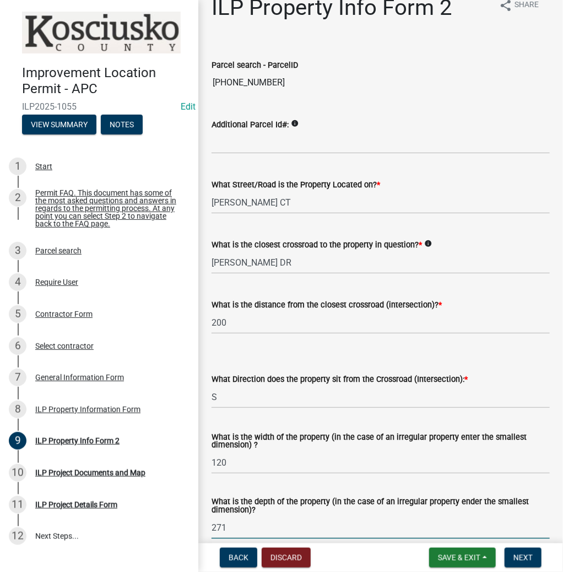
type input "271"
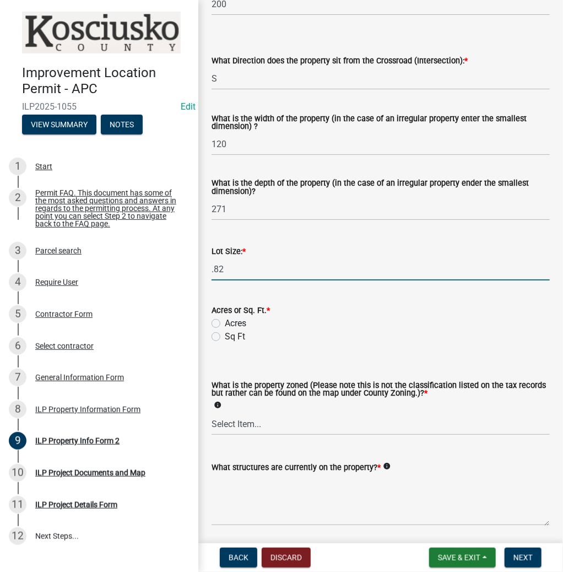
type input "0.82"
click at [225, 324] on label "Acres" at bounding box center [236, 323] width 22 height 13
click at [225, 324] on input "Acres" at bounding box center [228, 320] width 7 height 7
radio input "true"
click at [273, 427] on select "Select Item... Agricultural Agricultural 2 Commercial Environmental Industrial …" at bounding box center [381, 424] width 339 height 23
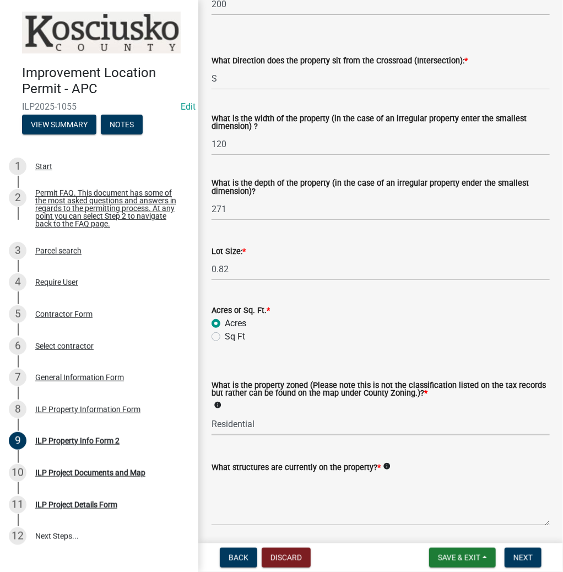
click at [212, 414] on select "Select Item... Agricultural Agricultural 2 Commercial Environmental Industrial …" at bounding box center [381, 424] width 339 height 23
select select "1146270b-2111-4e23-bf7f-74ce85cf7041"
click at [289, 502] on textarea "What structures are currently on the property? *" at bounding box center [381, 500] width 339 height 52
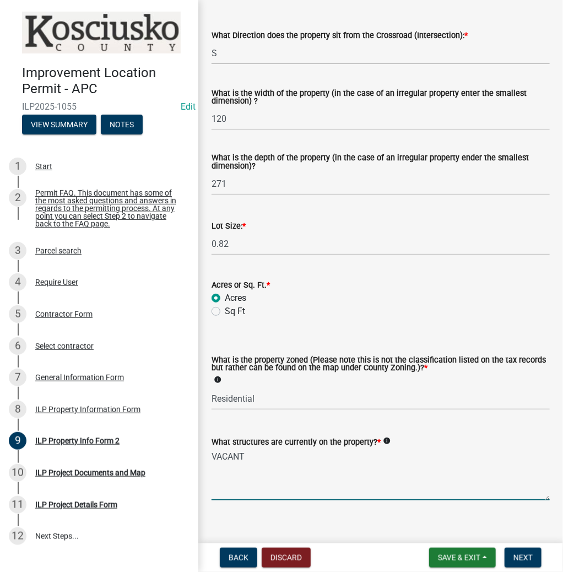
scroll to position [377, 0]
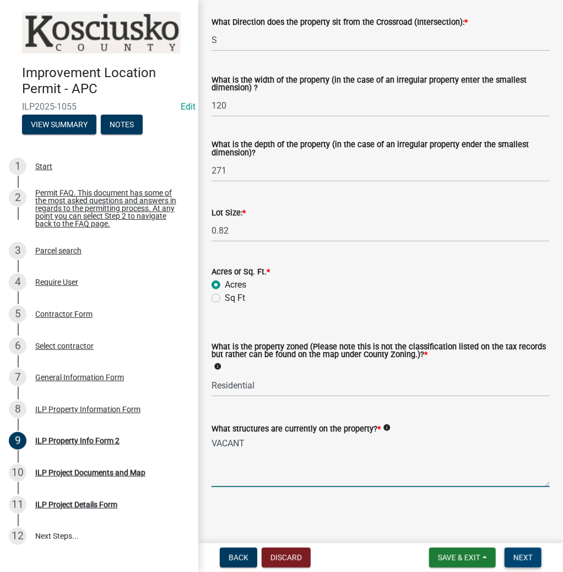
type textarea "VACANT"
click at [526, 559] on span "Next" at bounding box center [523, 558] width 19 height 9
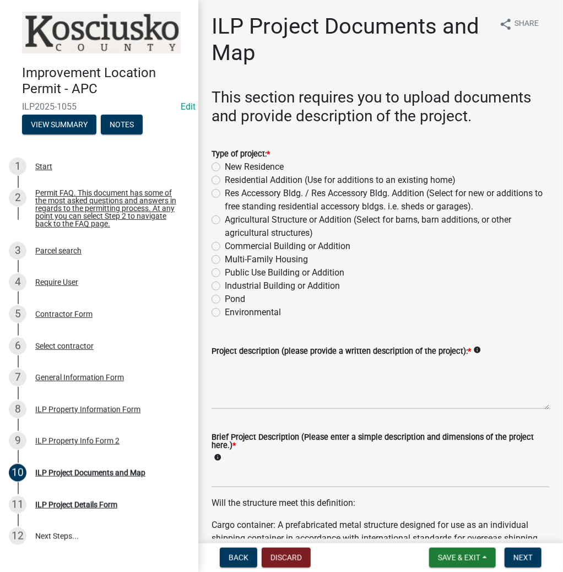
click at [225, 167] on label "New Residence" at bounding box center [254, 166] width 59 height 13
click at [225, 167] on input "New Residence" at bounding box center [228, 163] width 7 height 7
radio input "true"
click at [298, 401] on textarea "Project description (please provide a written description of the project): *" at bounding box center [381, 384] width 339 height 52
type textarea "RESIDENCE, ATTACHED GARAGE & OPEN PORCH"
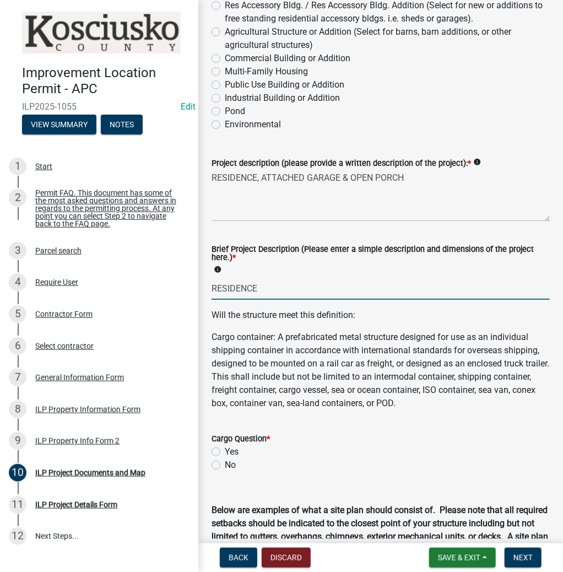
scroll to position [265, 0]
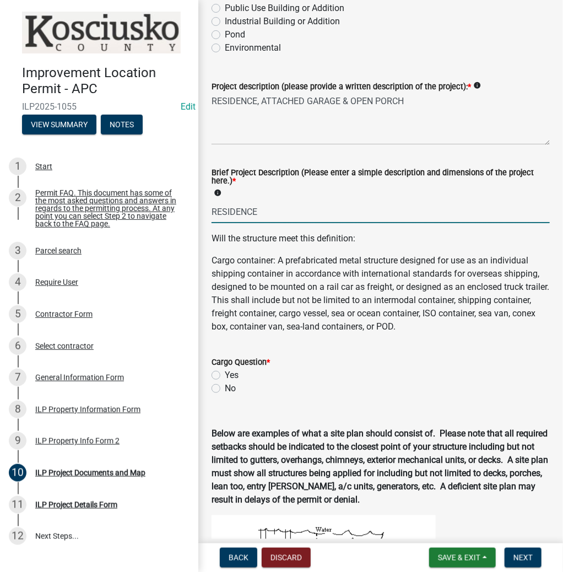
type input "RESIDENCE"
click at [225, 385] on label "No" at bounding box center [230, 388] width 11 height 13
click at [225, 385] on input "No" at bounding box center [228, 385] width 7 height 7
radio input "true"
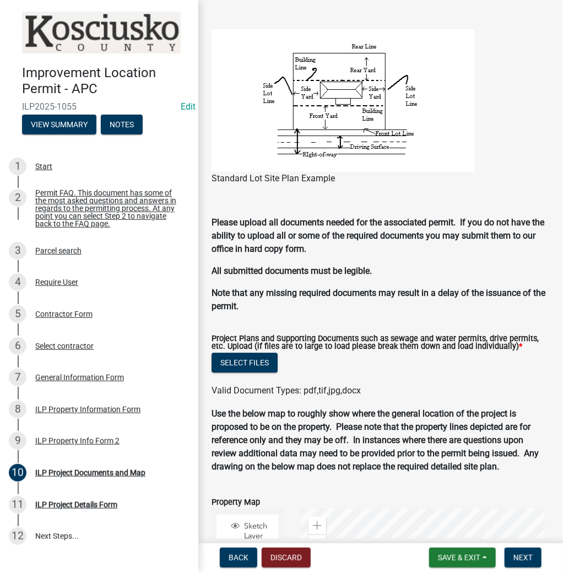
scroll to position [1039, 0]
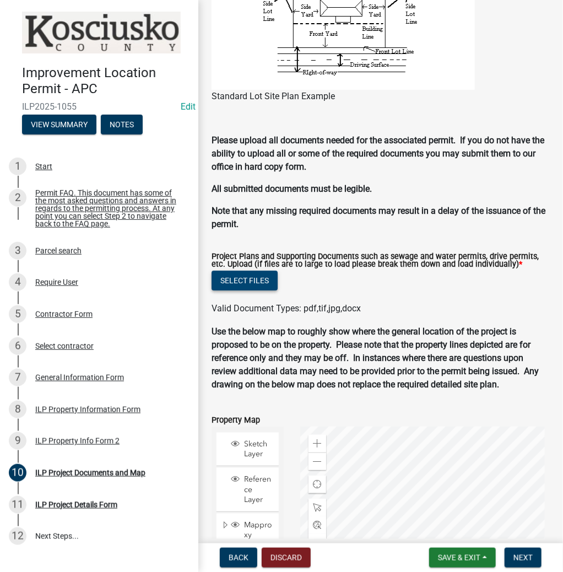
click at [244, 277] on button "Select files" at bounding box center [245, 281] width 66 height 20
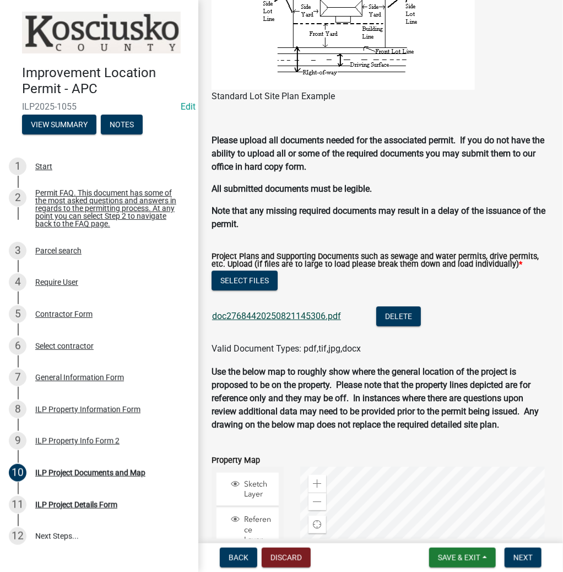
click at [296, 315] on link "doc27684420250821145306.pdf" at bounding box center [276, 316] width 129 height 10
click at [522, 555] on span "Next" at bounding box center [523, 558] width 19 height 9
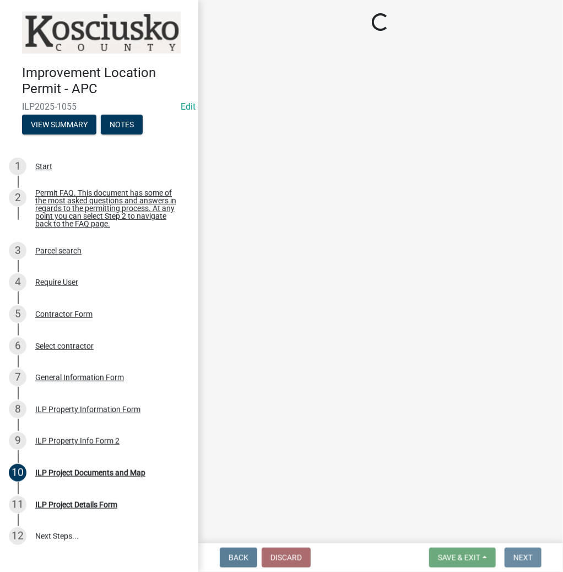
scroll to position [0, 0]
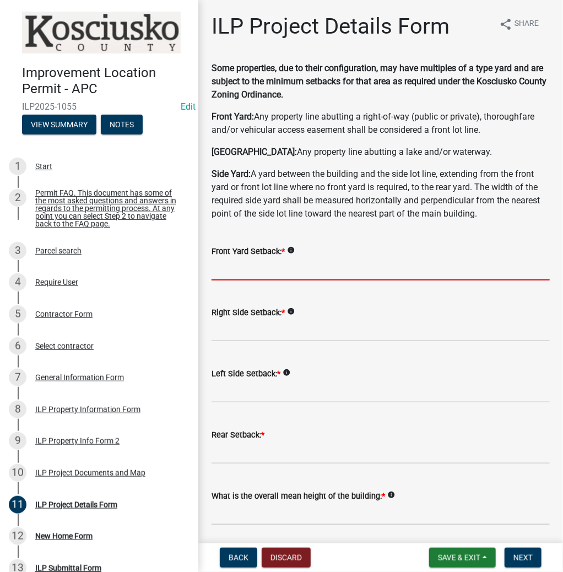
click at [330, 265] on input "text" at bounding box center [381, 269] width 339 height 23
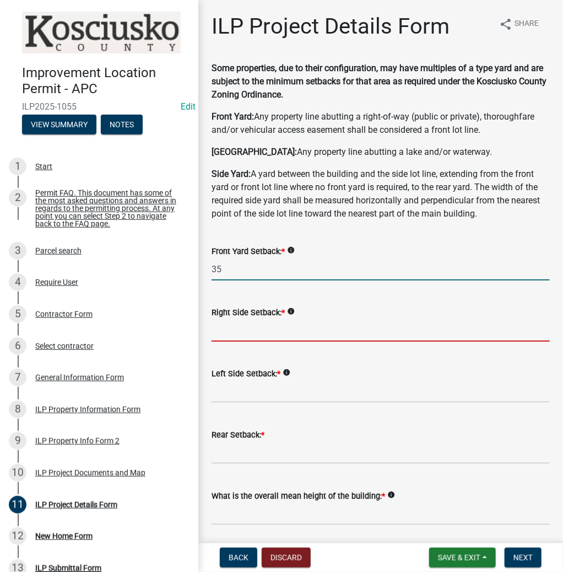
type input "35.0"
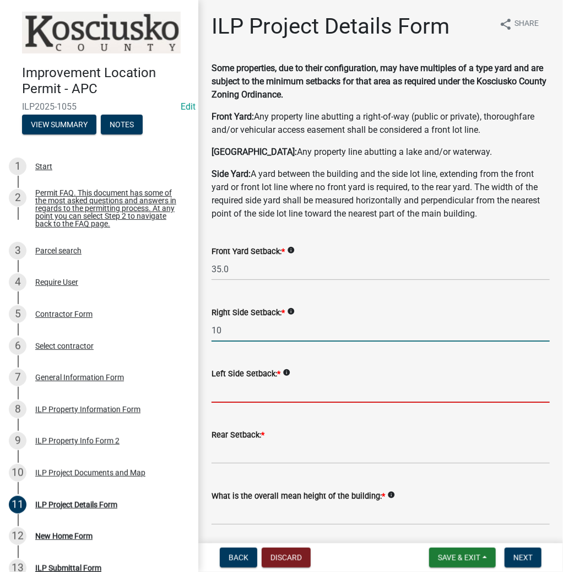
type input "10.0"
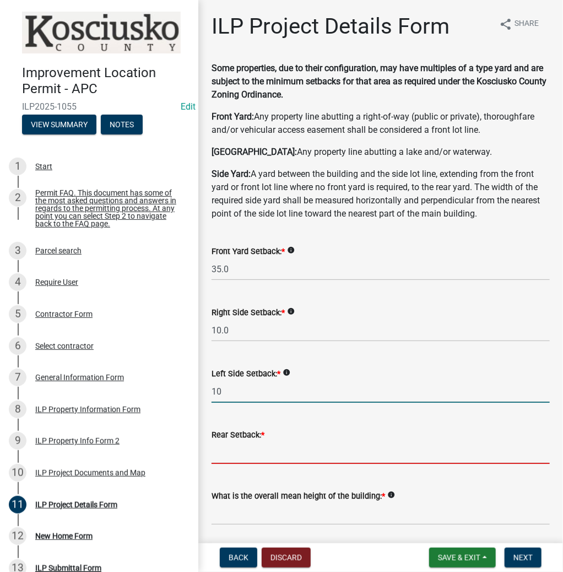
type input "10.0"
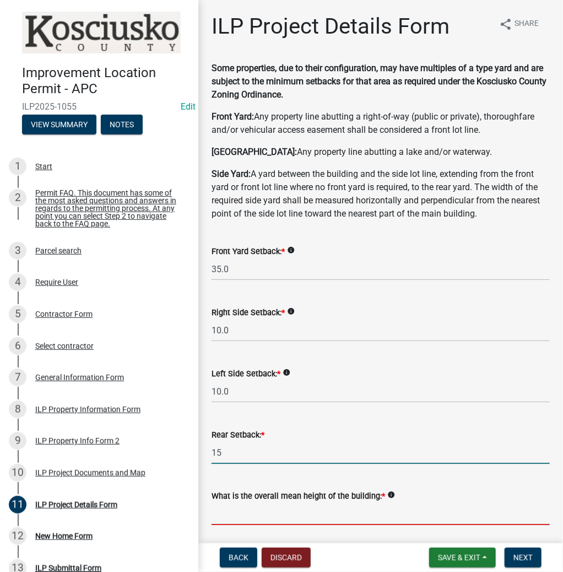
type input "15.0"
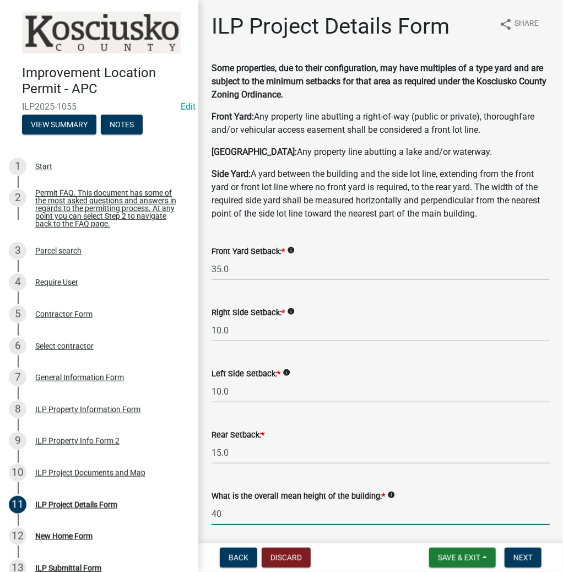
type input "40.0"
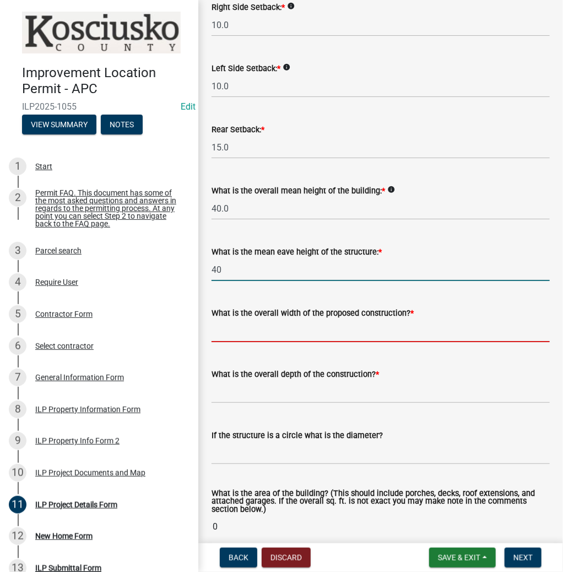
type input "40.0"
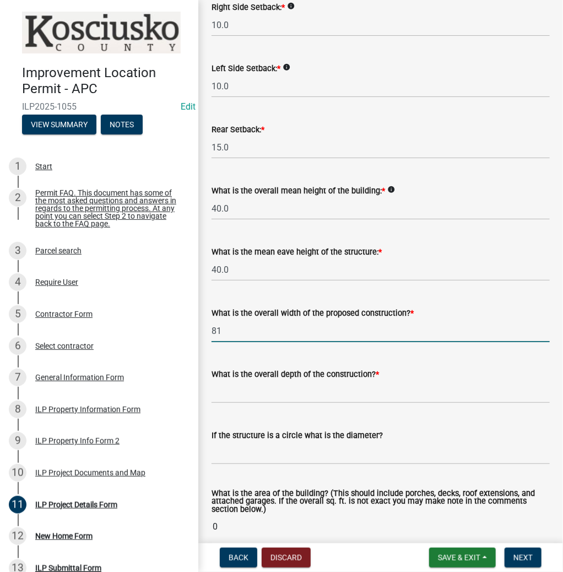
type input "8"
type input "84.00"
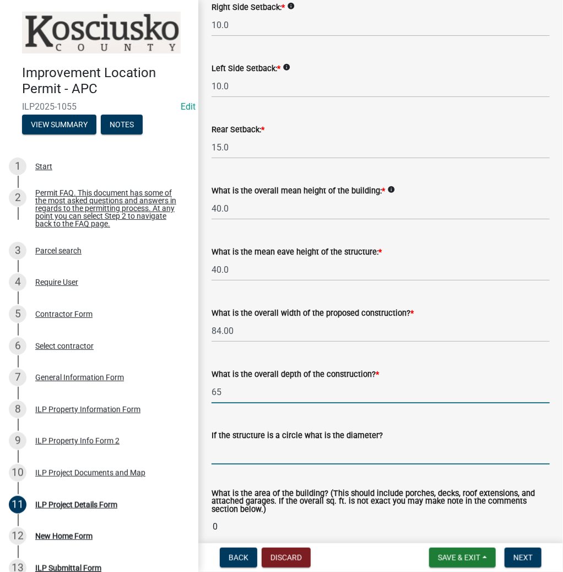
type input "65.00"
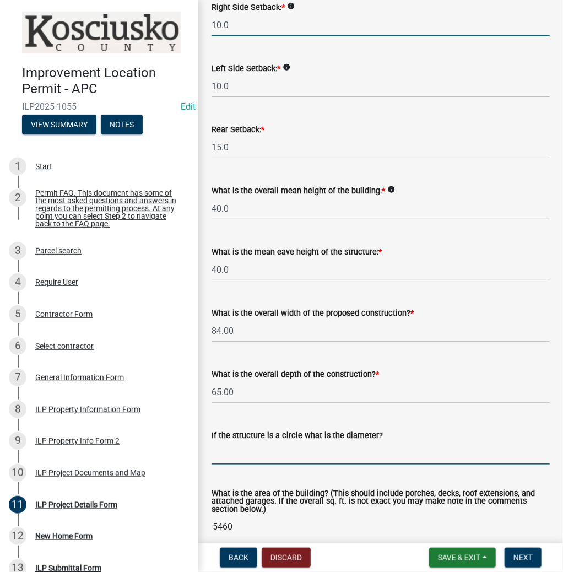
click at [252, 24] on input "10.0" at bounding box center [381, 25] width 339 height 23
type input "1"
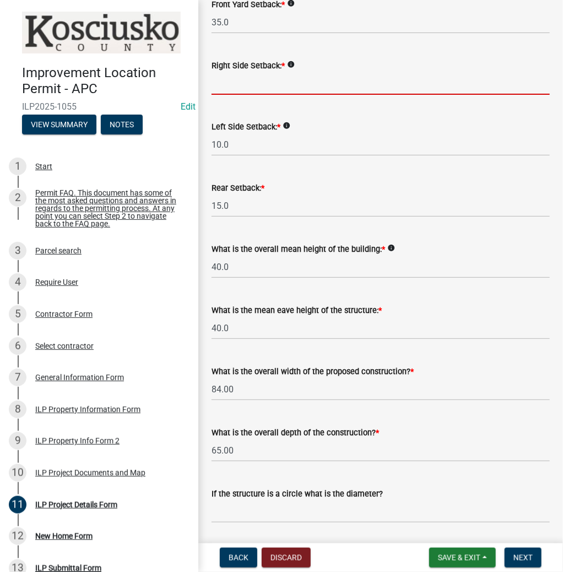
scroll to position [173, 0]
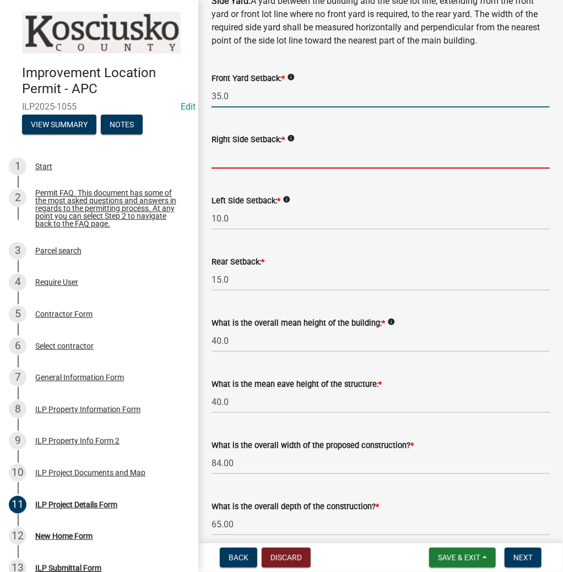
click at [236, 94] on input "35.0" at bounding box center [381, 96] width 339 height 23
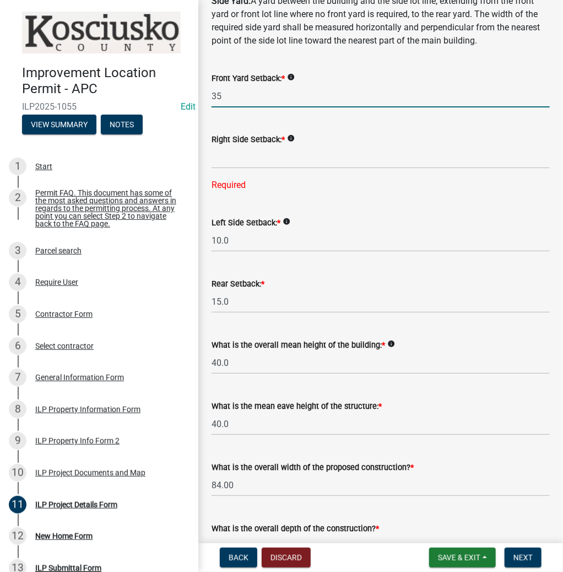
type input "3"
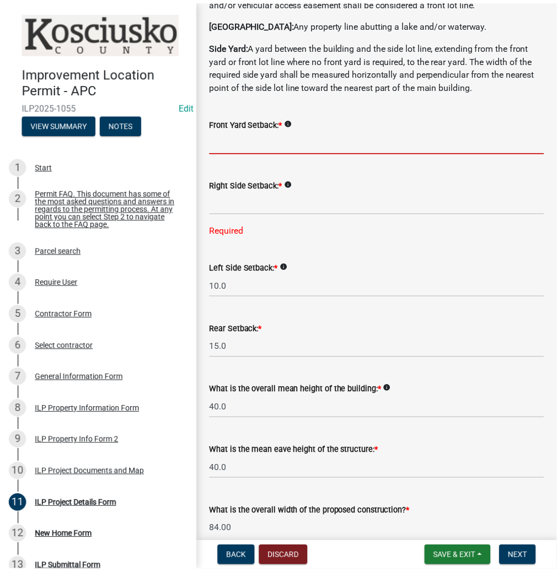
scroll to position [0, 0]
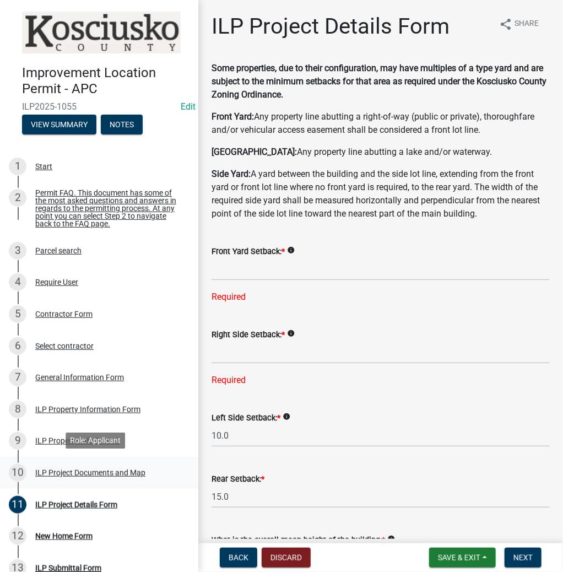
click at [109, 474] on div "ILP Project Documents and Map" at bounding box center [90, 473] width 110 height 8
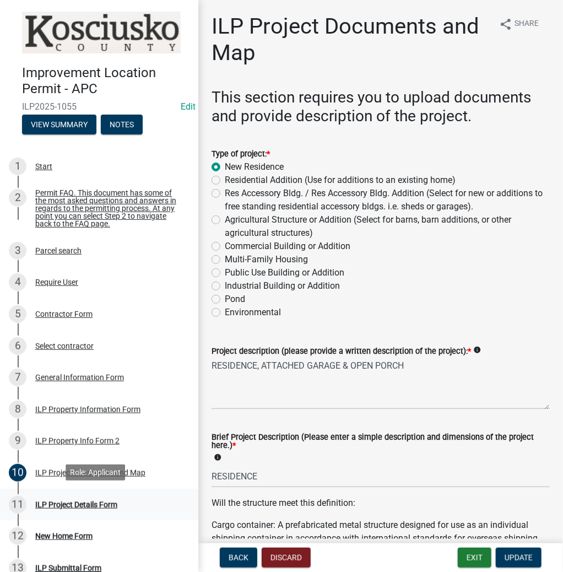
click at [89, 503] on div "ILP Project Details Form" at bounding box center [76, 505] width 82 height 8
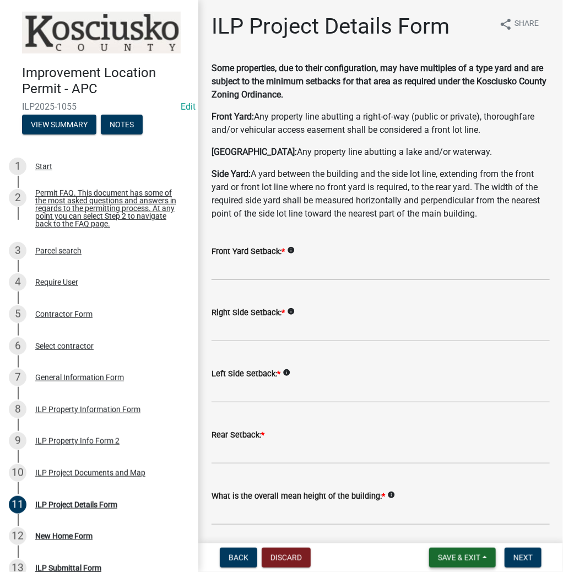
click at [464, 556] on span "Save & Exit" at bounding box center [459, 558] width 42 height 9
click at [450, 531] on button "Save & Exit" at bounding box center [452, 529] width 88 height 26
